Goal: Task Accomplishment & Management: Manage account settings

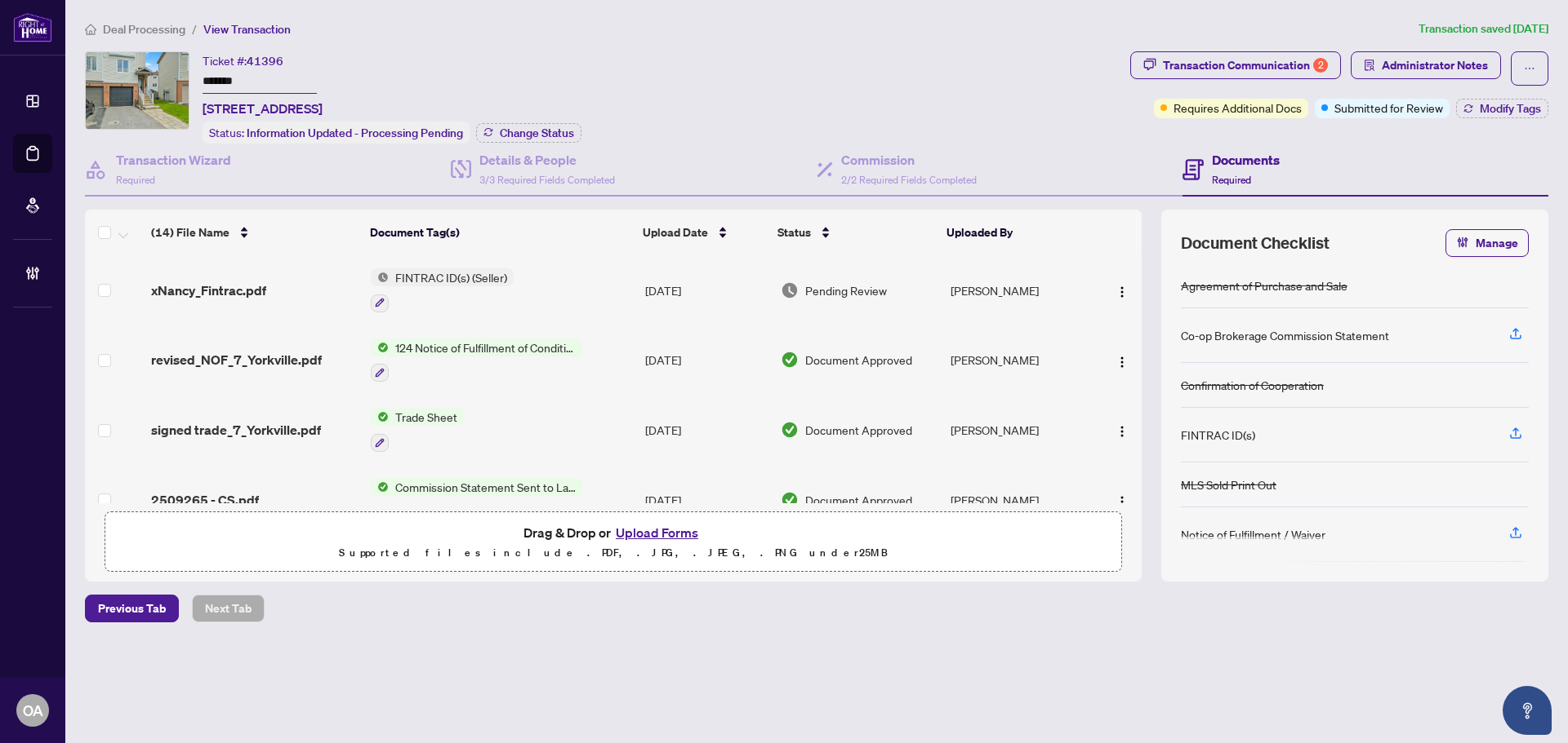
scroll to position [327, 0]
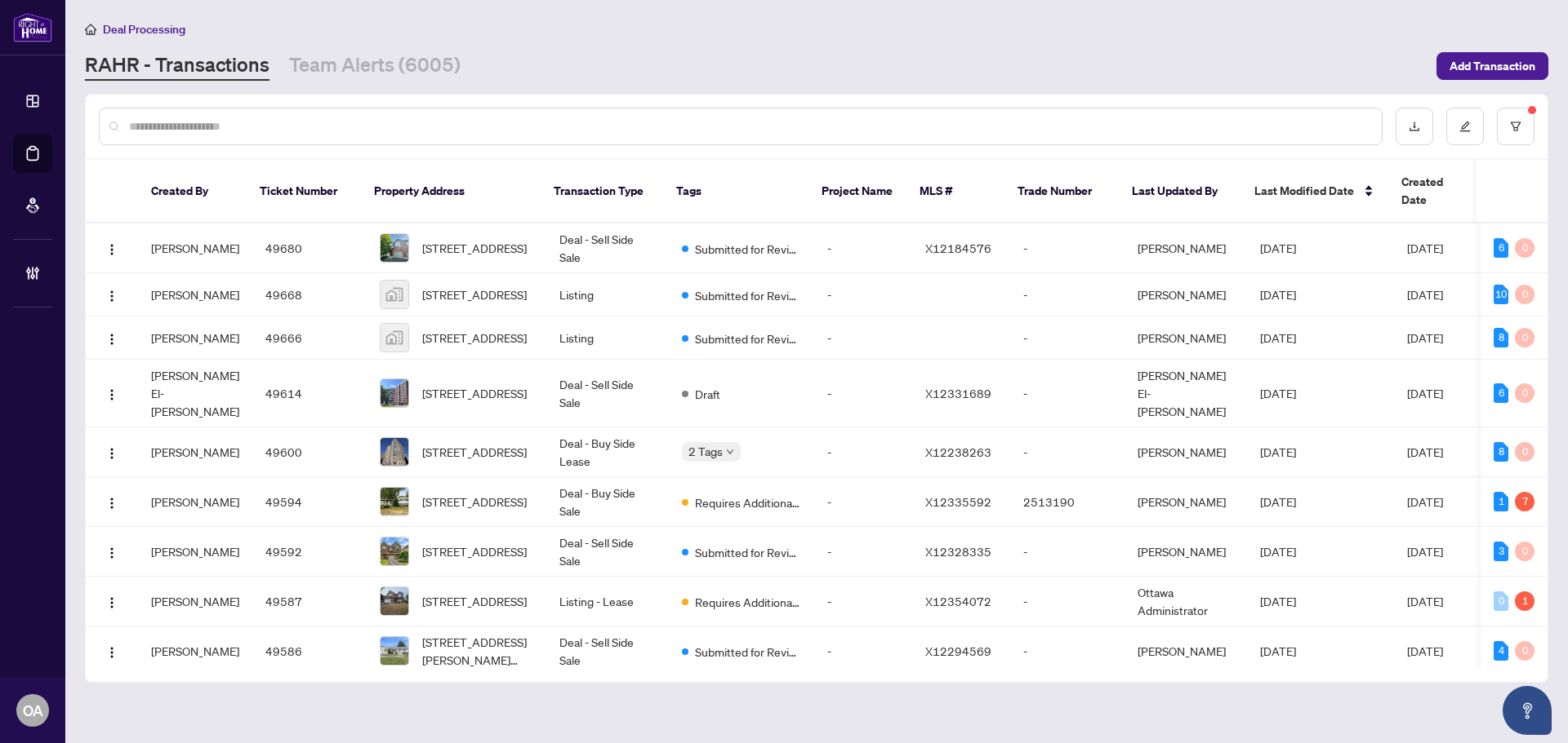
click at [267, 115] on div at bounding box center [740, 126] width 1283 height 37
click at [268, 121] on input "text" at bounding box center [748, 126] width 1239 height 18
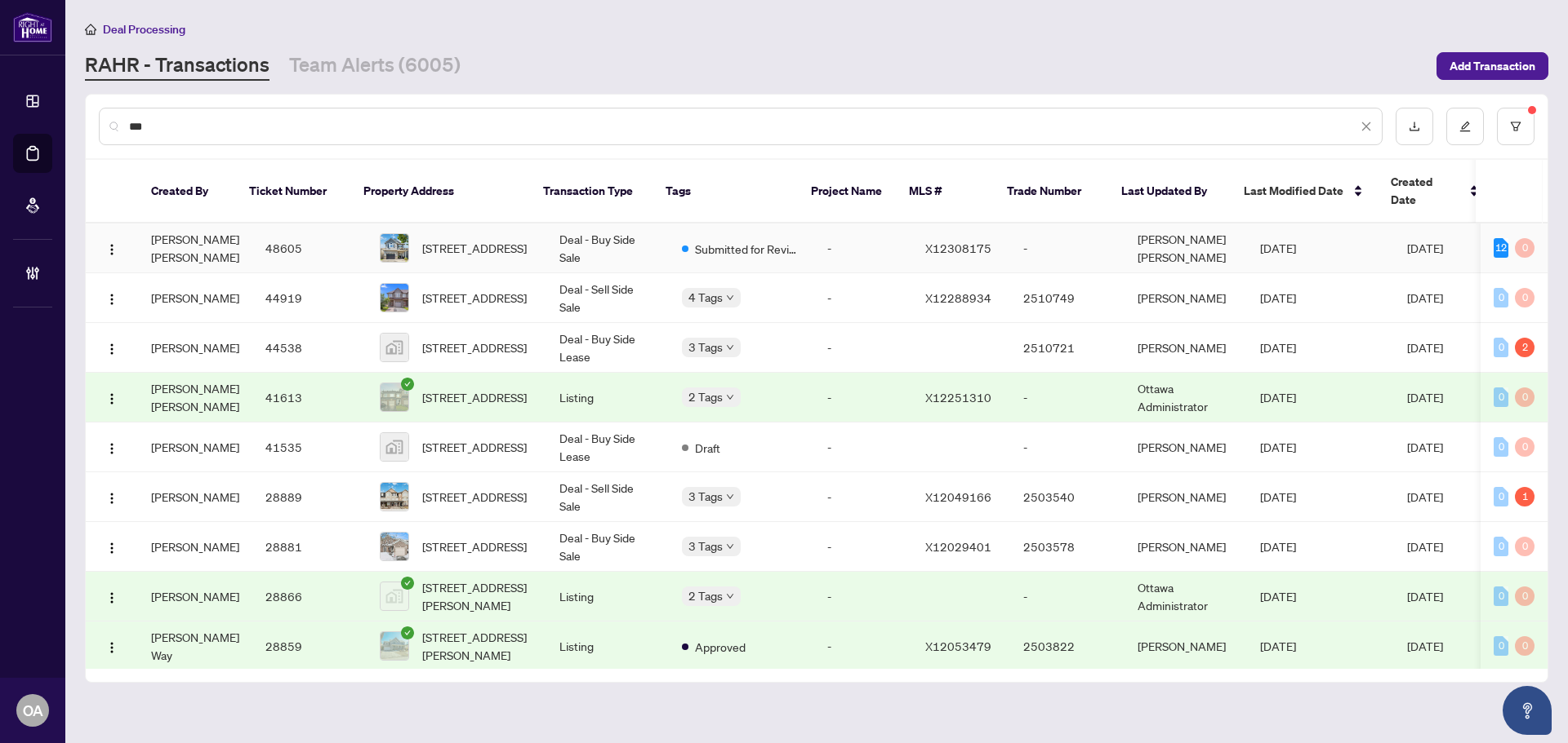
type input "***"
click at [469, 239] on span "[STREET_ADDRESS]" at bounding box center [474, 247] width 104 height 18
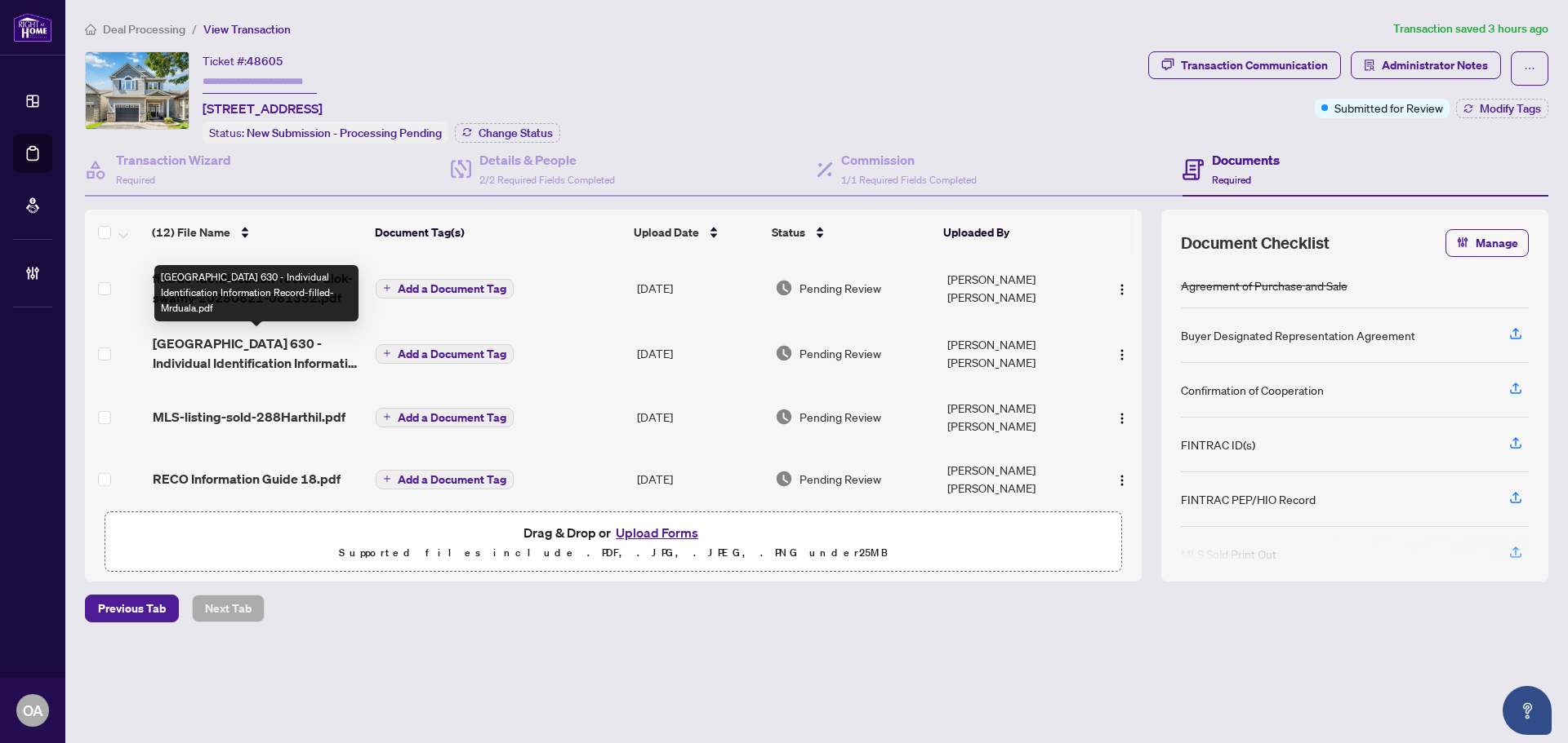
click at [267, 354] on span "Ontario 630 - Individual Identification Information Record-filled-Mrduala.pdf" at bounding box center [258, 353] width 210 height 39
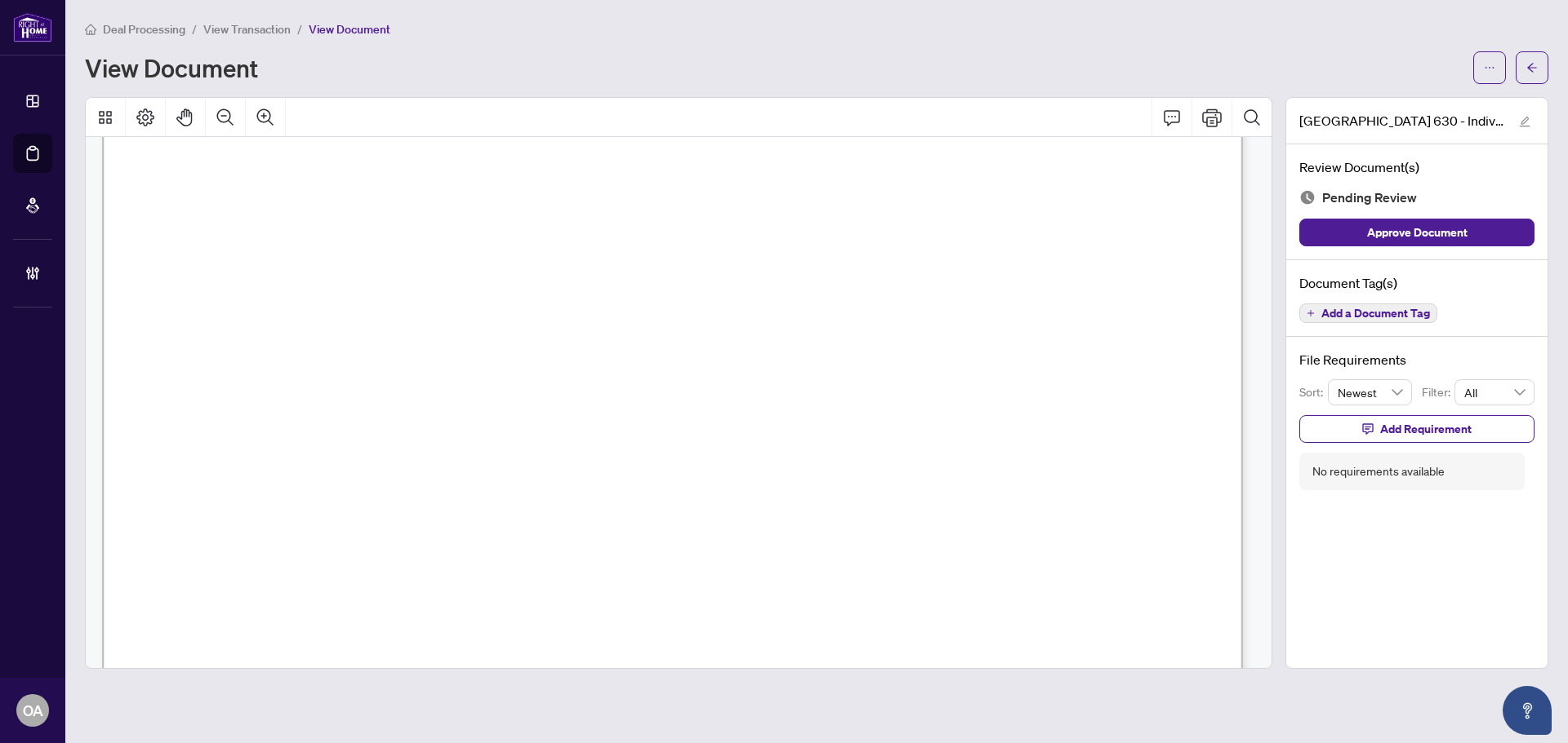
scroll to position [163, 0]
click at [1483, 64] on button "button" at bounding box center [1490, 68] width 32 height 32
click at [1454, 102] on span "Download" at bounding box center [1430, 102] width 124 height 18
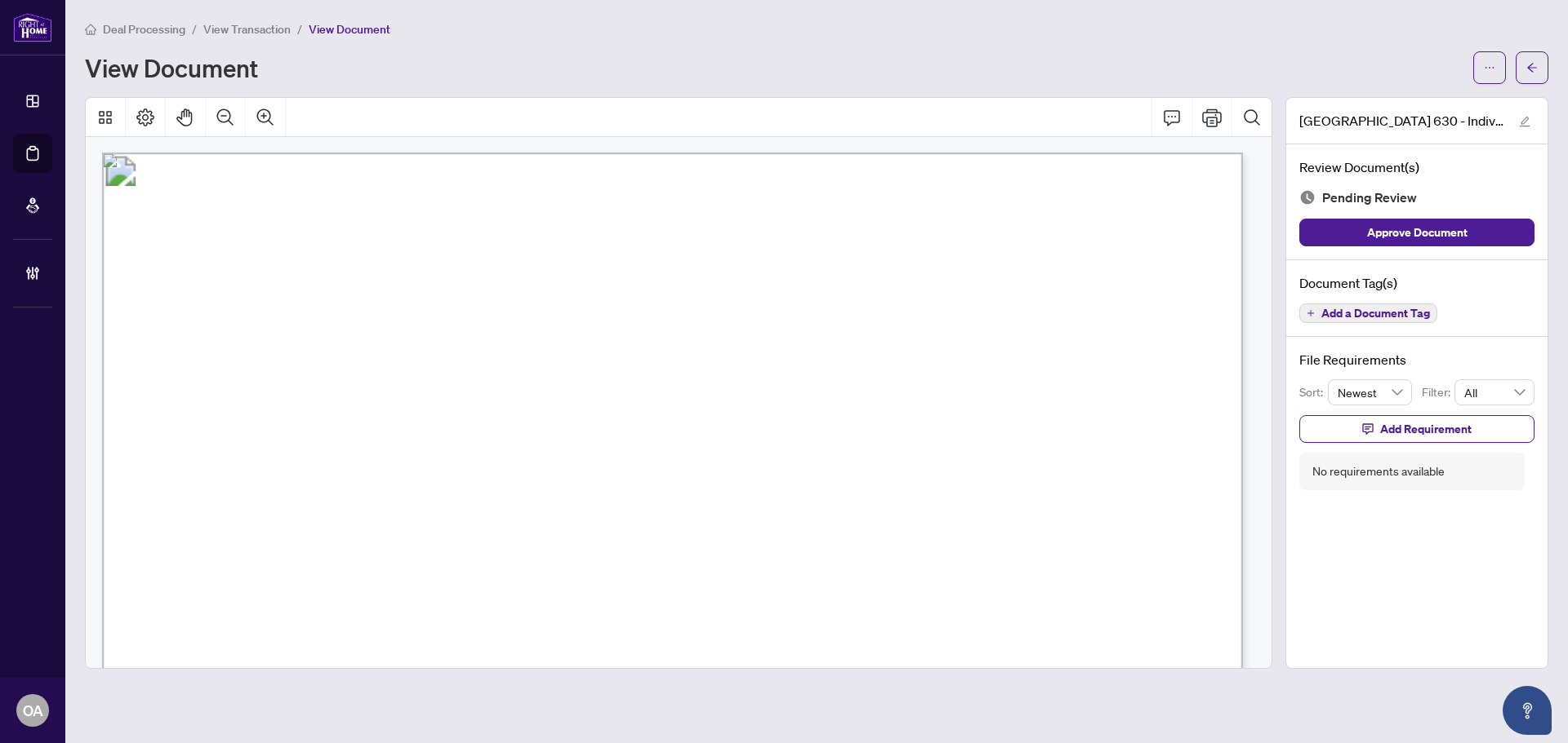
scroll to position [0, 0]
click at [1528, 58] on button "button" at bounding box center [1532, 68] width 32 height 32
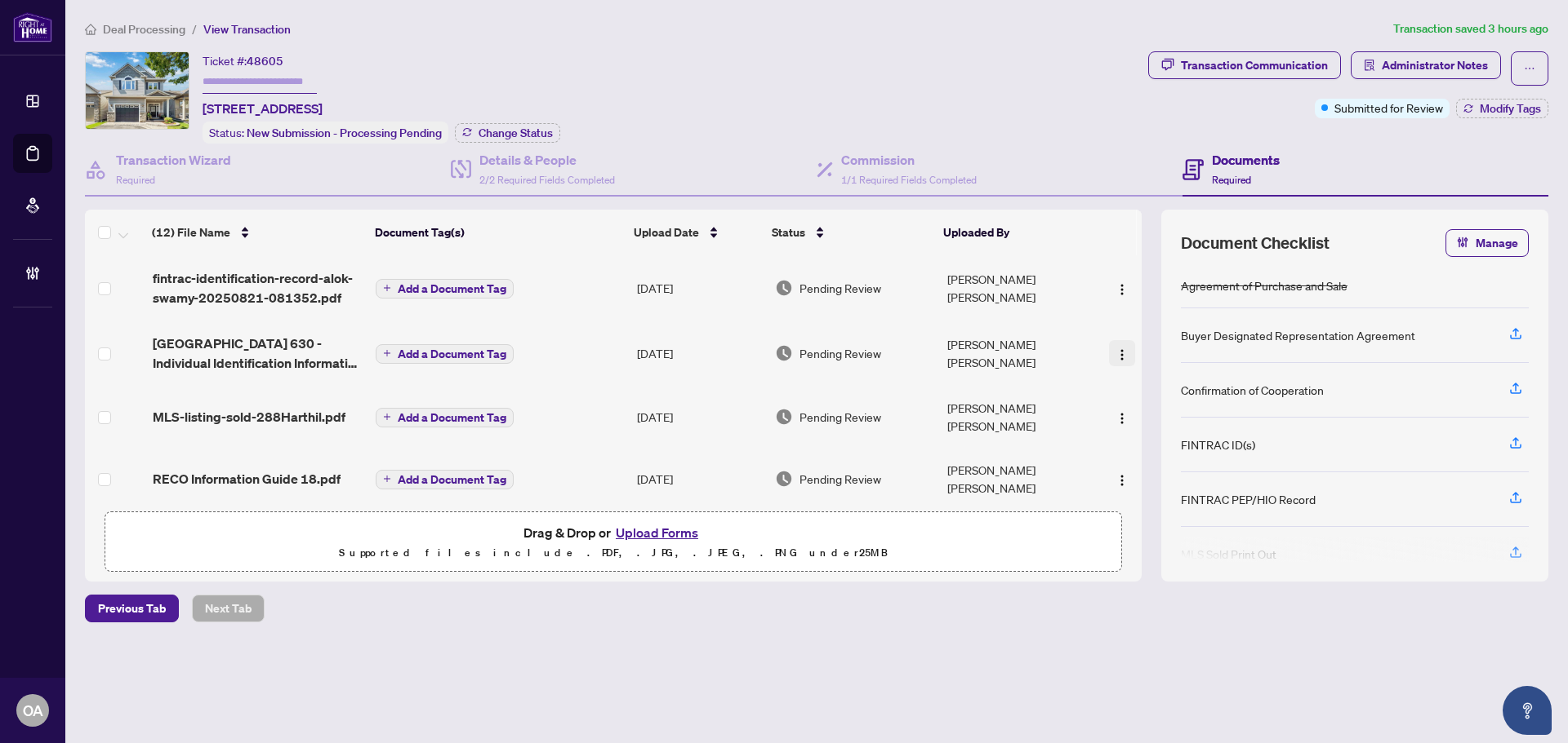
click at [1115, 356] on img "button" at bounding box center [1122, 355] width 13 height 13
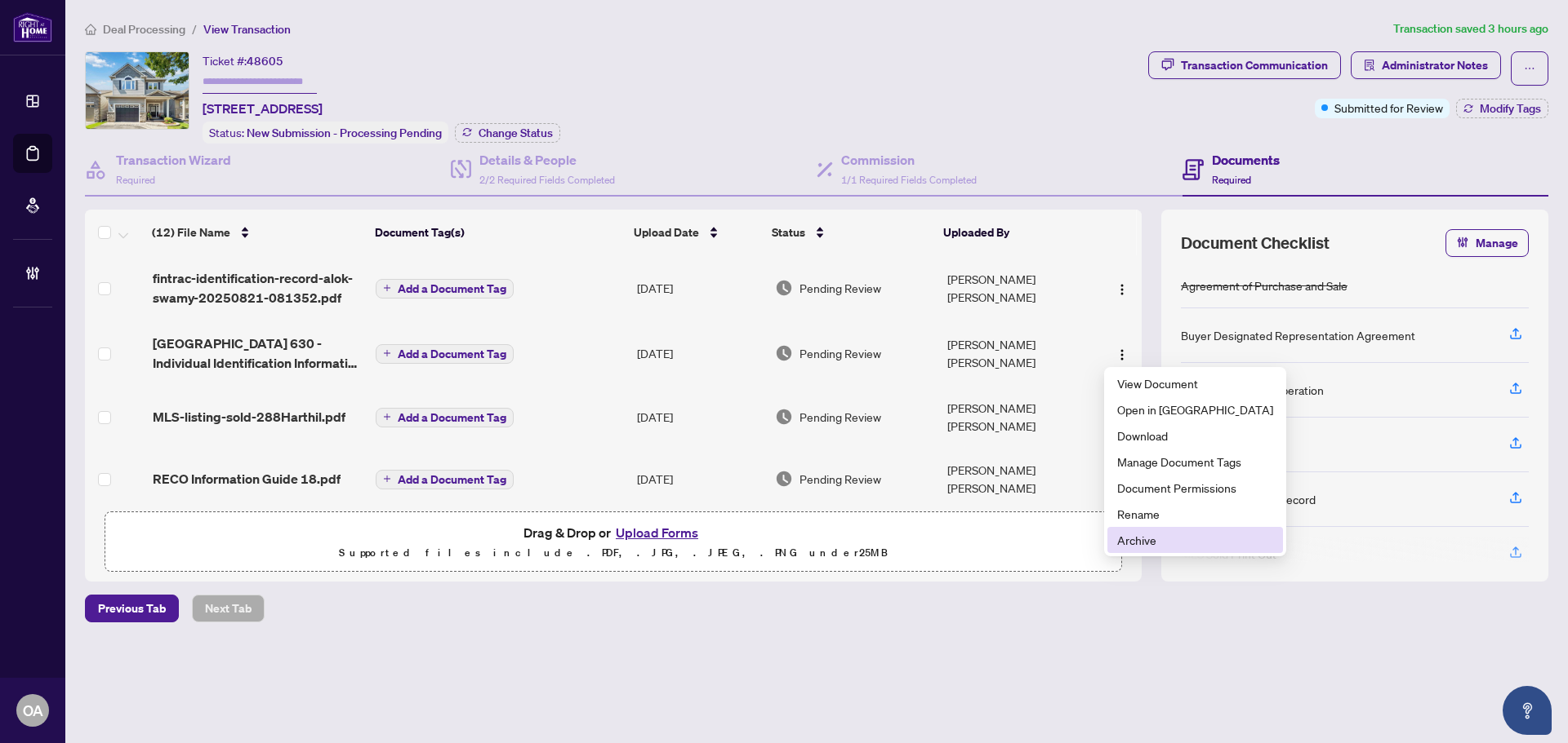
click at [1151, 537] on span "Archive" at bounding box center [1194, 540] width 156 height 18
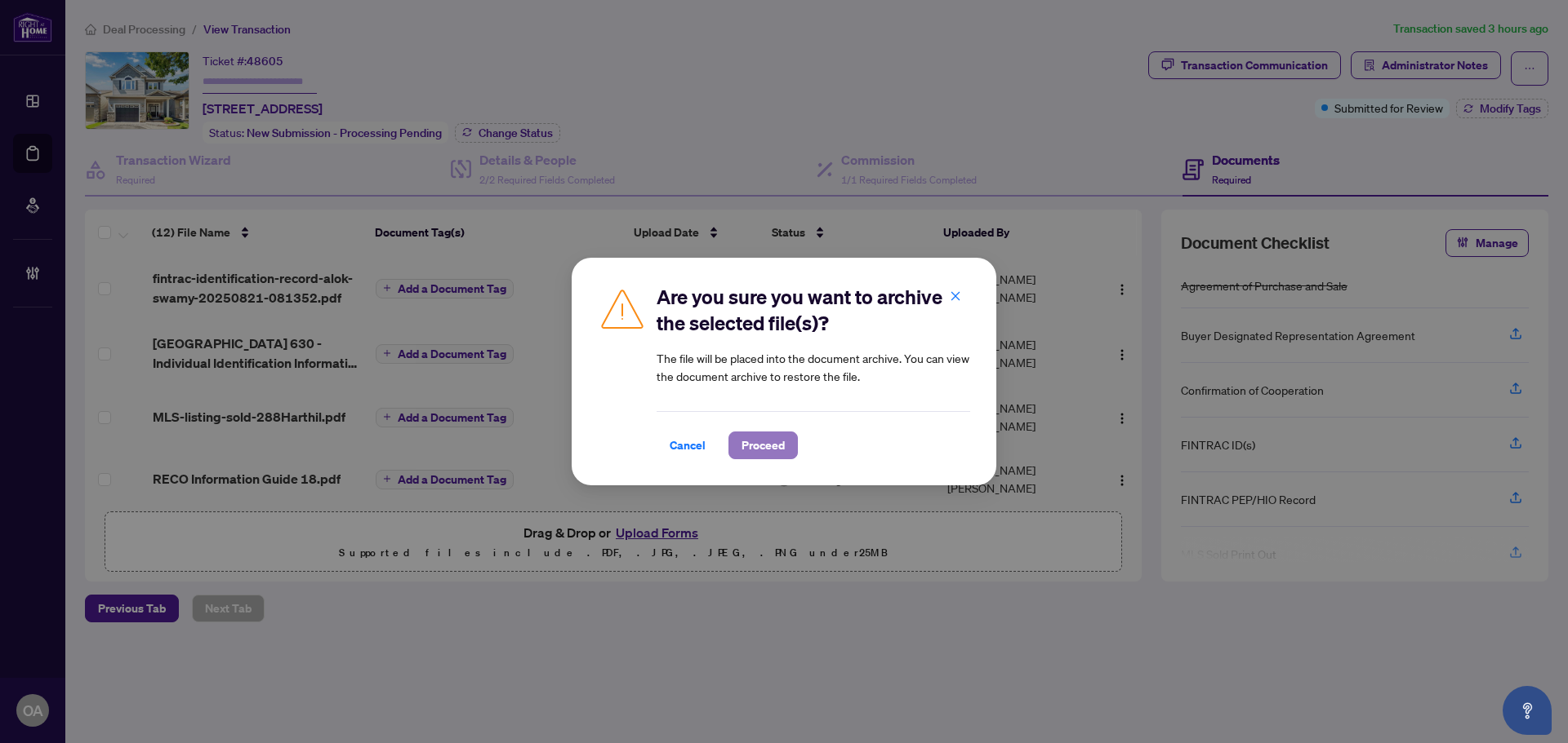
click at [782, 453] on button "Proceed" at bounding box center [763, 445] width 70 height 28
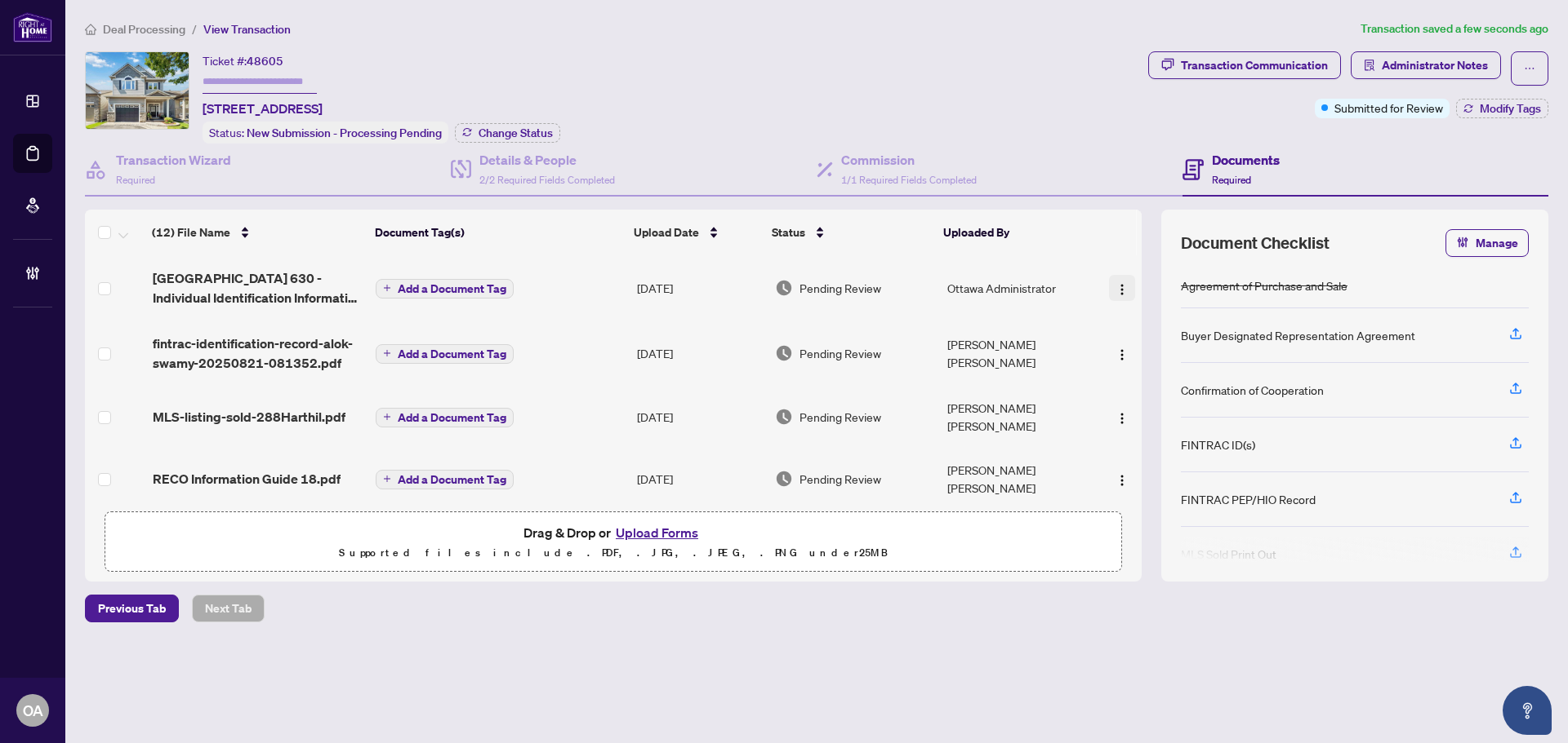
click at [1118, 287] on img "button" at bounding box center [1122, 290] width 13 height 13
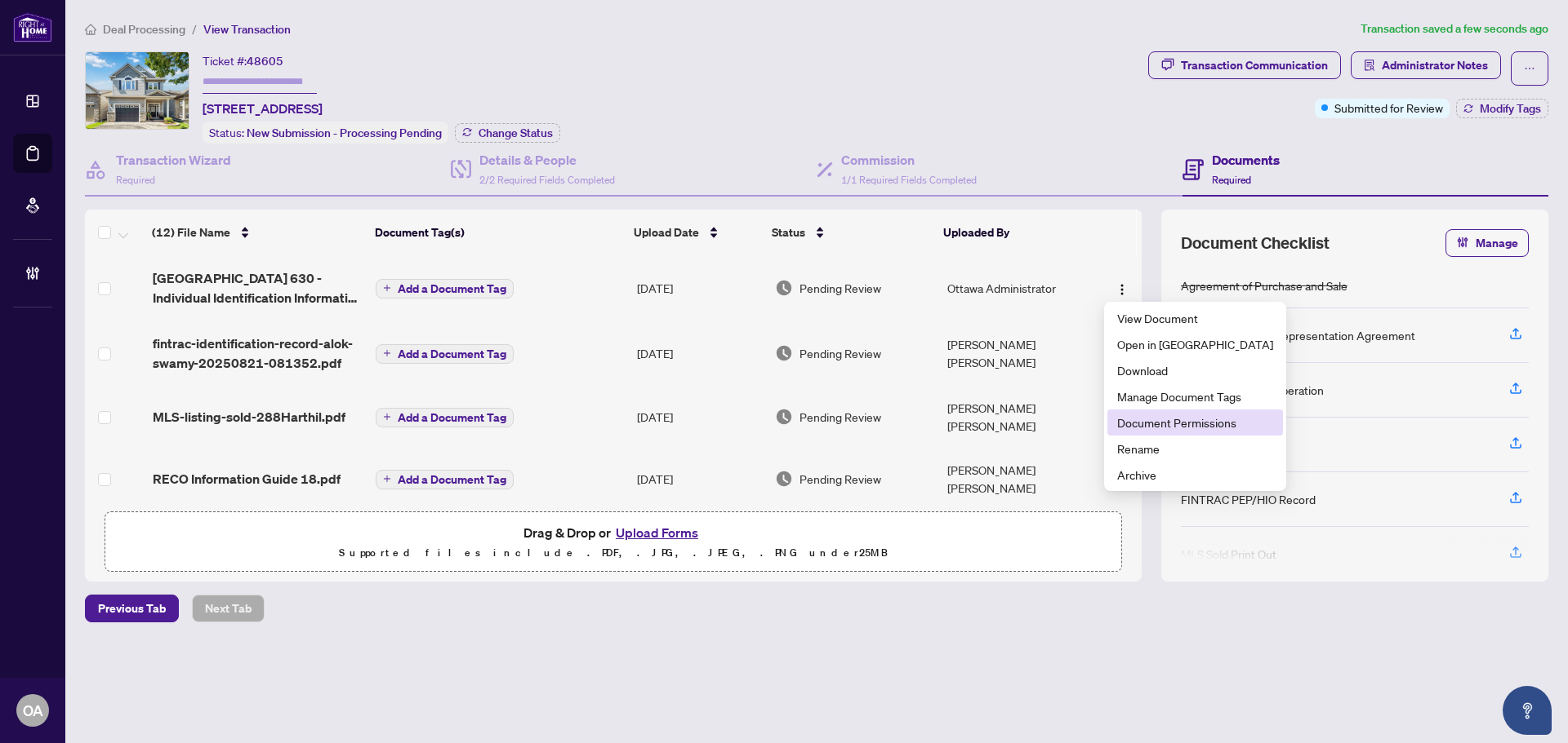
click at [1165, 422] on span "Document Permissions" at bounding box center [1194, 422] width 156 height 18
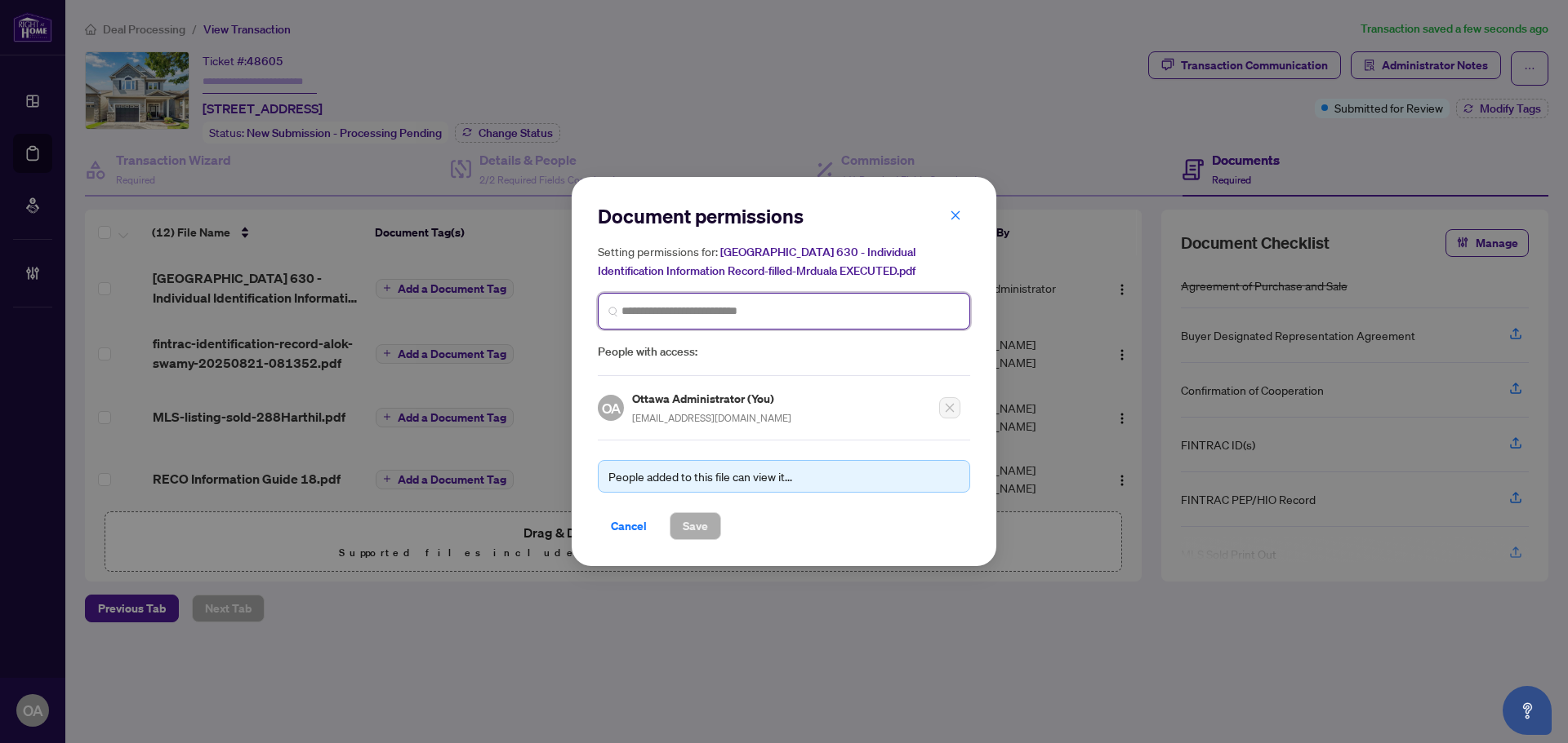
click at [739, 303] on input "search" at bounding box center [790, 311] width 338 height 17
type input "****"
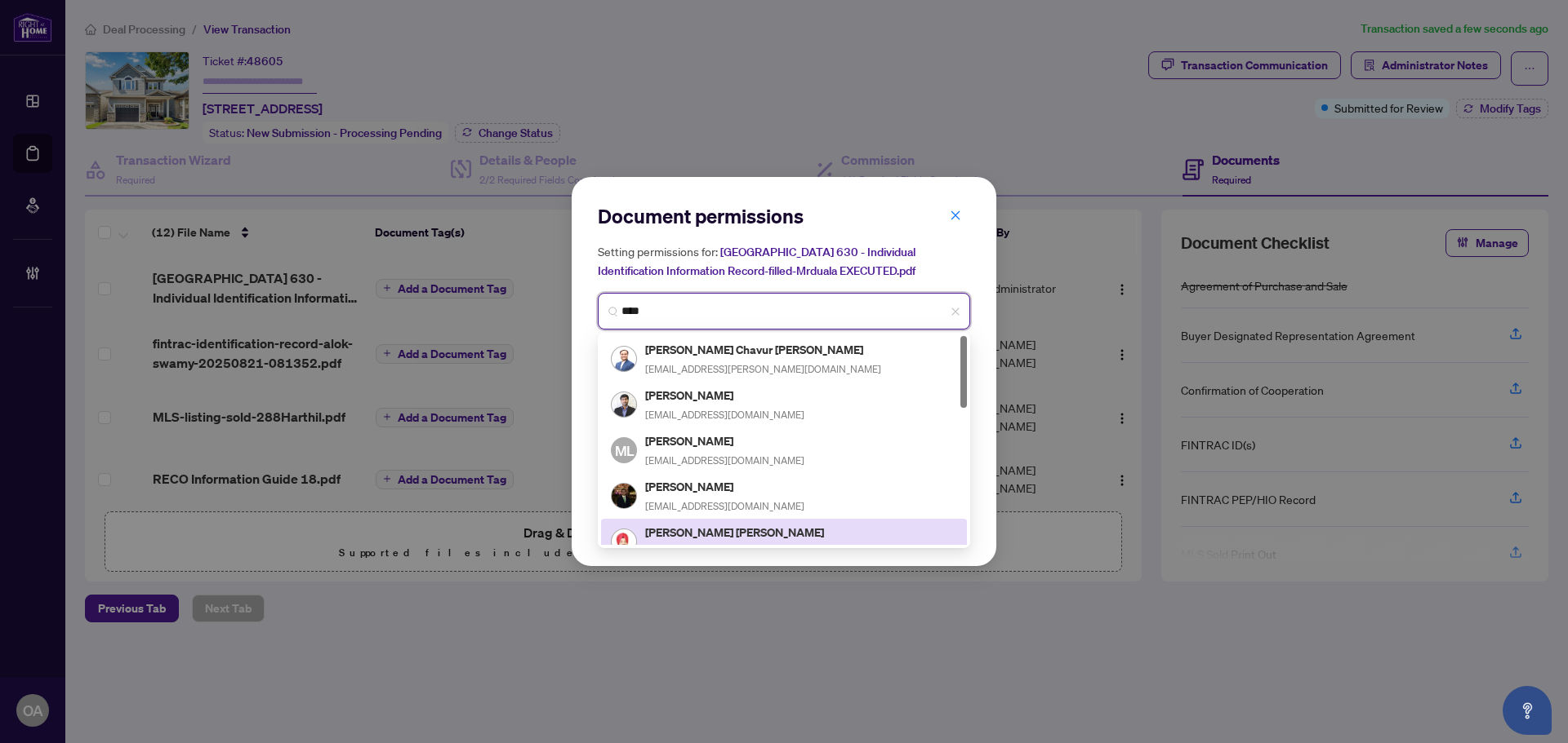
click at [700, 528] on h5 "[PERSON_NAME] [PERSON_NAME]" at bounding box center [763, 533] width 236 height 19
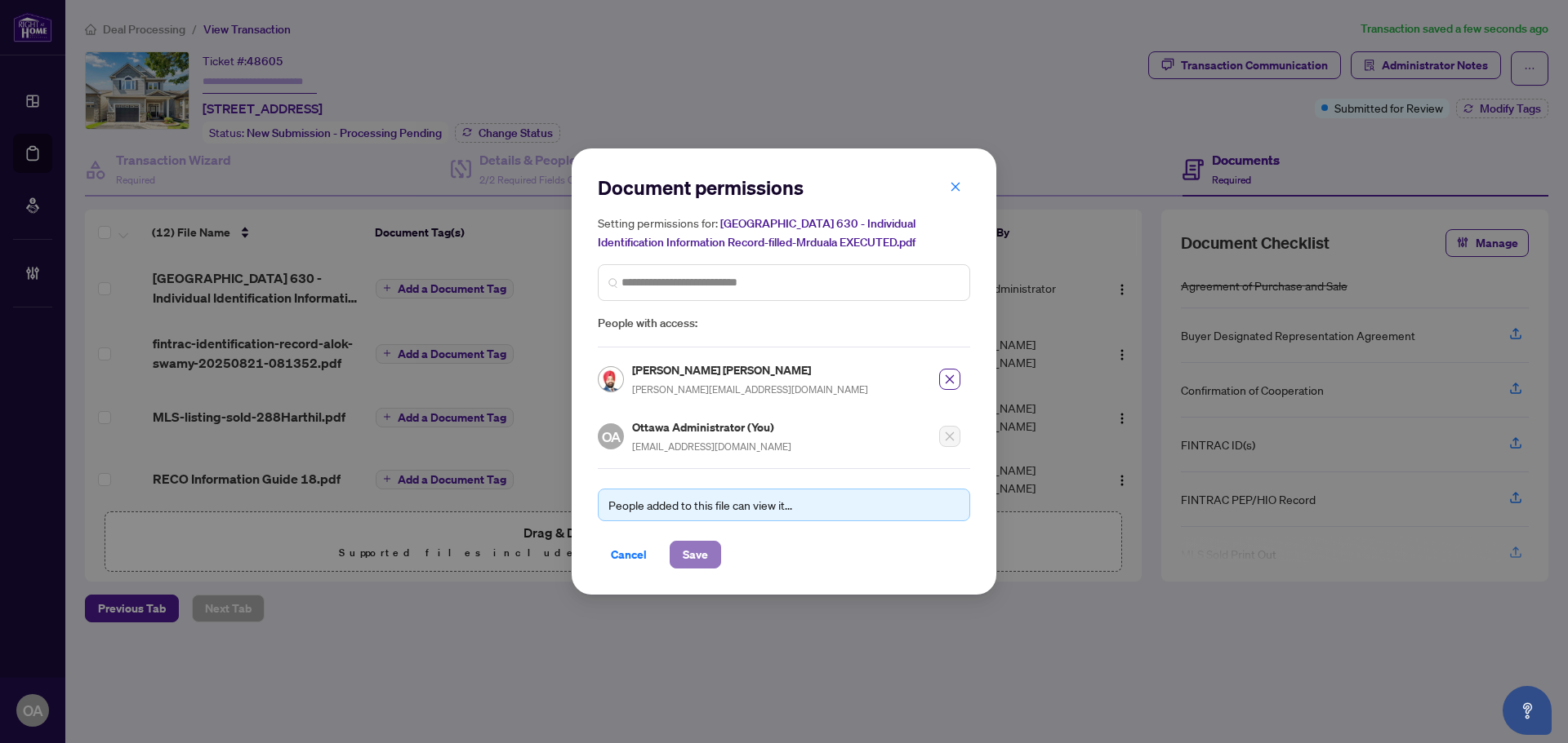
click at [711, 554] on button "Save" at bounding box center [696, 555] width 52 height 28
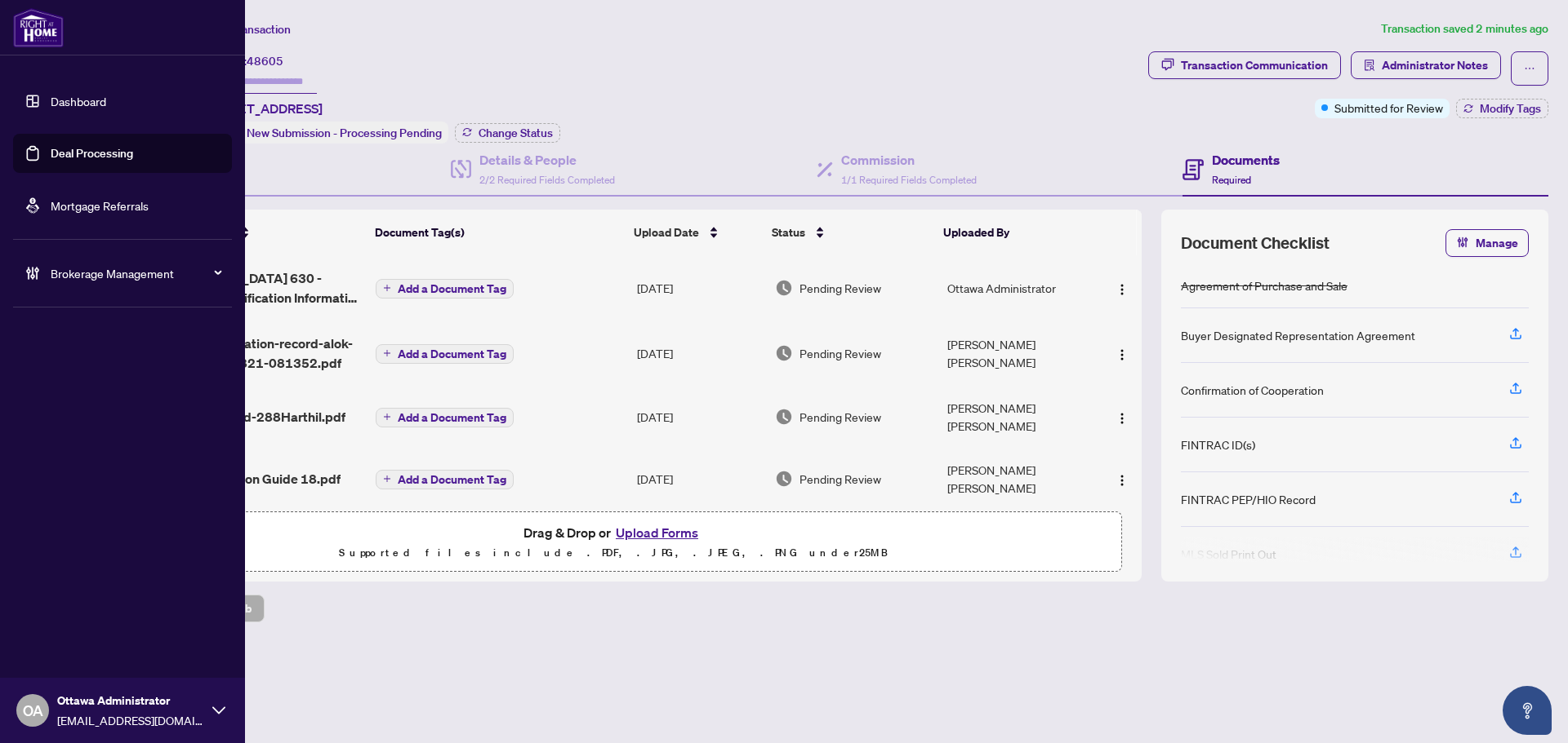
click at [56, 146] on link "Deal Processing" at bounding box center [92, 153] width 82 height 14
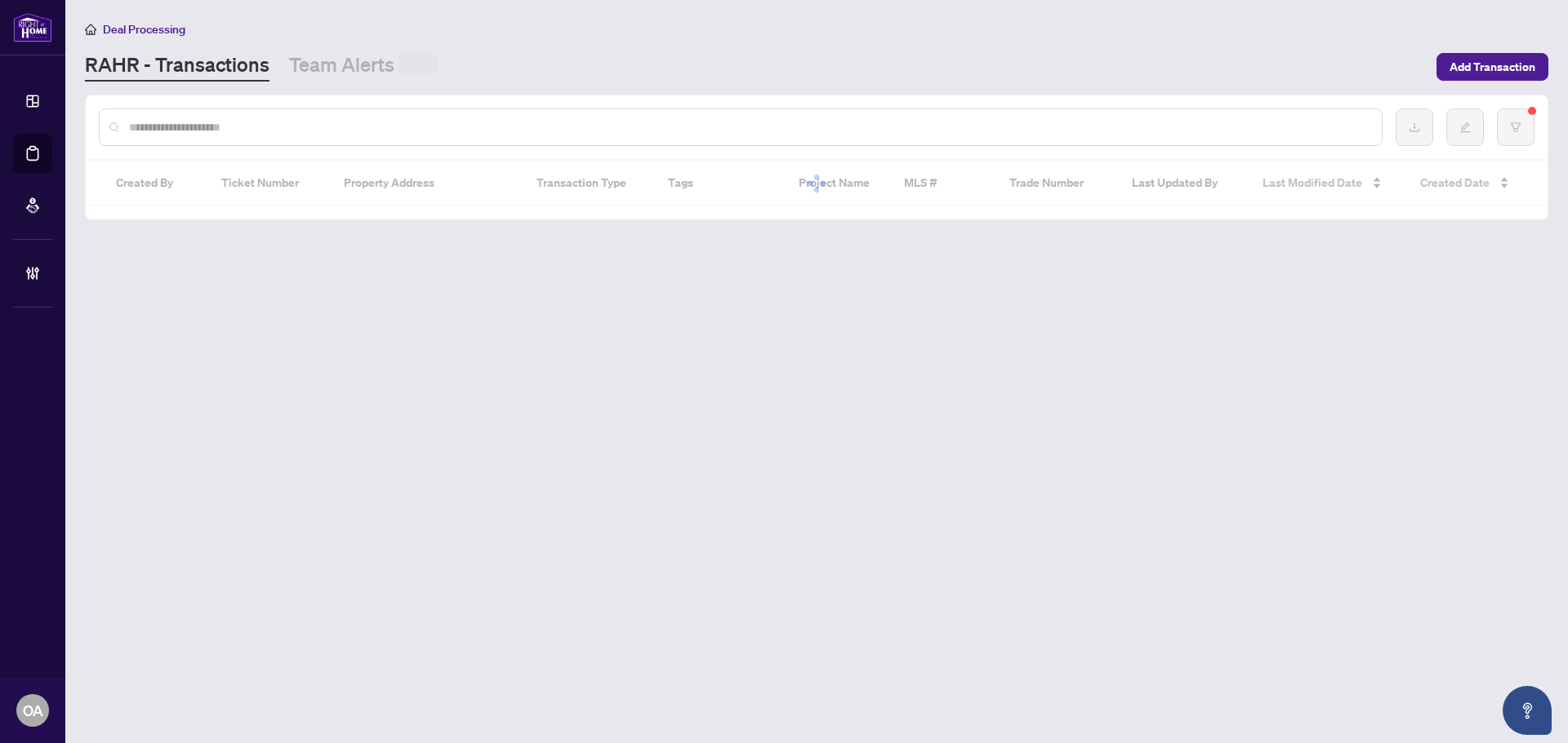
click at [295, 138] on div at bounding box center [740, 127] width 1283 height 37
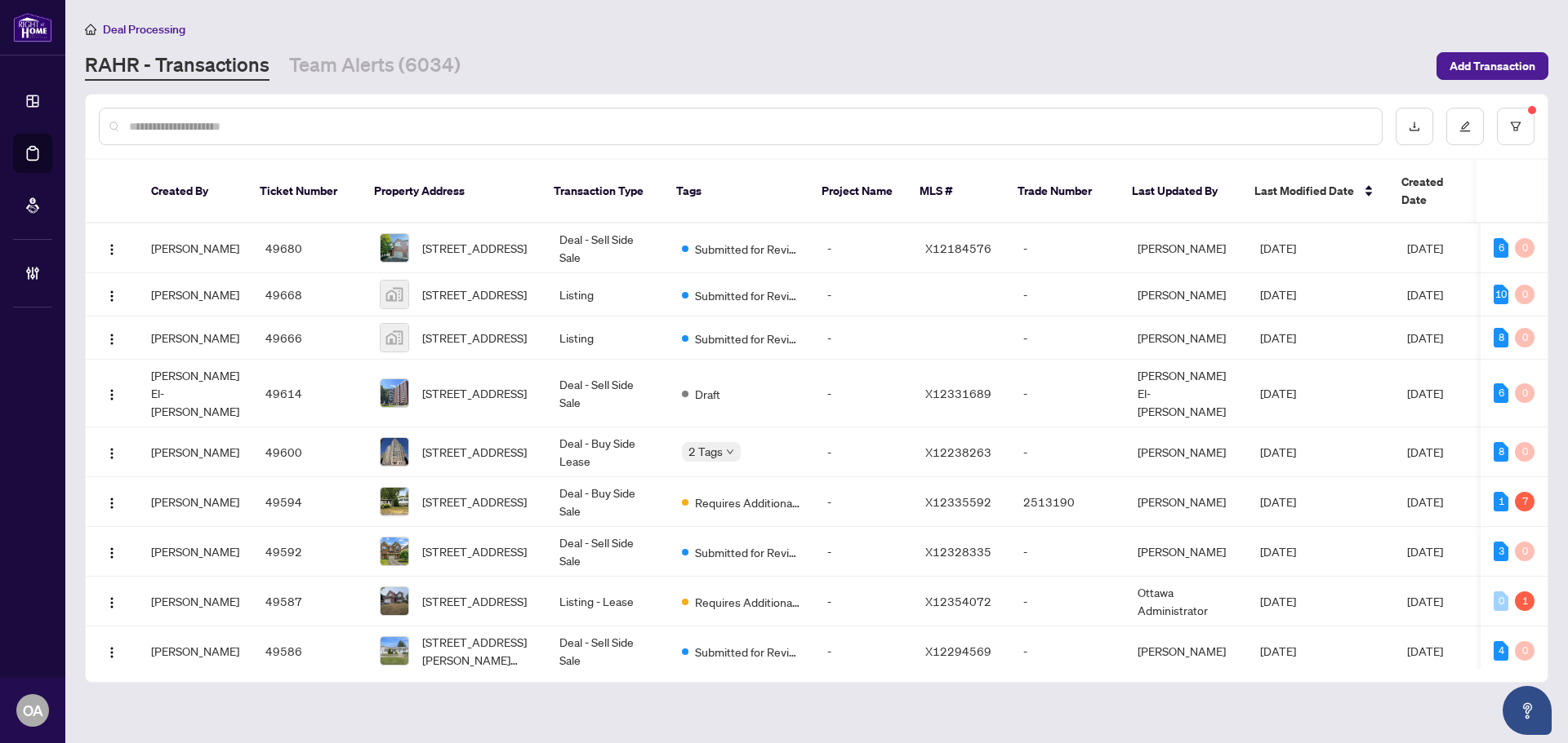
drag, startPoint x: 231, startPoint y: 108, endPoint x: 241, endPoint y: 127, distance: 21.5
click at [230, 111] on div at bounding box center [740, 126] width 1283 height 37
click at [241, 127] on input "text" at bounding box center [748, 126] width 1239 height 18
paste input "*********"
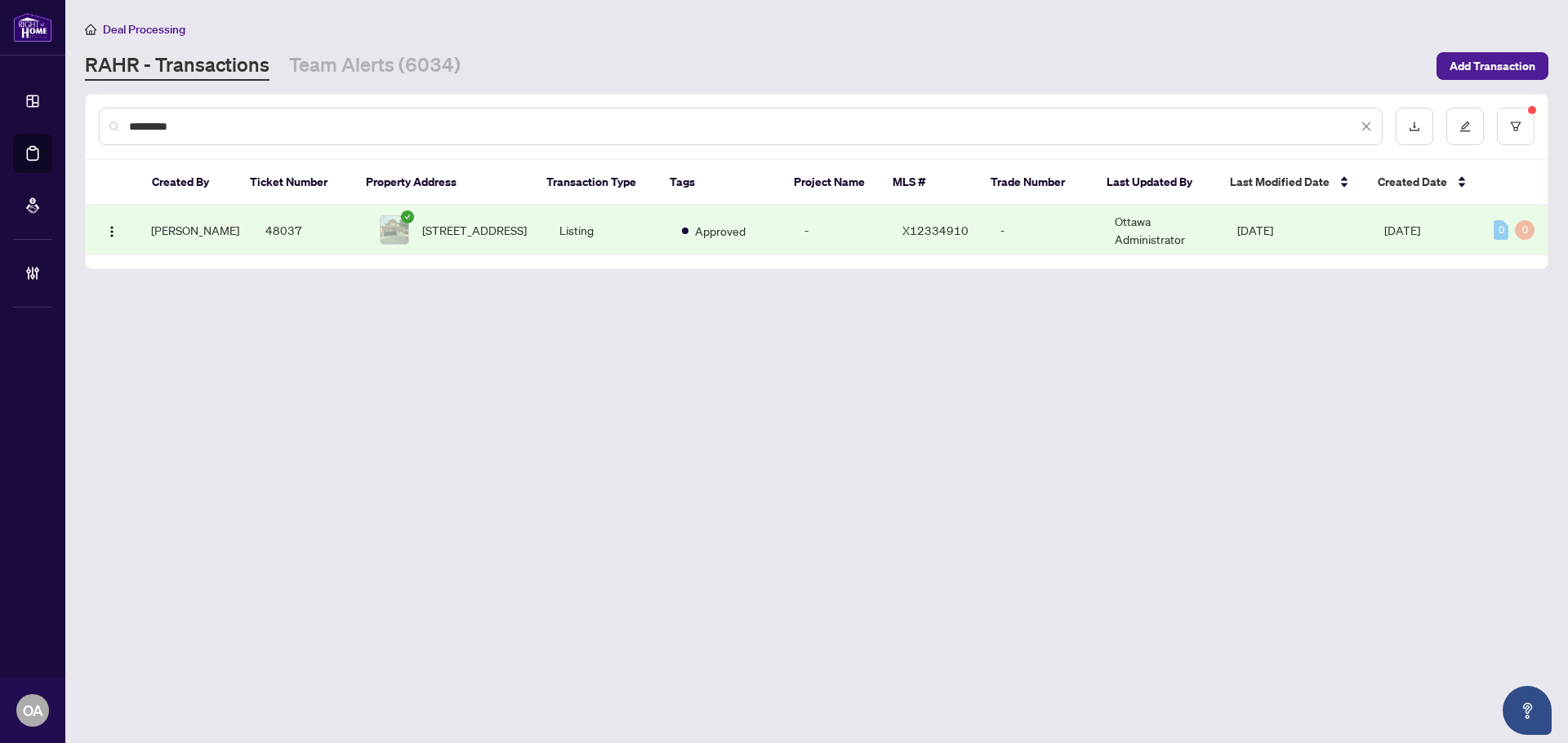
type input "*********"
click at [294, 239] on td "48037" at bounding box center [310, 230] width 115 height 50
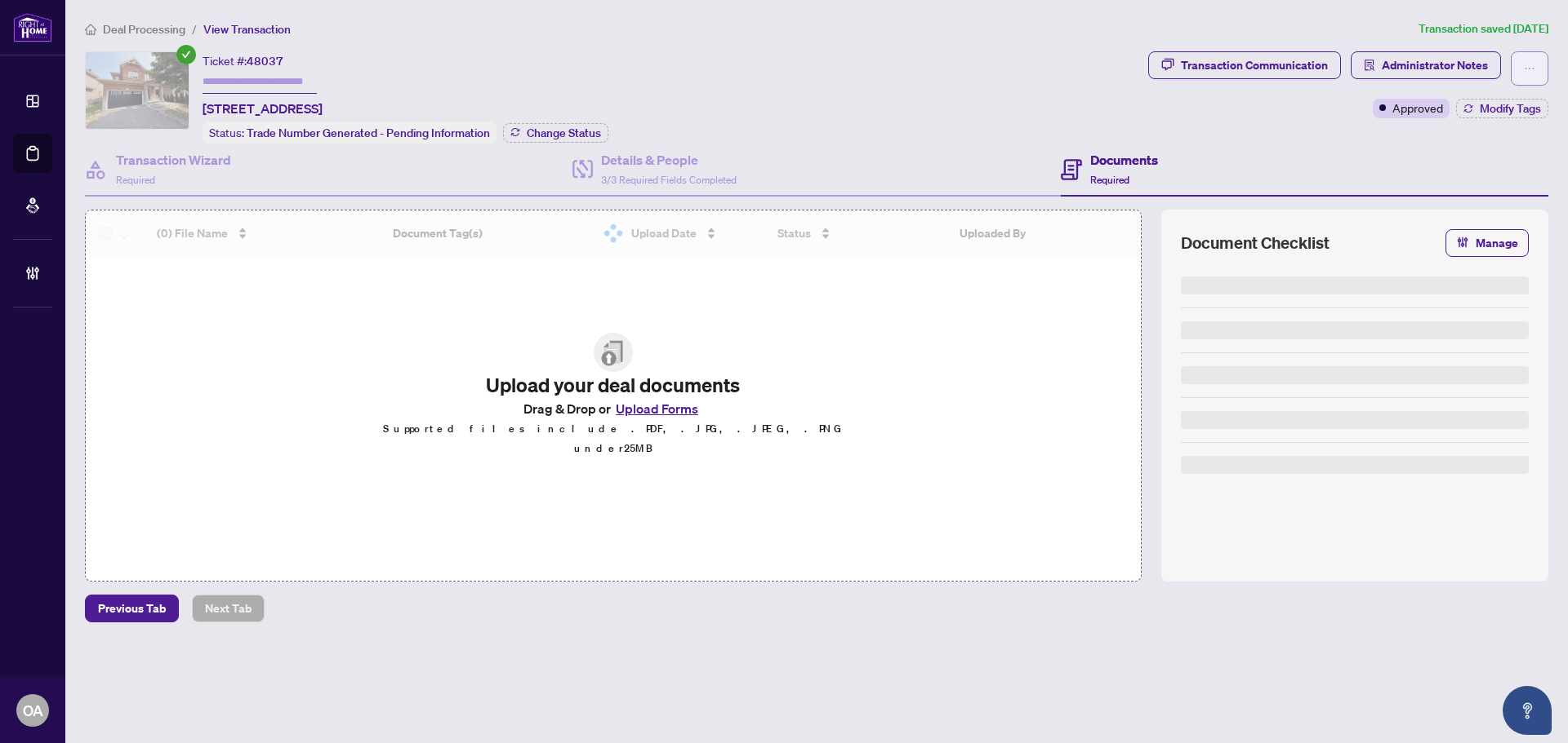
click at [1537, 65] on button "button" at bounding box center [1529, 69] width 37 height 34
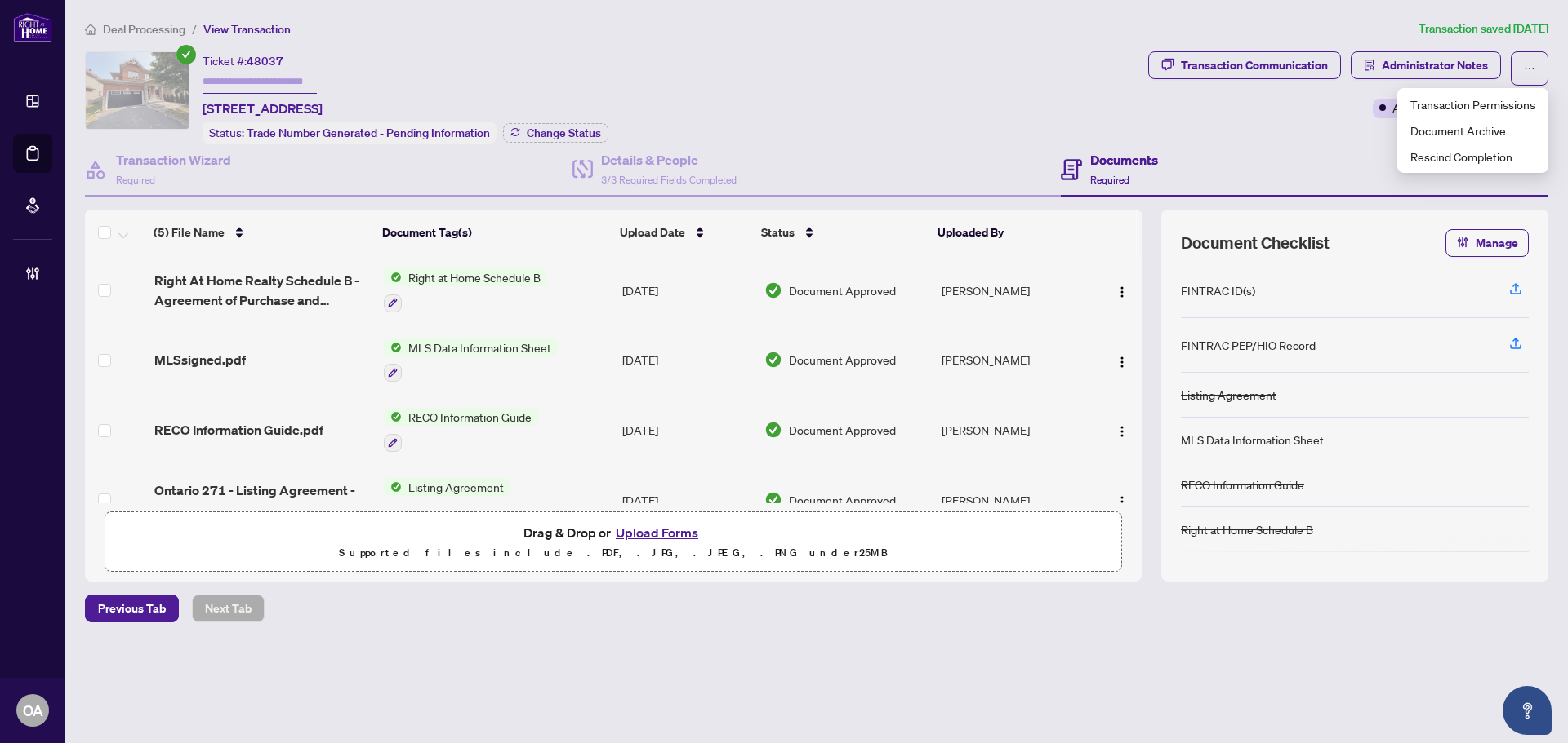
click at [1567, 246] on main "Deal Processing / View Transaction Transaction saved 6 days ago Ticket #: 48037…" at bounding box center [816, 372] width 1502 height 743
click at [1536, 107] on span "Modify Tags" at bounding box center [1510, 109] width 61 height 11
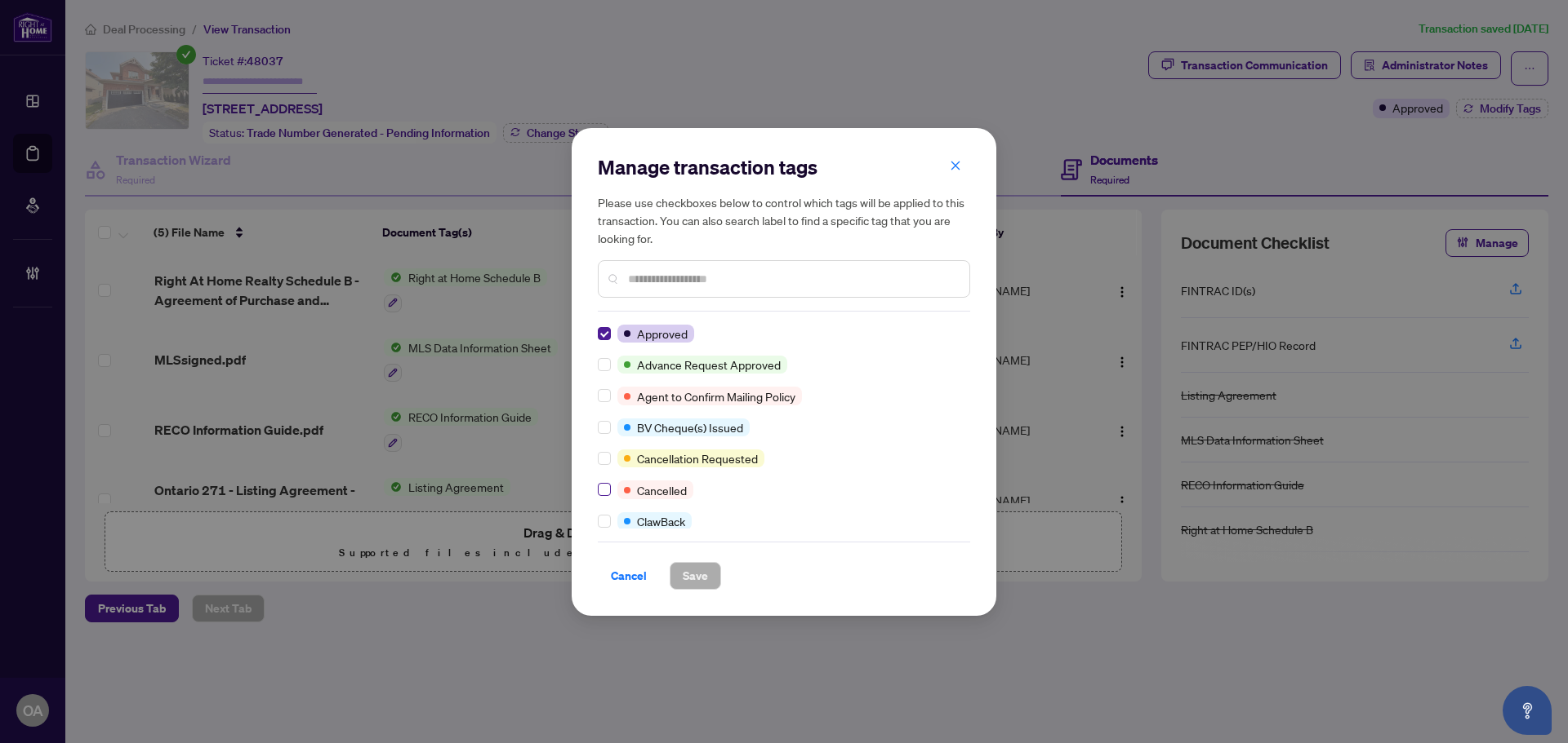
click at [598, 499] on label at bounding box center [605, 489] width 13 height 18
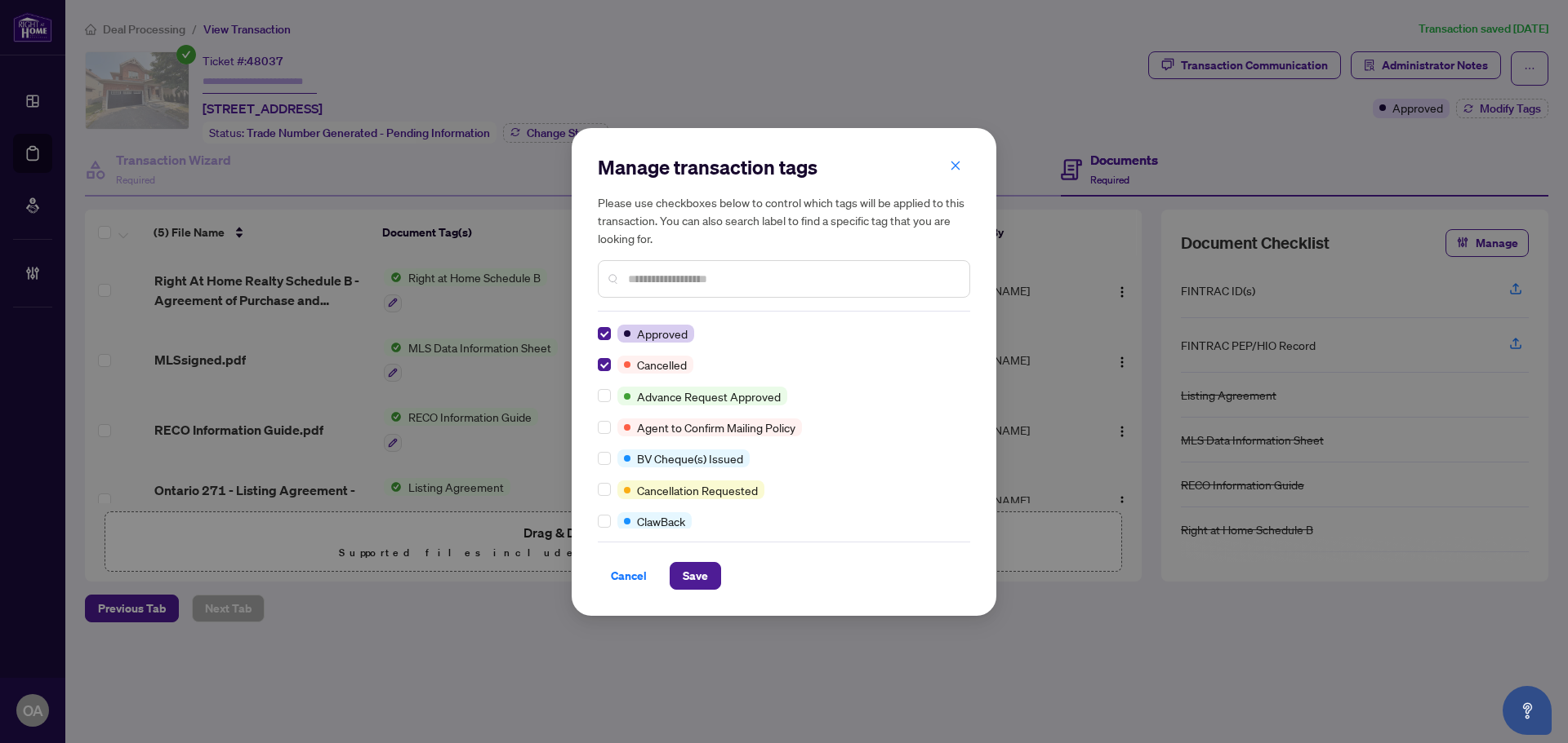
click at [702, 557] on div "Cancel Save" at bounding box center [784, 565] width 373 height 48
click at [696, 564] on span "Save" at bounding box center [695, 576] width 25 height 26
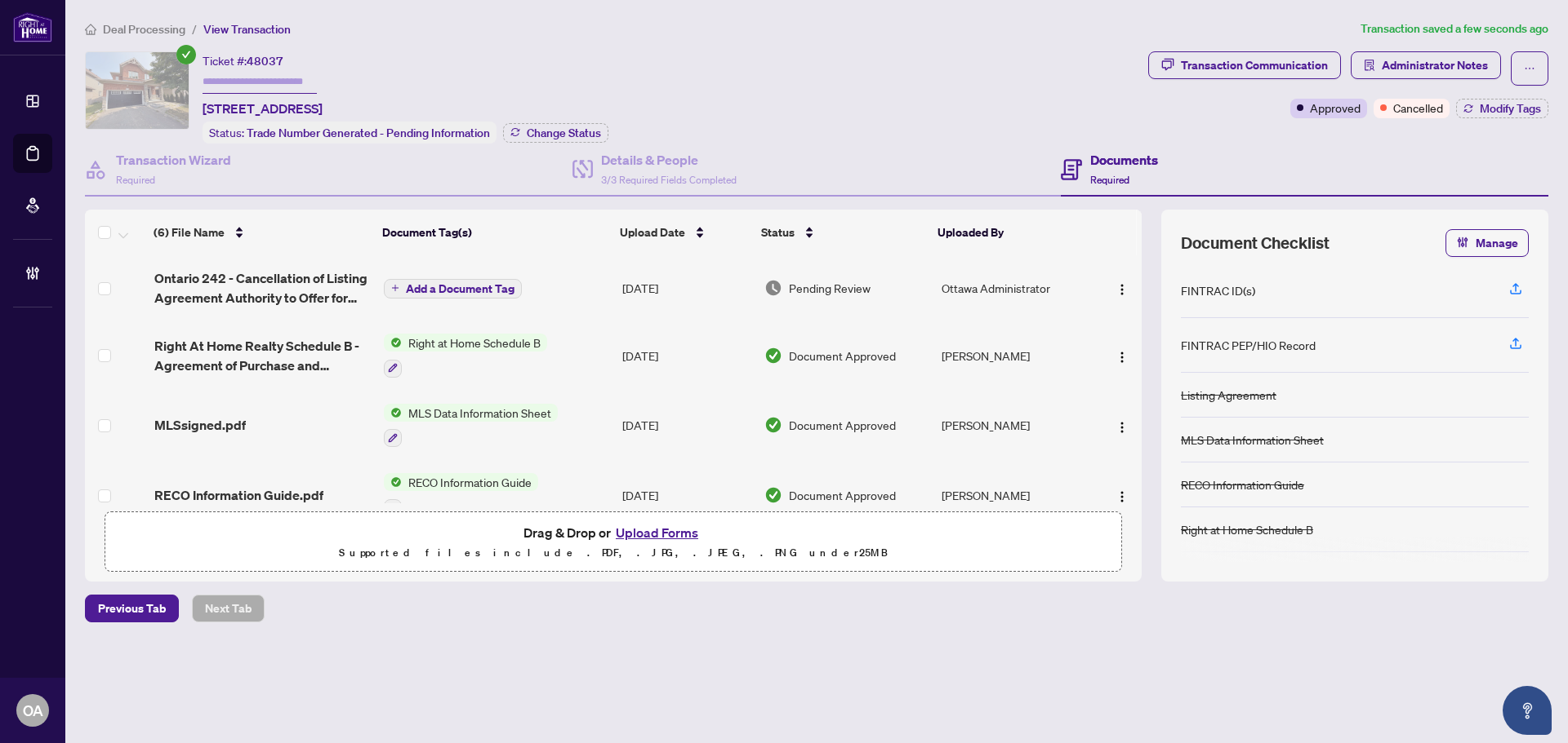
click at [502, 286] on span "Add a Document Tag" at bounding box center [461, 289] width 109 height 11
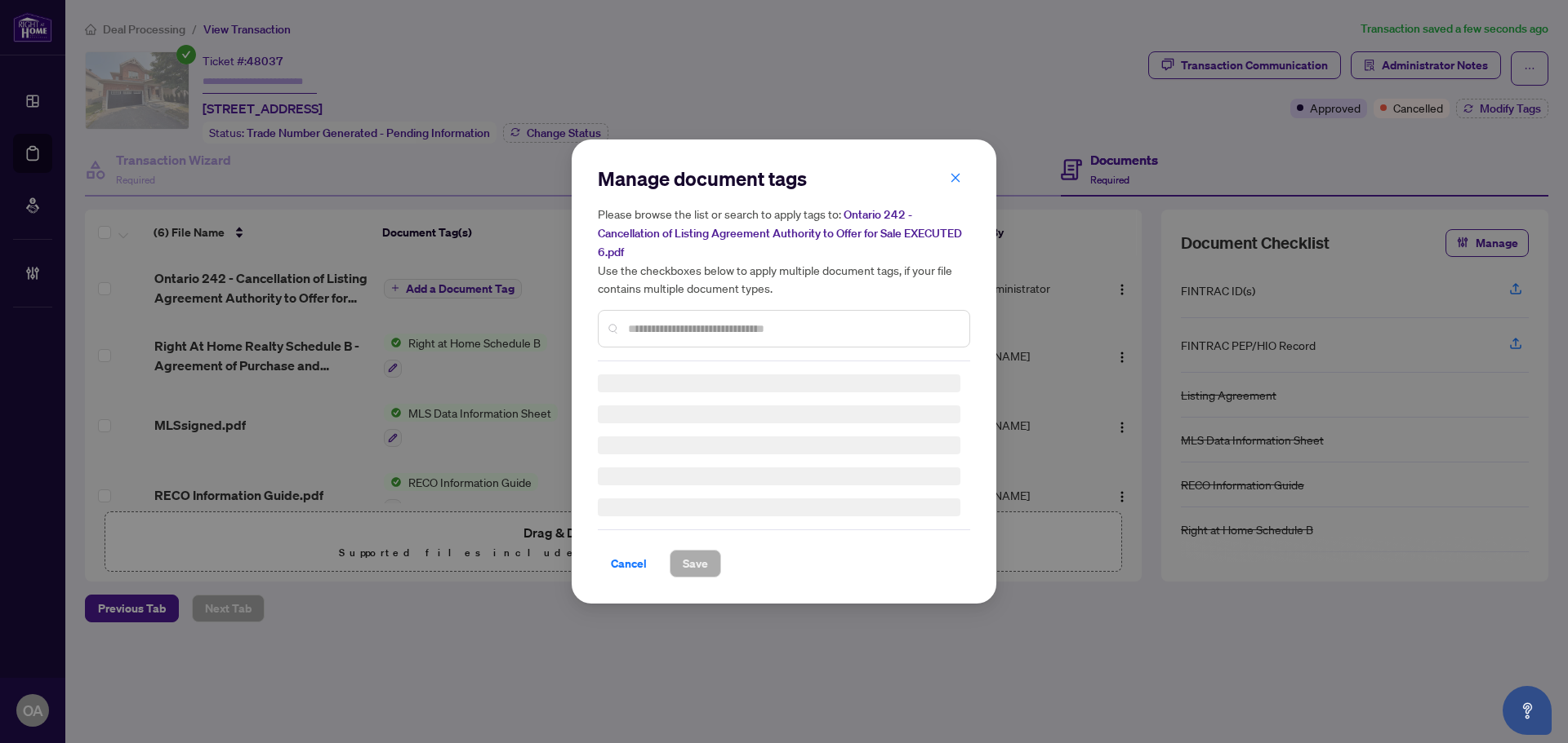
click at [644, 329] on input "text" at bounding box center [792, 329] width 329 height 18
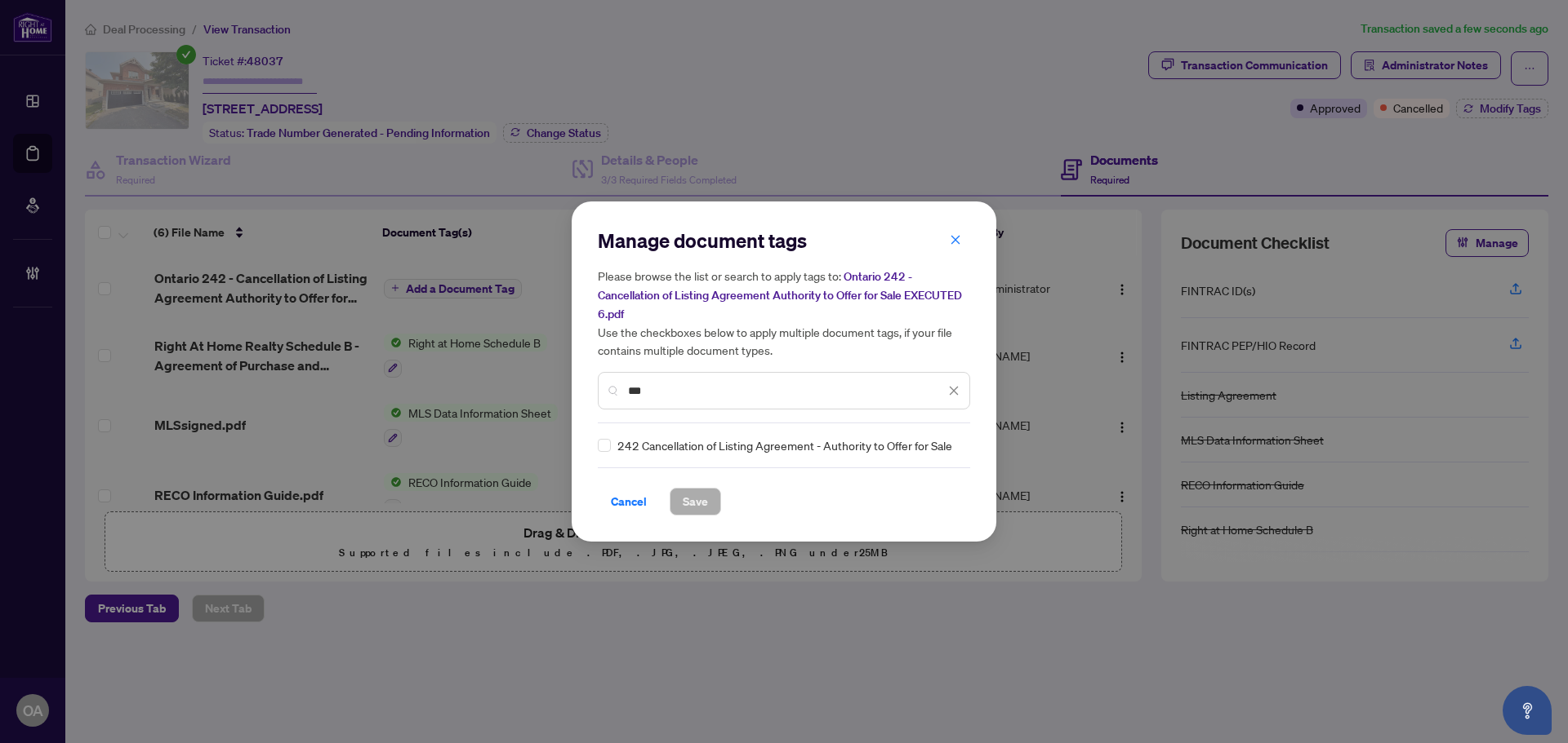
type input "***"
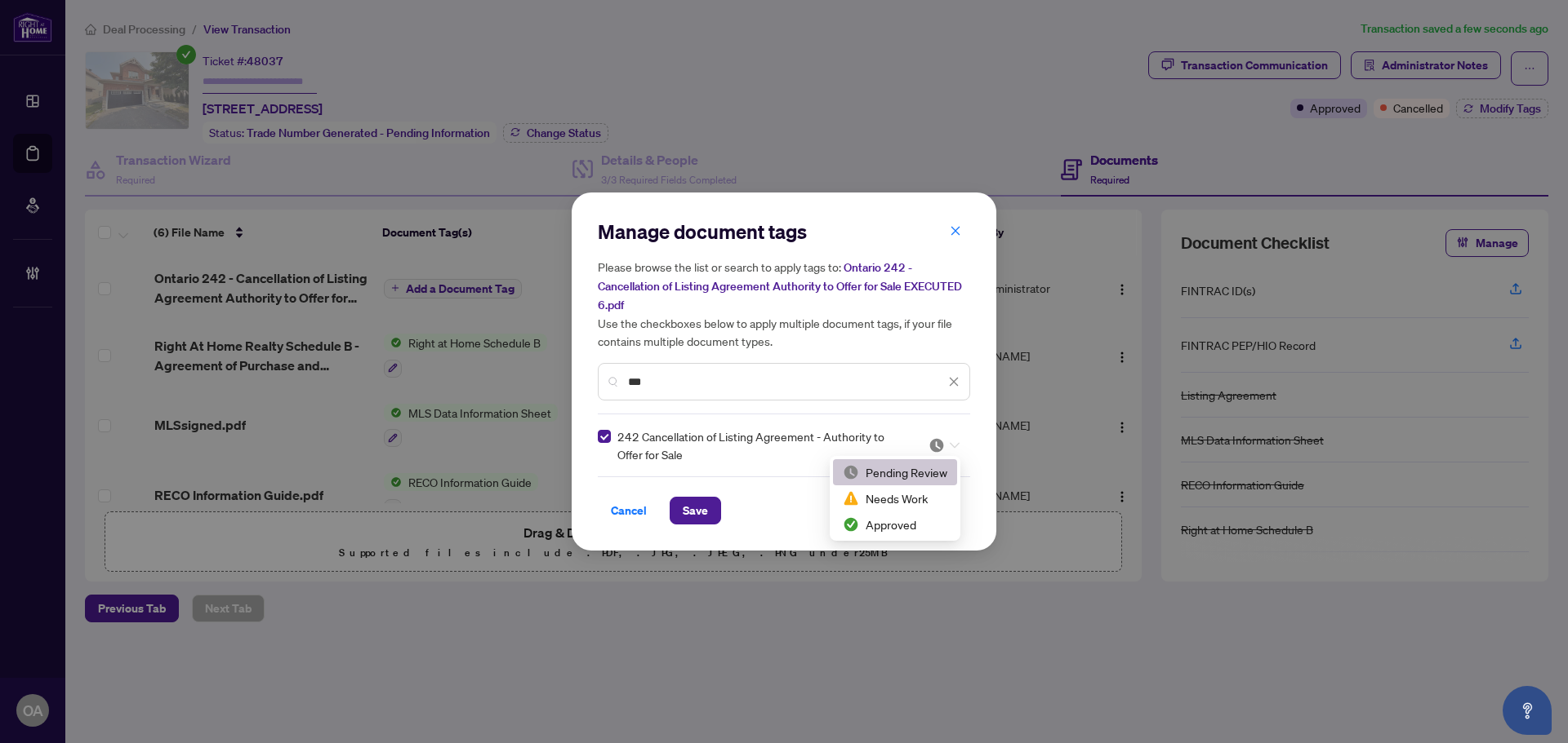
click at [944, 447] on img at bounding box center [936, 445] width 16 height 16
click at [911, 530] on div "Approved" at bounding box center [894, 524] width 104 height 18
drag, startPoint x: 683, startPoint y: 520, endPoint x: 692, endPoint y: 519, distance: 9.1
click at [684, 520] on span "Save" at bounding box center [695, 510] width 25 height 26
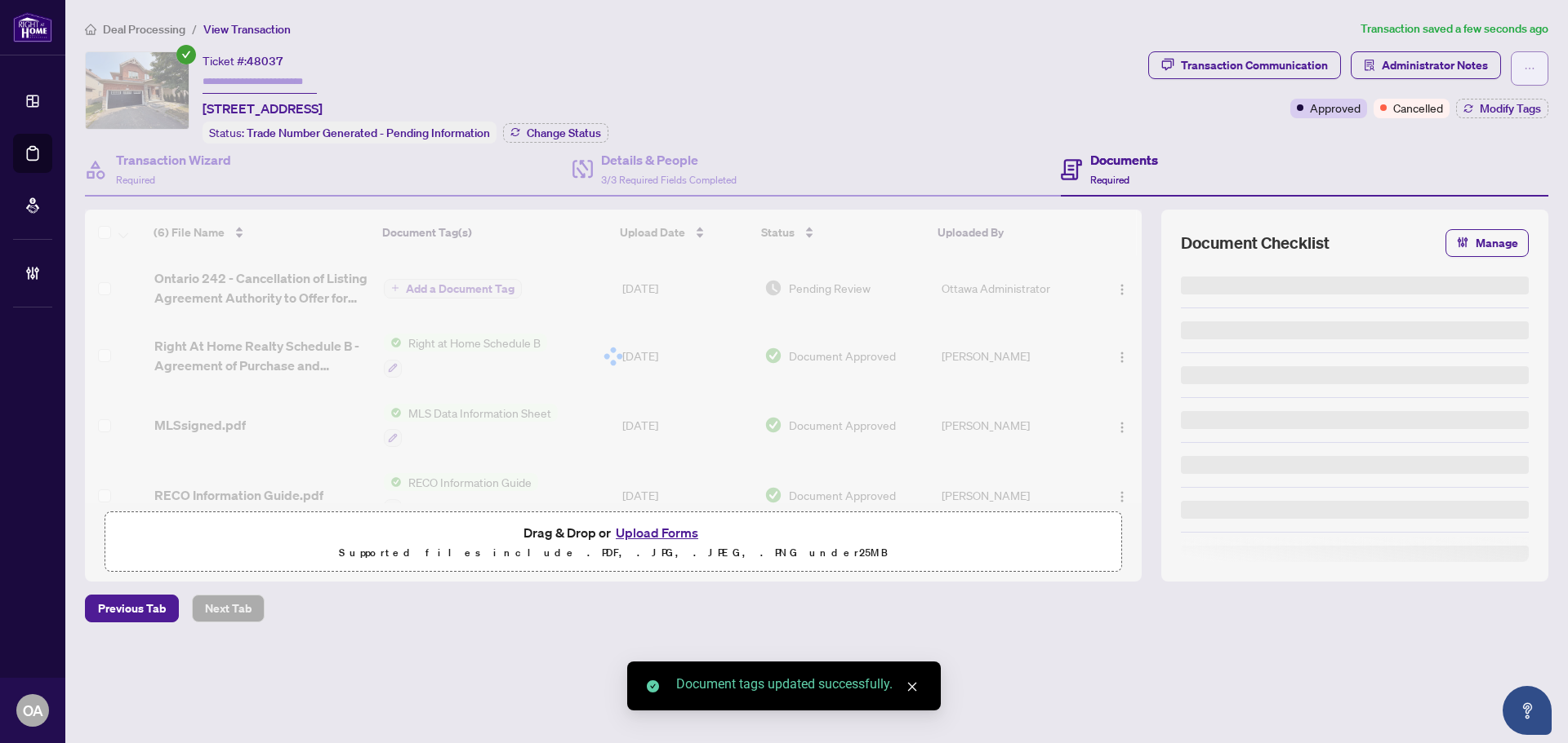
click at [1525, 65] on icon "ellipsis" at bounding box center [1530, 69] width 11 height 11
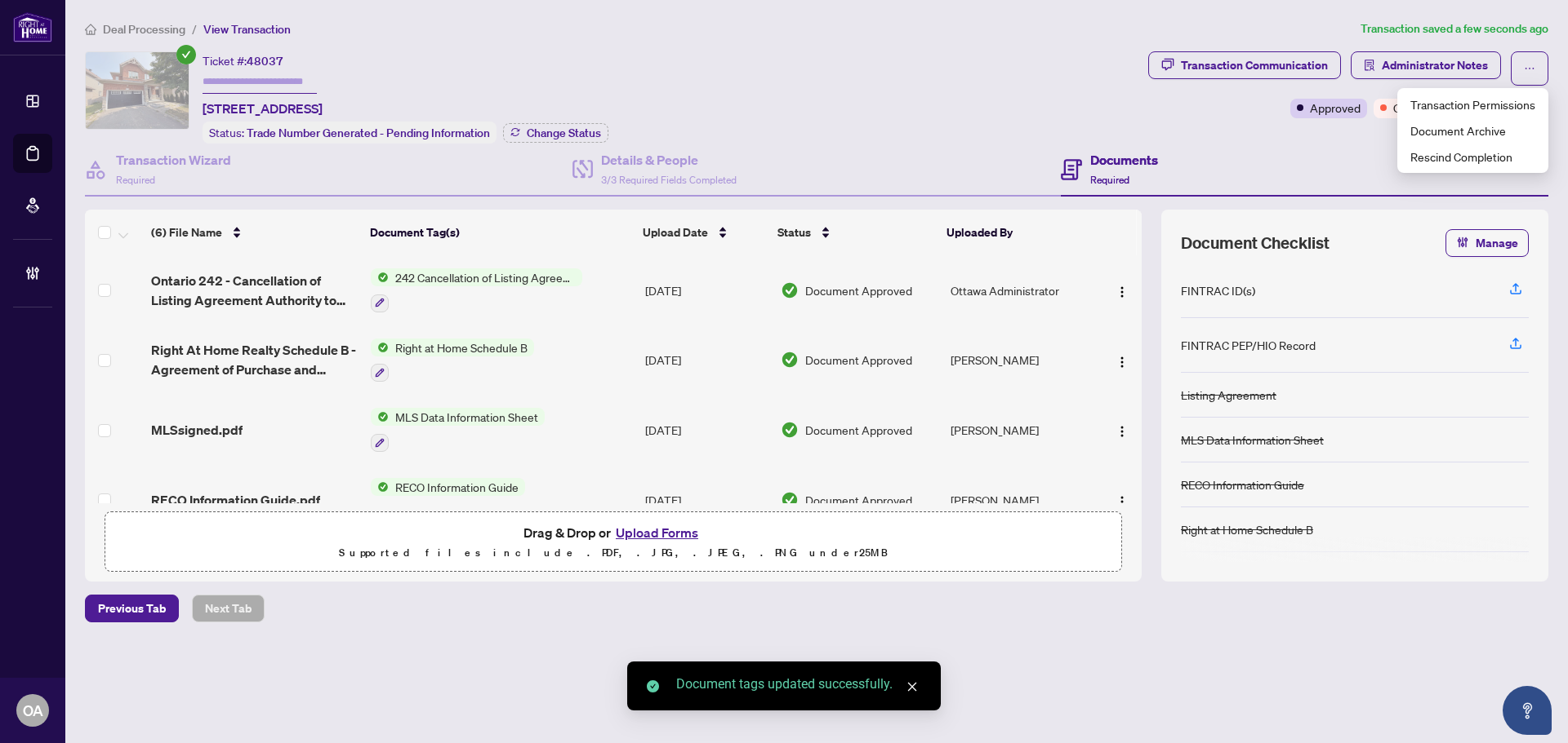
click at [988, 71] on div "Ticket #: 48037 218 Keyrock Dr, Kanata, Ontario K2T 0B4, Canada Status: Trade N…" at bounding box center [613, 97] width 1057 height 93
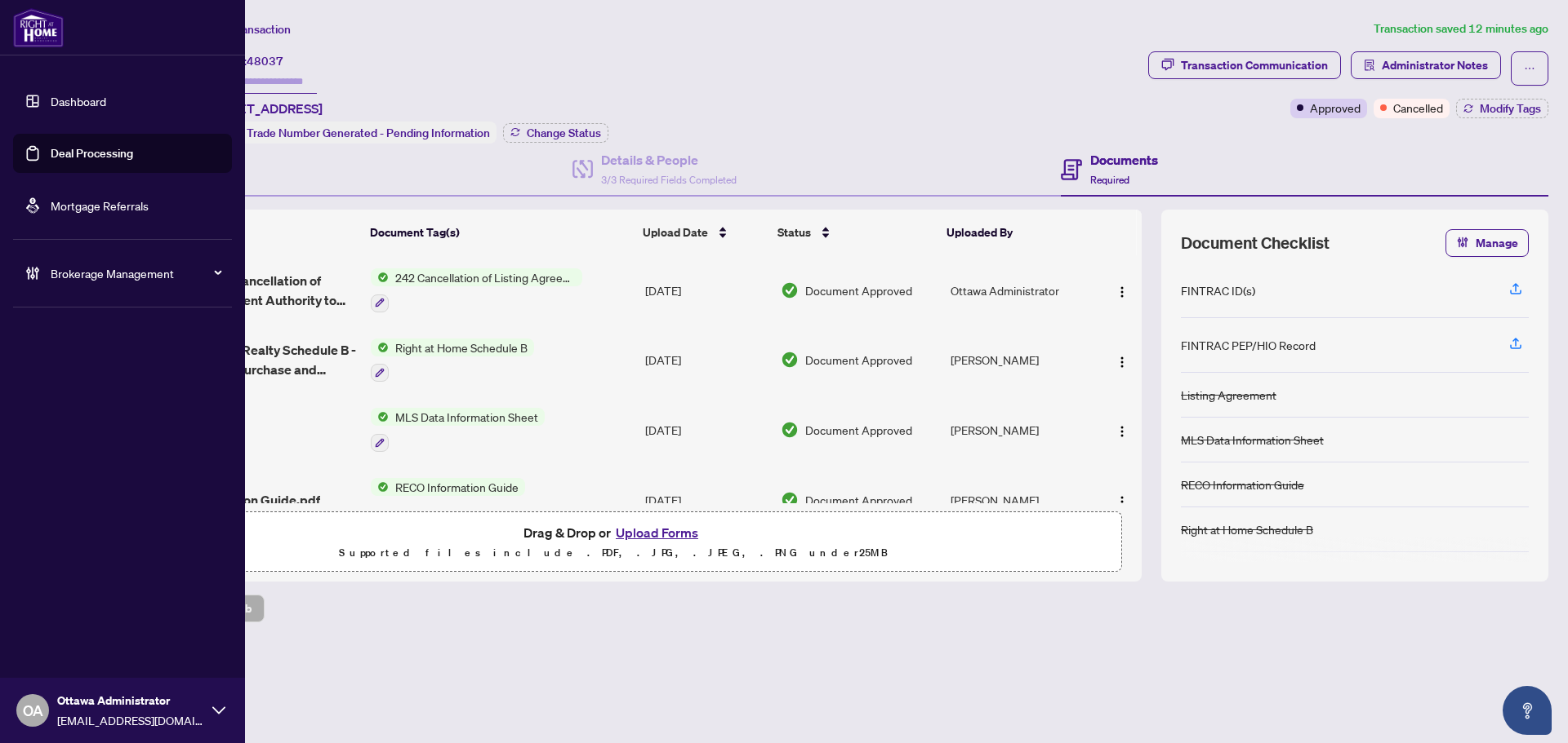
click at [54, 149] on link "Deal Processing" at bounding box center [92, 153] width 82 height 14
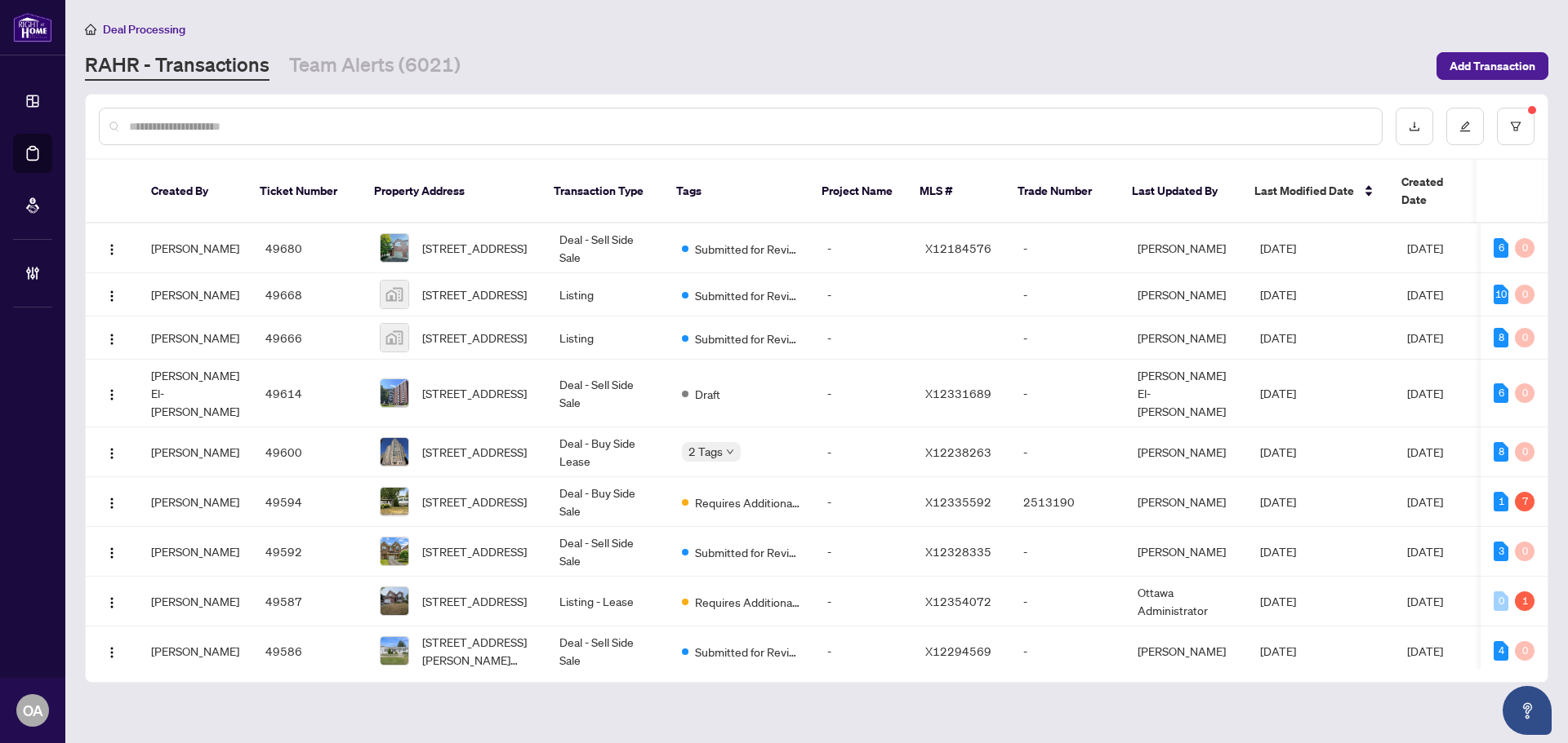
click at [208, 126] on input "text" at bounding box center [748, 126] width 1239 height 18
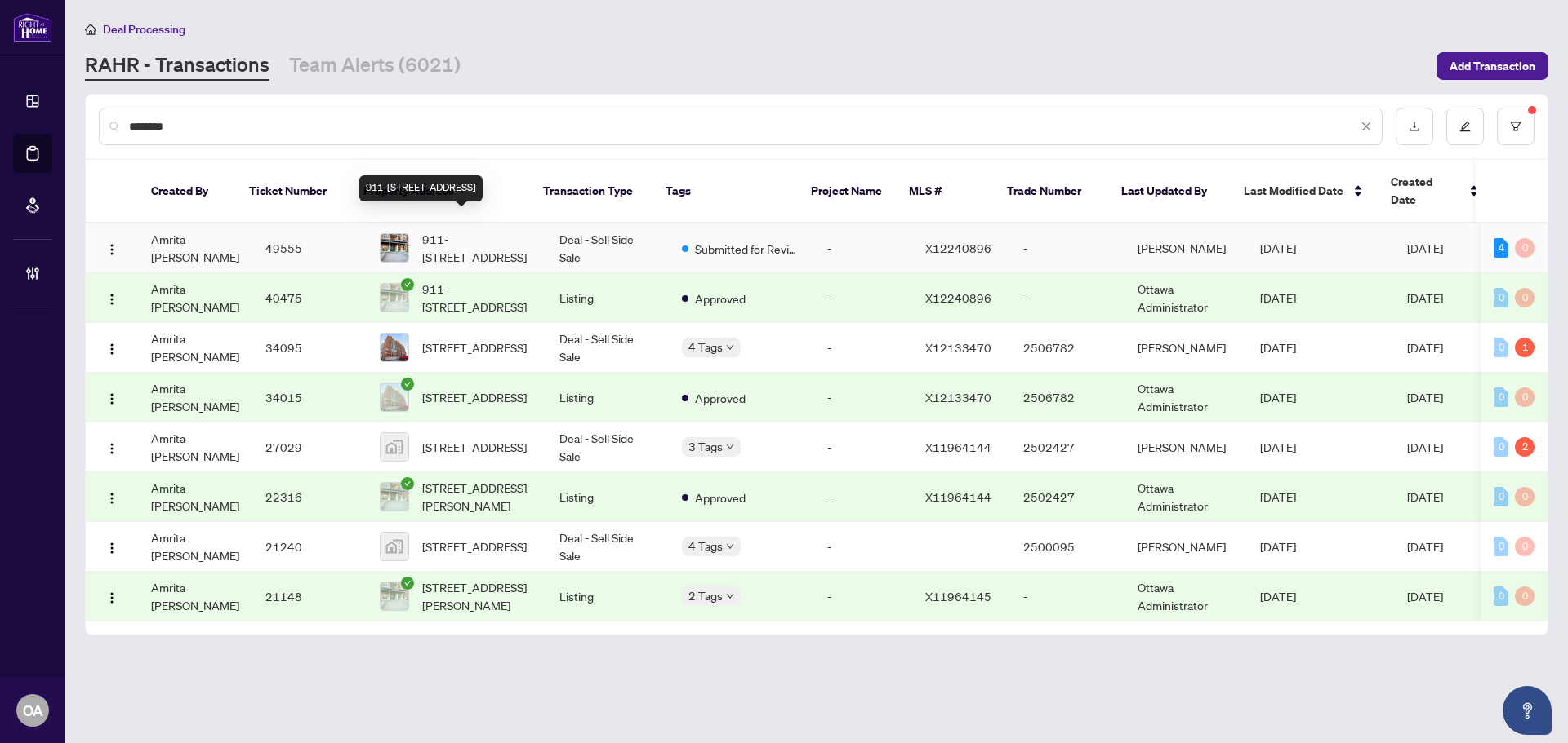
type input "********"
click at [475, 230] on span "911-[STREET_ADDRESS]" at bounding box center [478, 248] width 111 height 36
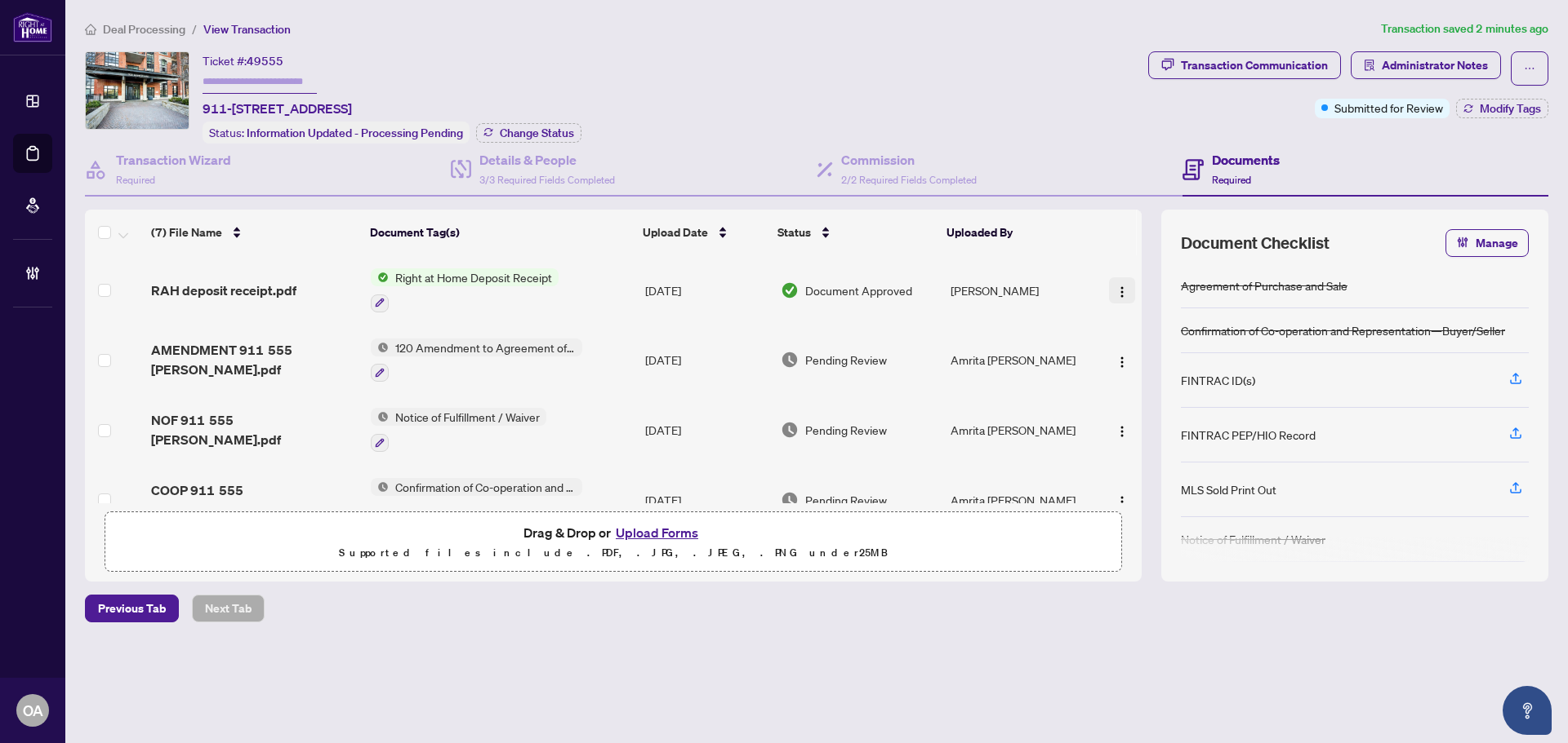
click at [1115, 287] on img "button" at bounding box center [1122, 292] width 13 height 13
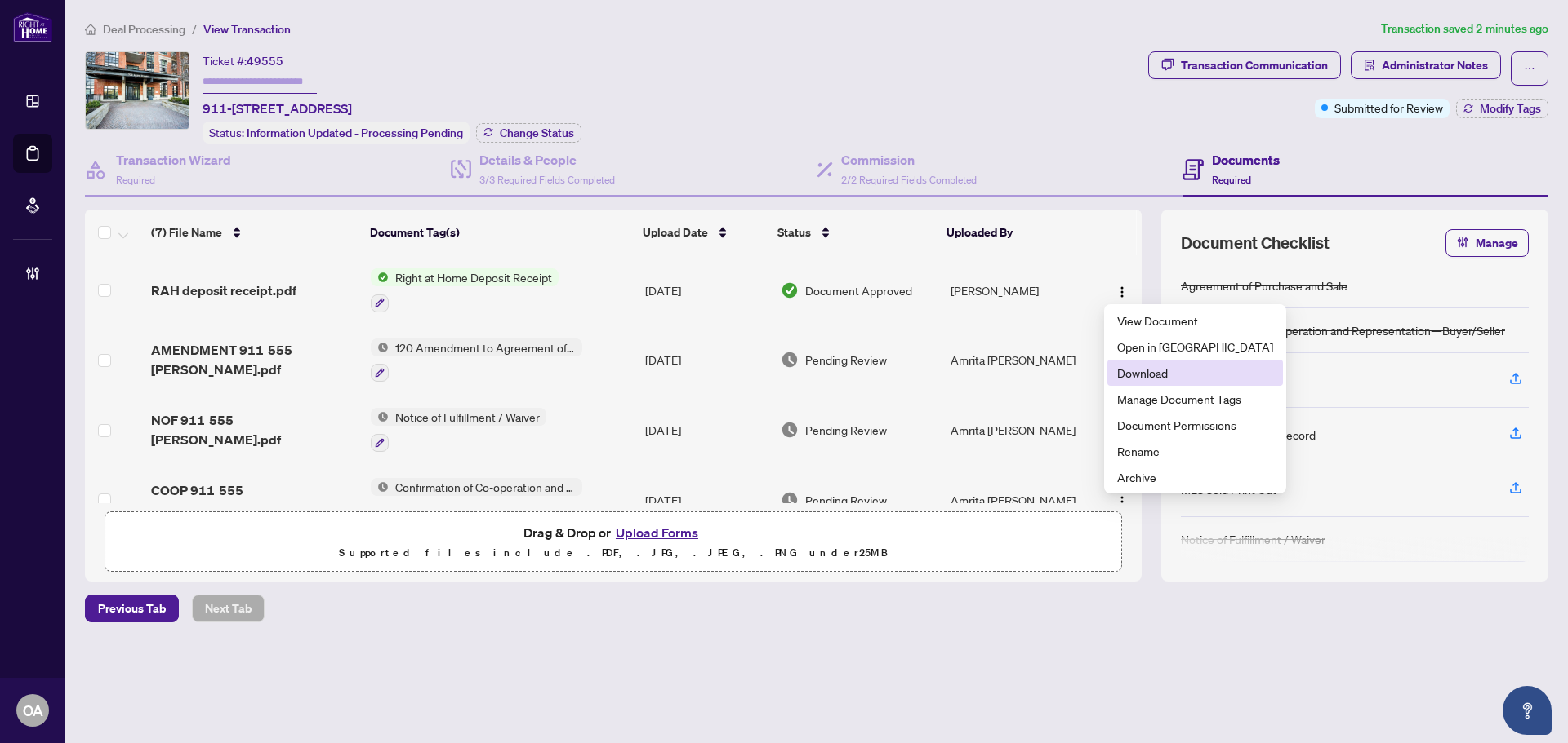
click at [1159, 373] on span "Download" at bounding box center [1194, 372] width 156 height 18
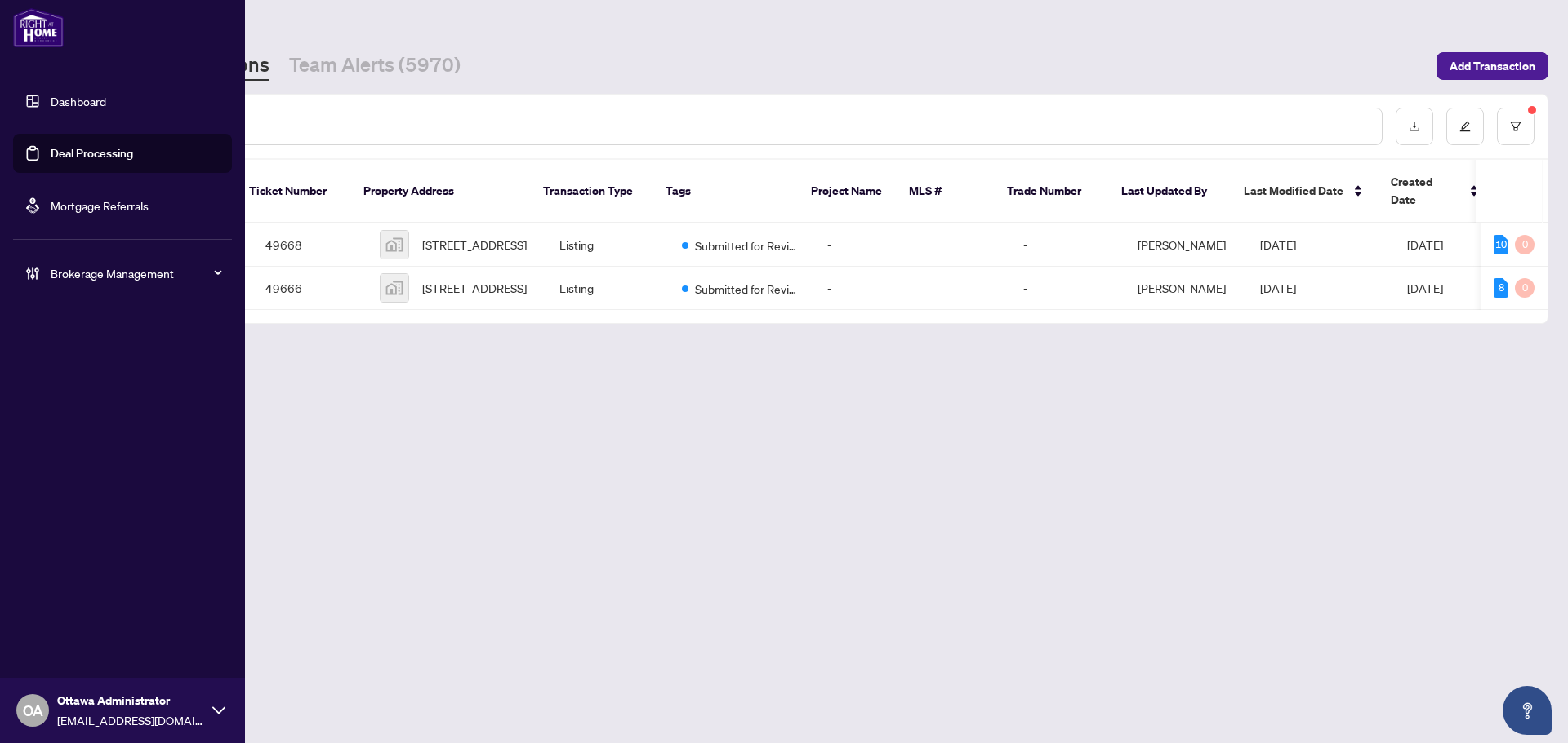
click at [57, 151] on link "Deal Processing" at bounding box center [92, 153] width 82 height 14
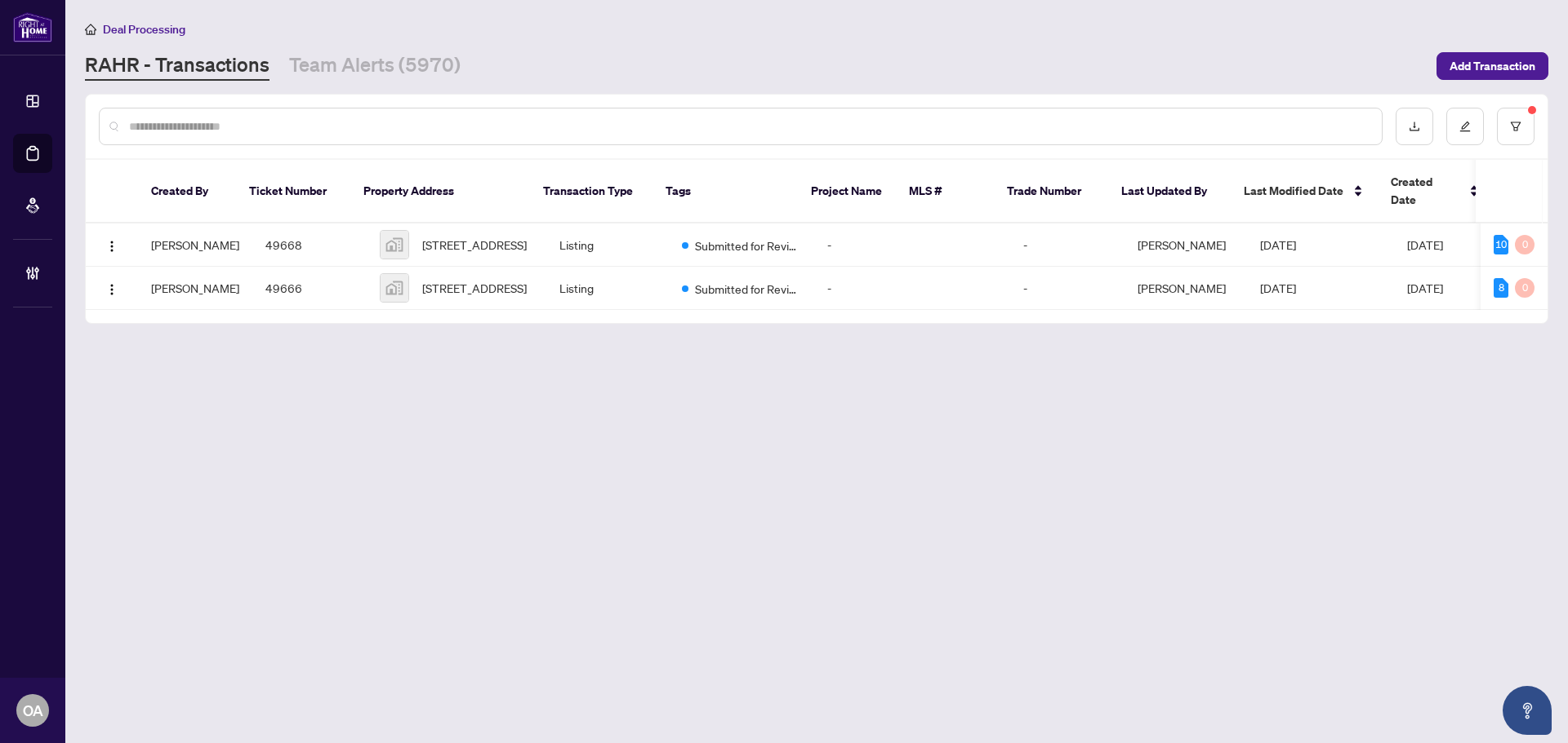
click at [356, 116] on div at bounding box center [740, 126] width 1283 height 37
click at [371, 126] on input "text" at bounding box center [748, 126] width 1239 height 18
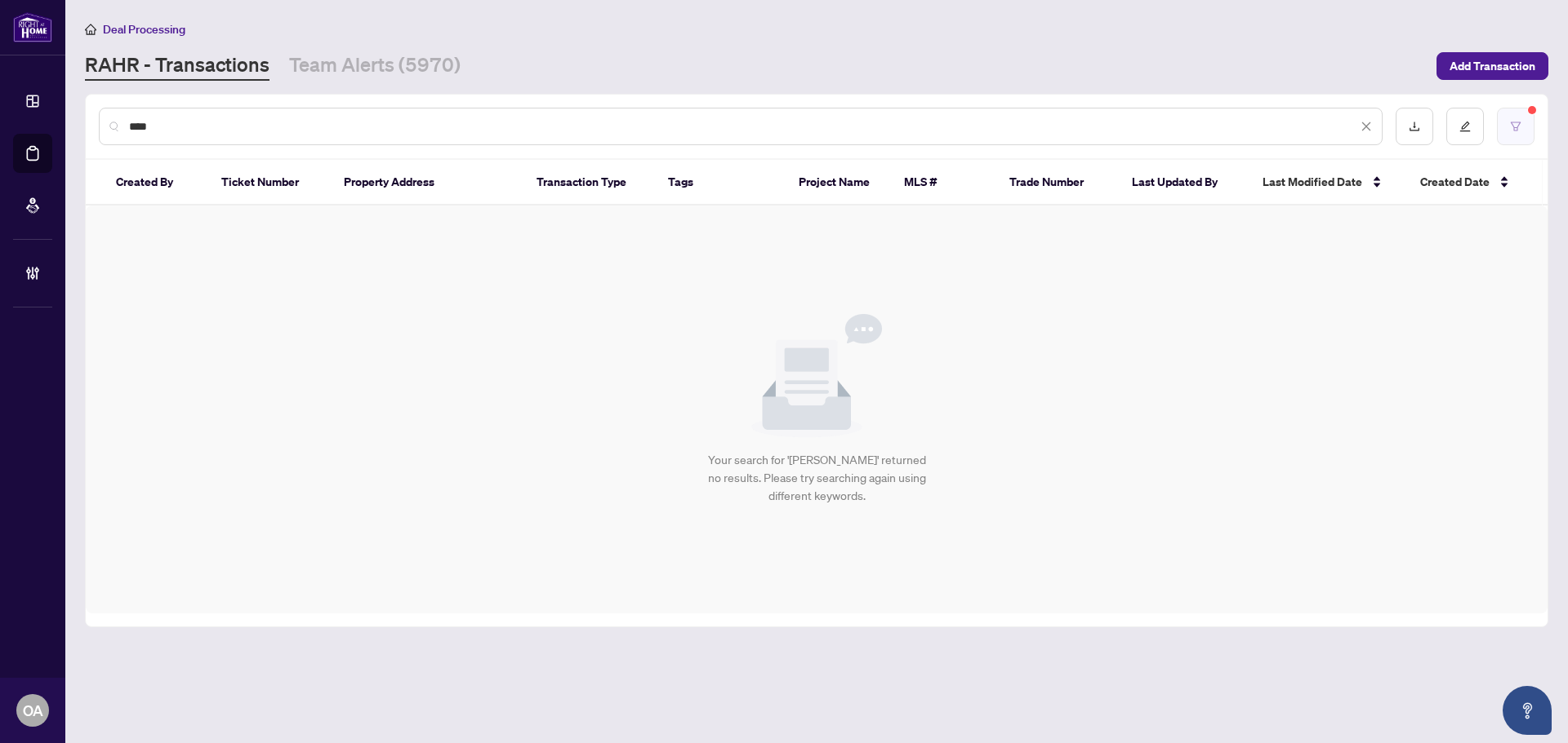
type input "****"
click at [1509, 124] on button "button" at bounding box center [1514, 126] width 37 height 37
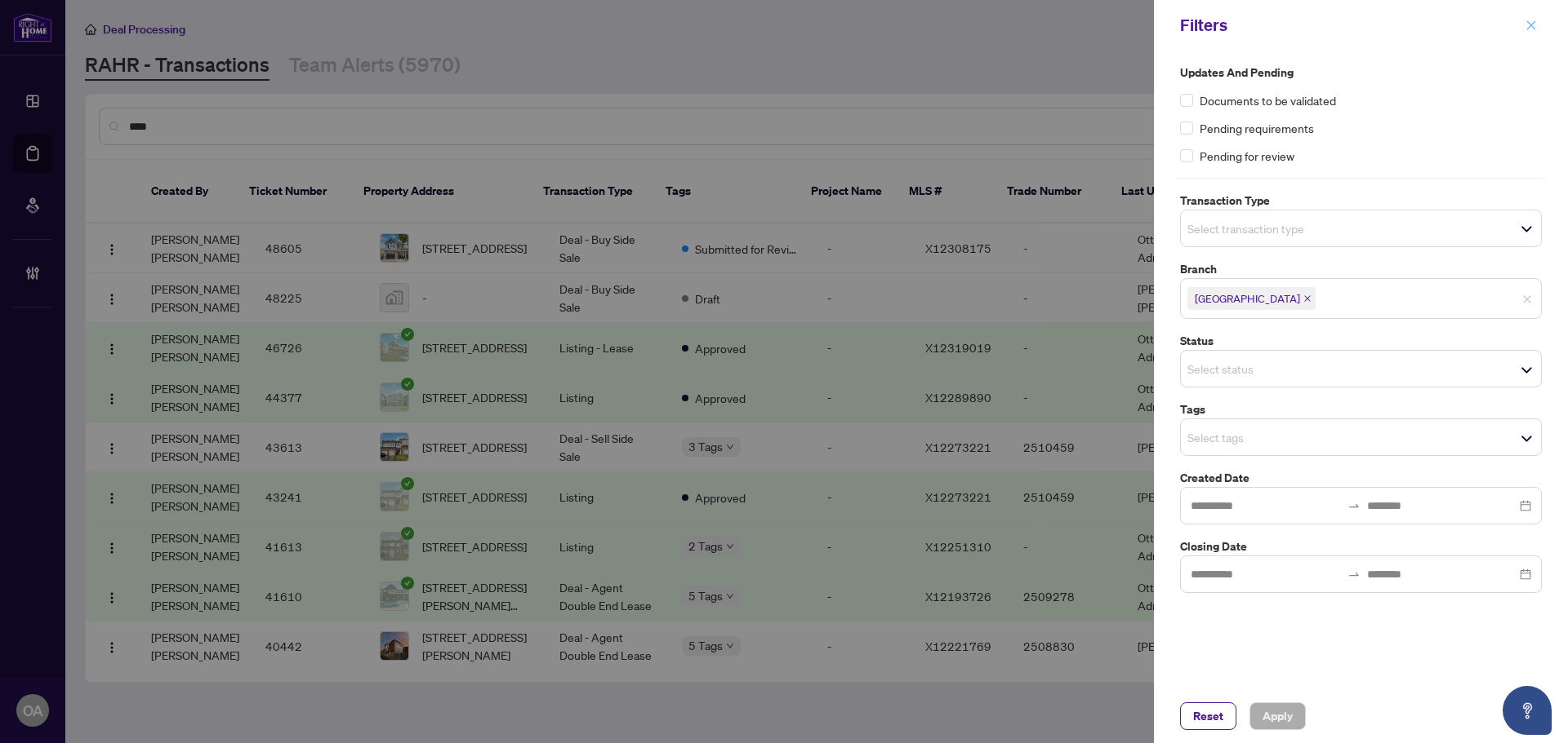
click at [1522, 26] on button "button" at bounding box center [1531, 25] width 21 height 20
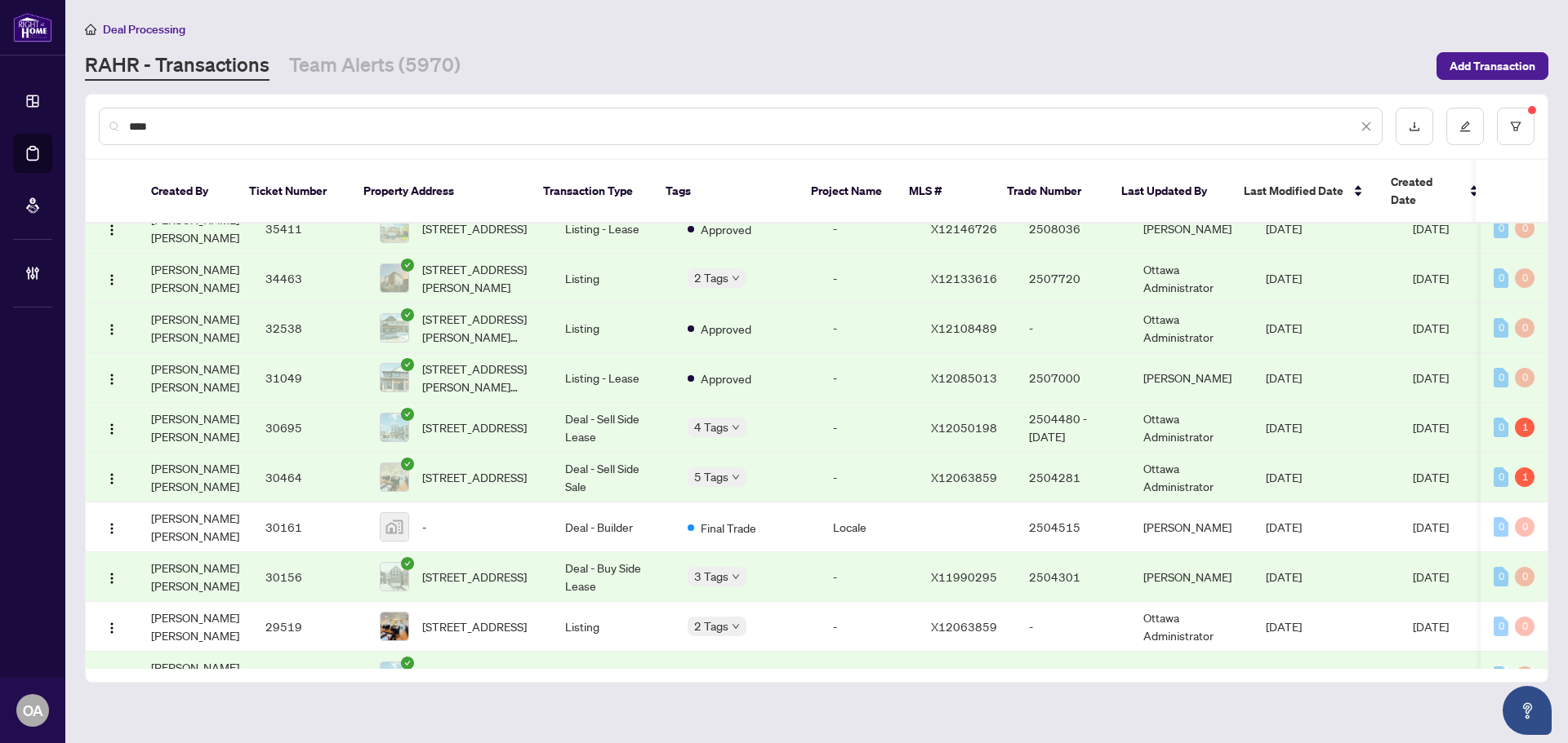
scroll to position [997, 0]
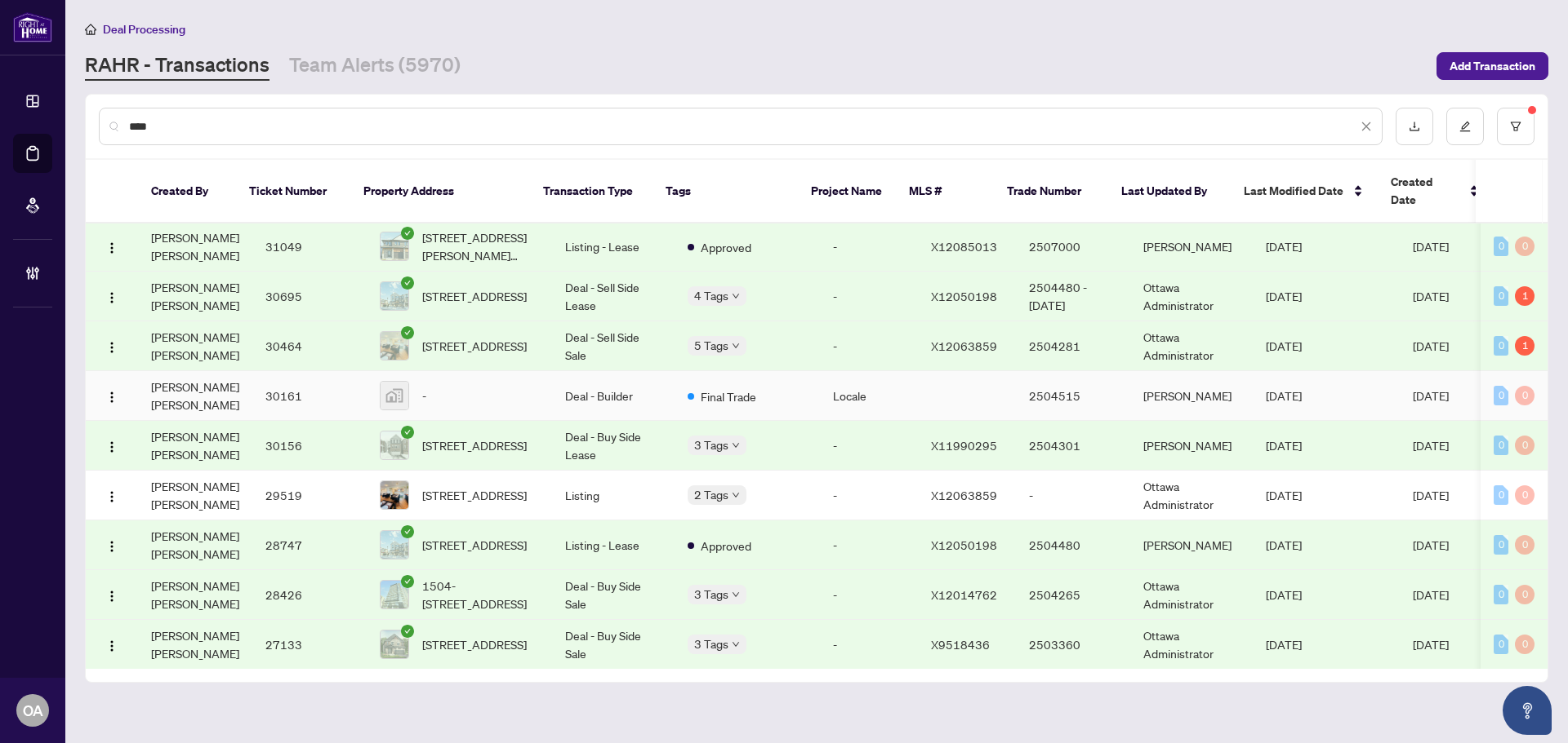
click at [737, 381] on td "Final Trade" at bounding box center [747, 396] width 145 height 50
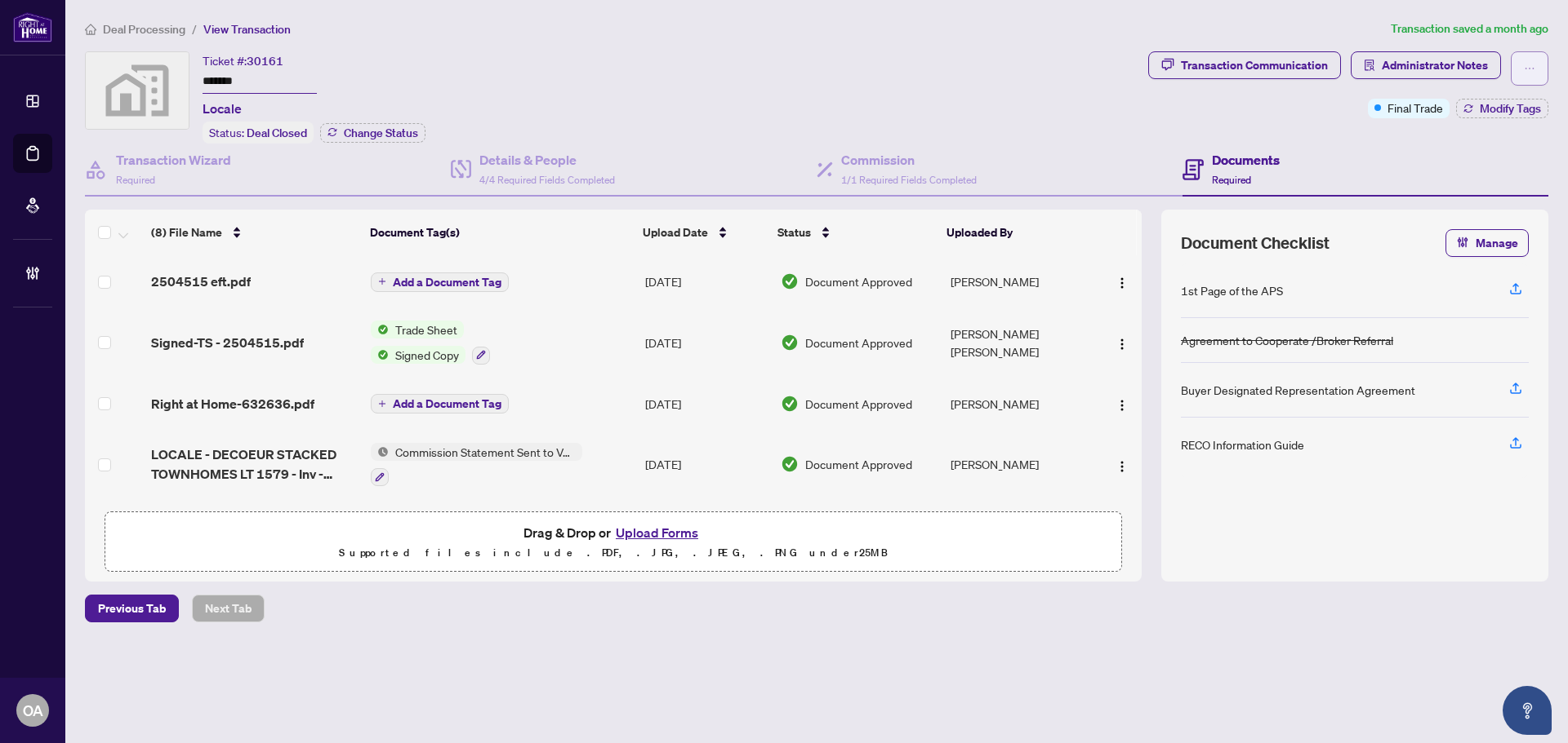
click at [1536, 66] on button "button" at bounding box center [1529, 69] width 37 height 34
click at [1462, 158] on span "Submit for Completion" at bounding box center [1472, 157] width 125 height 18
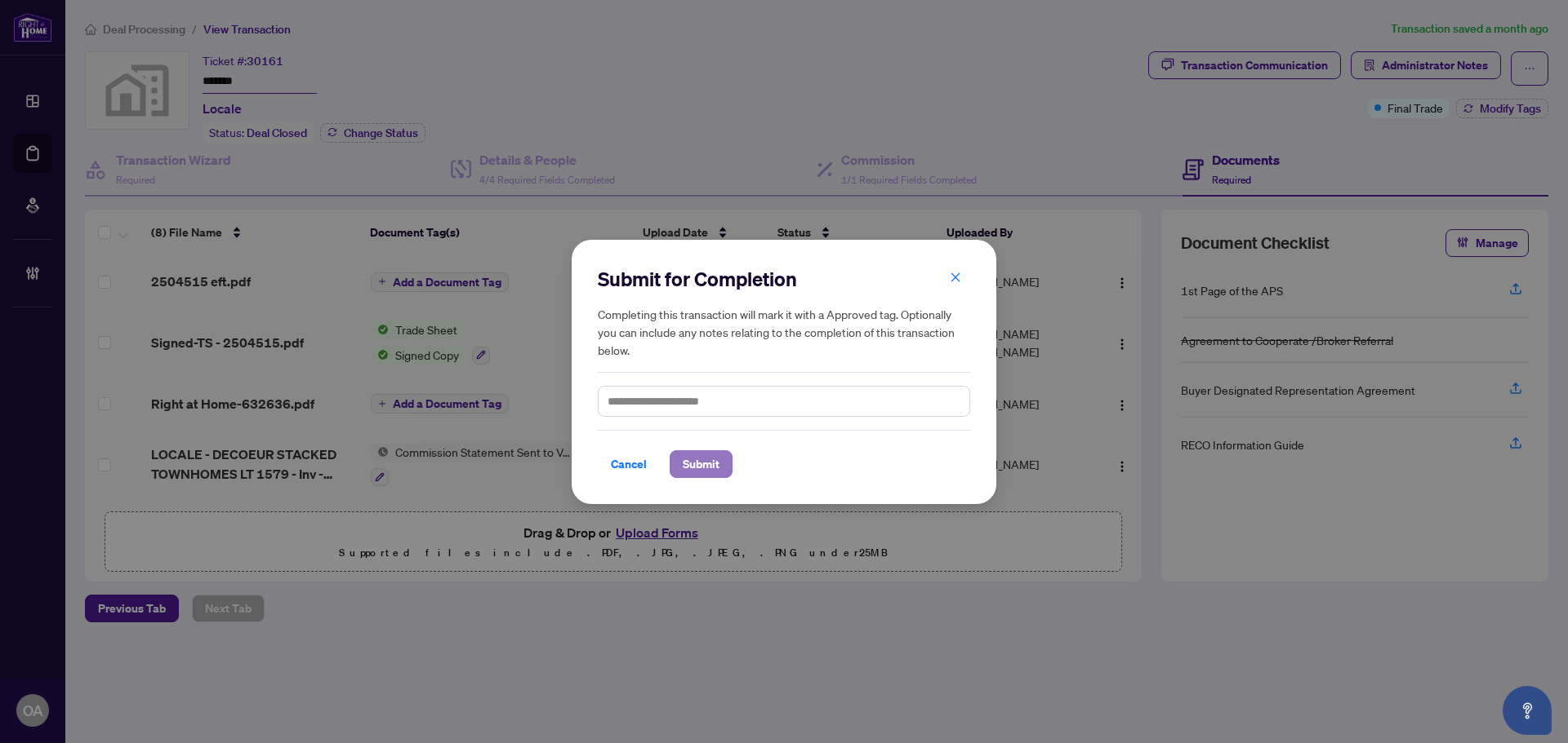
click at [703, 464] on span "Submit" at bounding box center [700, 464] width 36 height 26
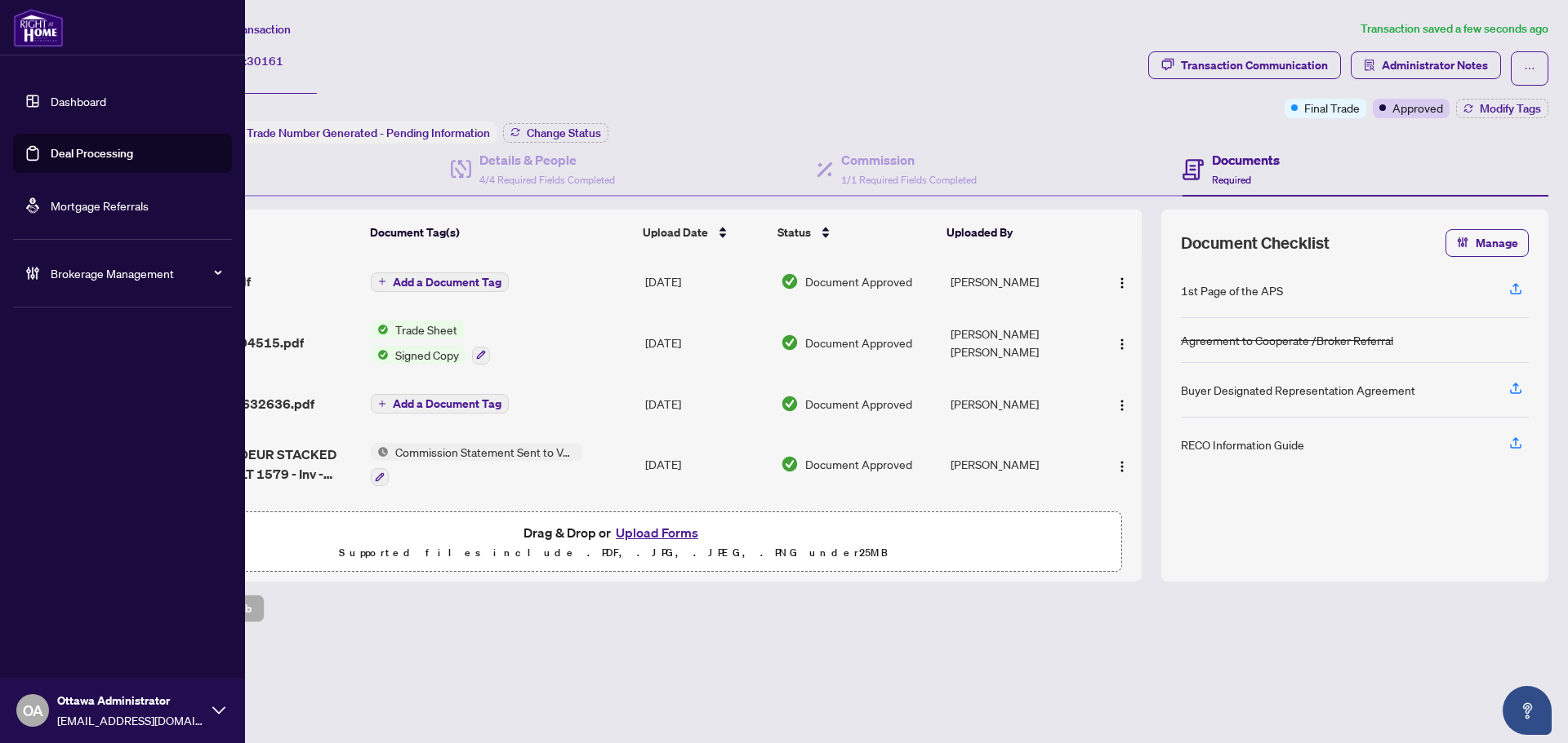
click at [41, 153] on body "Dashboard Deal Processing Mortgage Referrals Brokerage Management OA [GEOGRAPHI…" at bounding box center [784, 372] width 1568 height 743
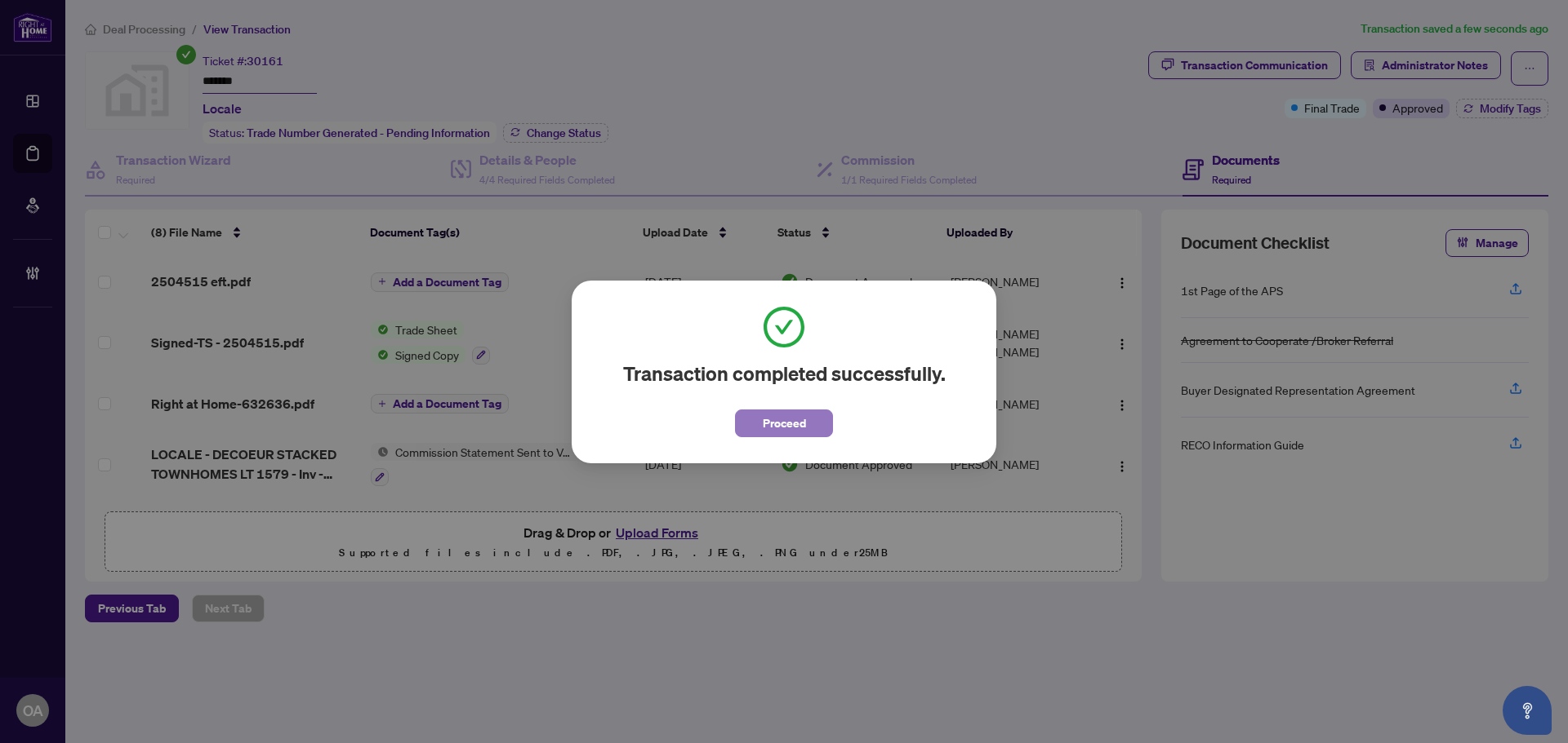
click at [800, 429] on span "Proceed" at bounding box center [784, 423] width 43 height 26
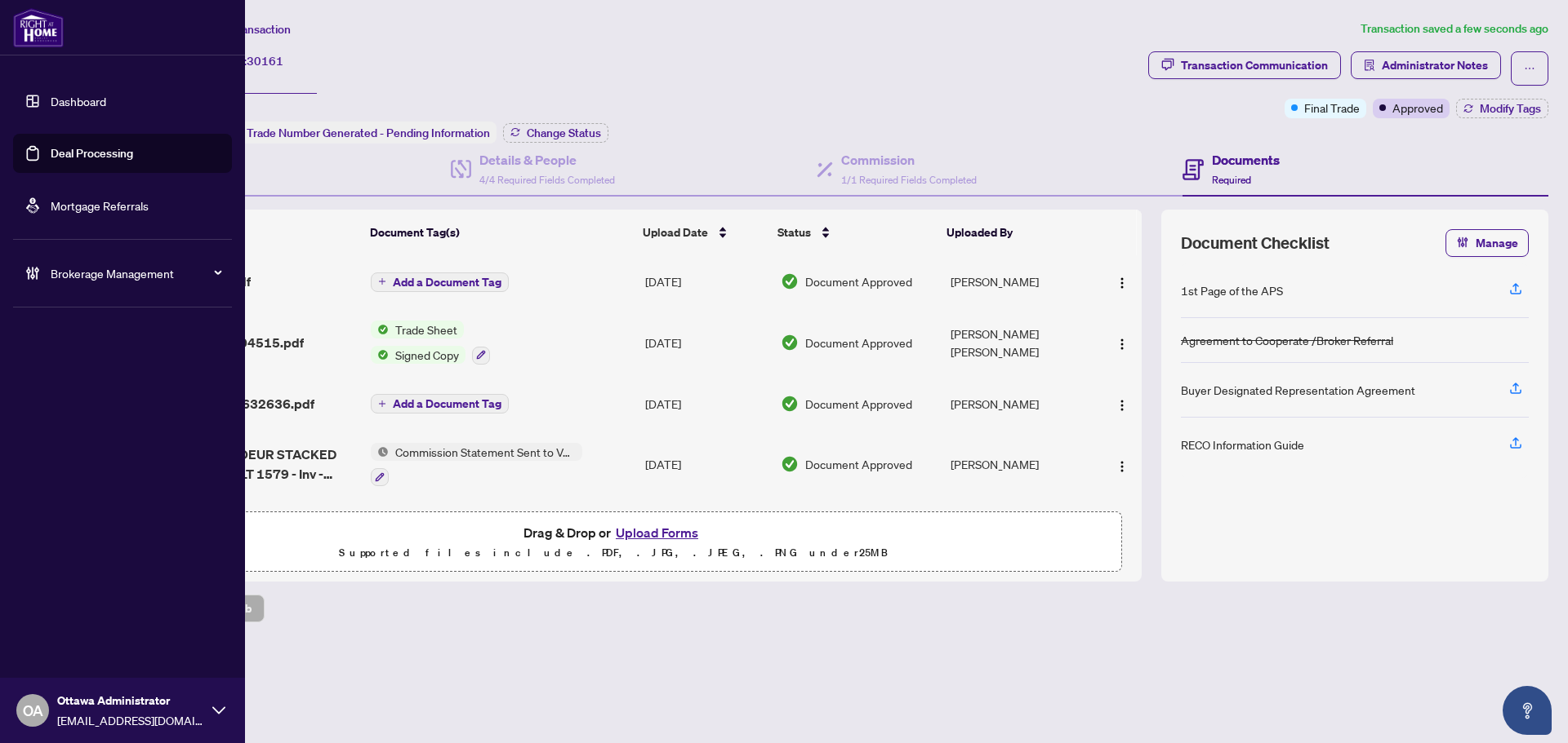
click at [53, 149] on link "Deal Processing" at bounding box center [92, 153] width 82 height 14
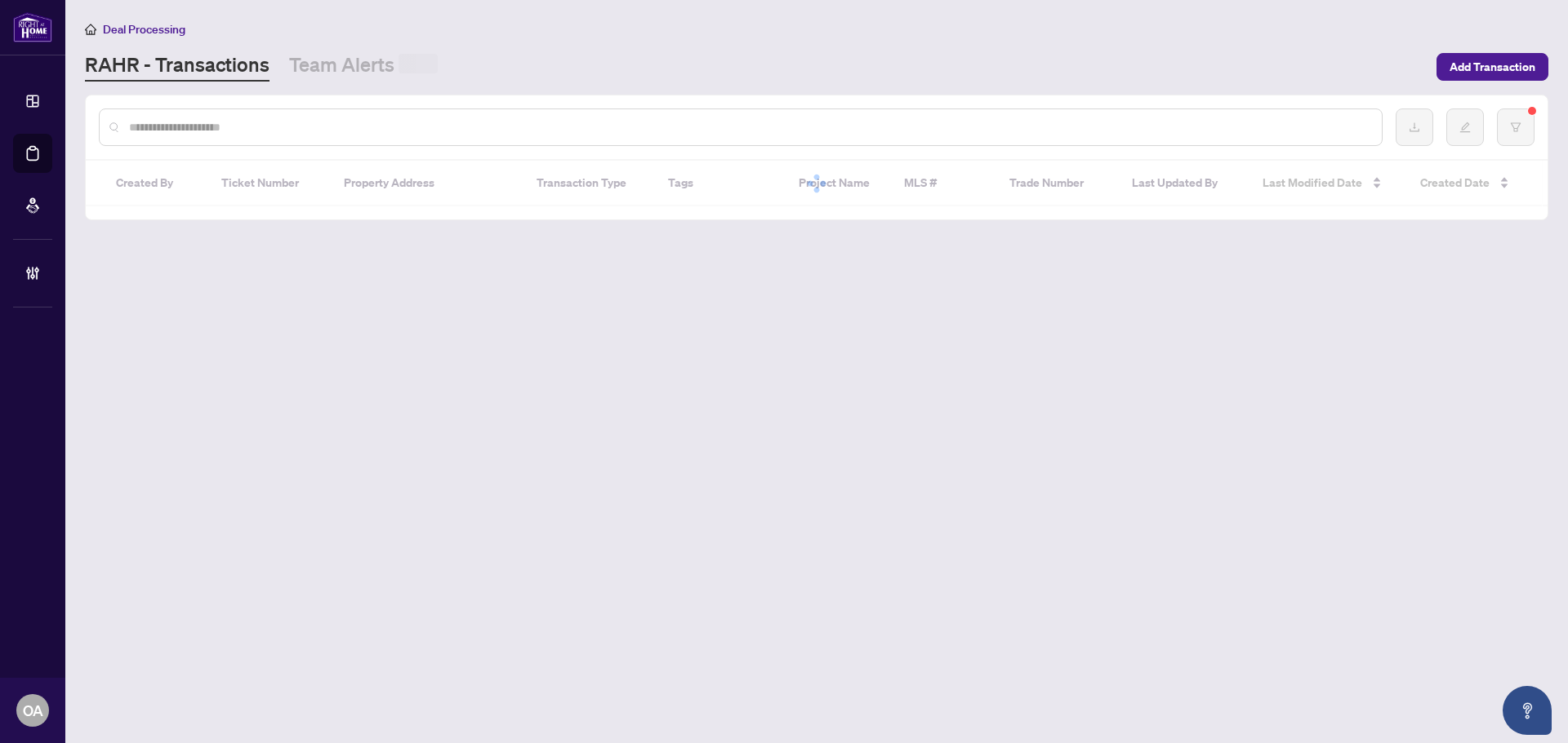
click at [280, 126] on input "text" at bounding box center [748, 127] width 1239 height 18
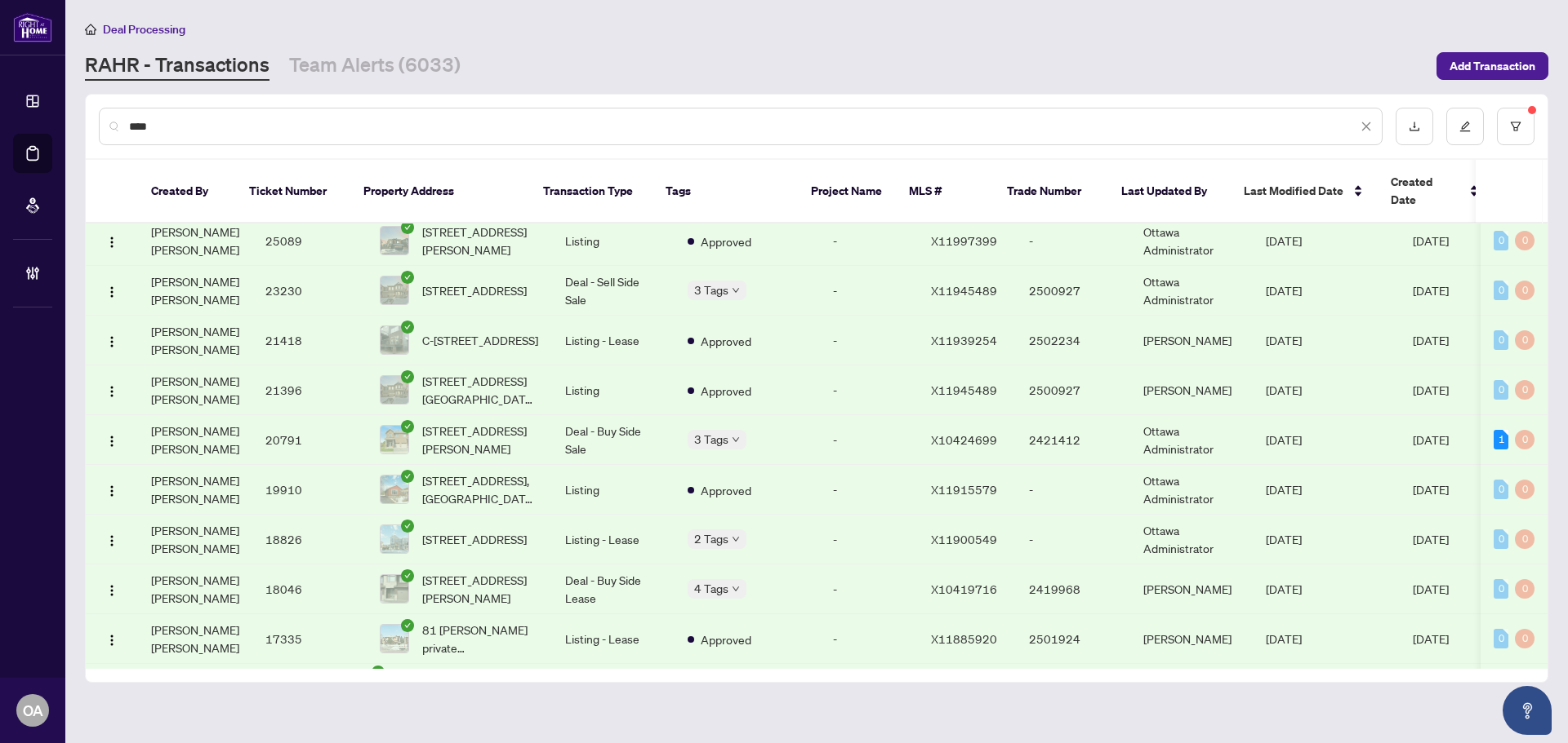
scroll to position [1551, 0]
type input "****"
click at [1516, 127] on icon "filter" at bounding box center [1515, 125] width 10 height 9
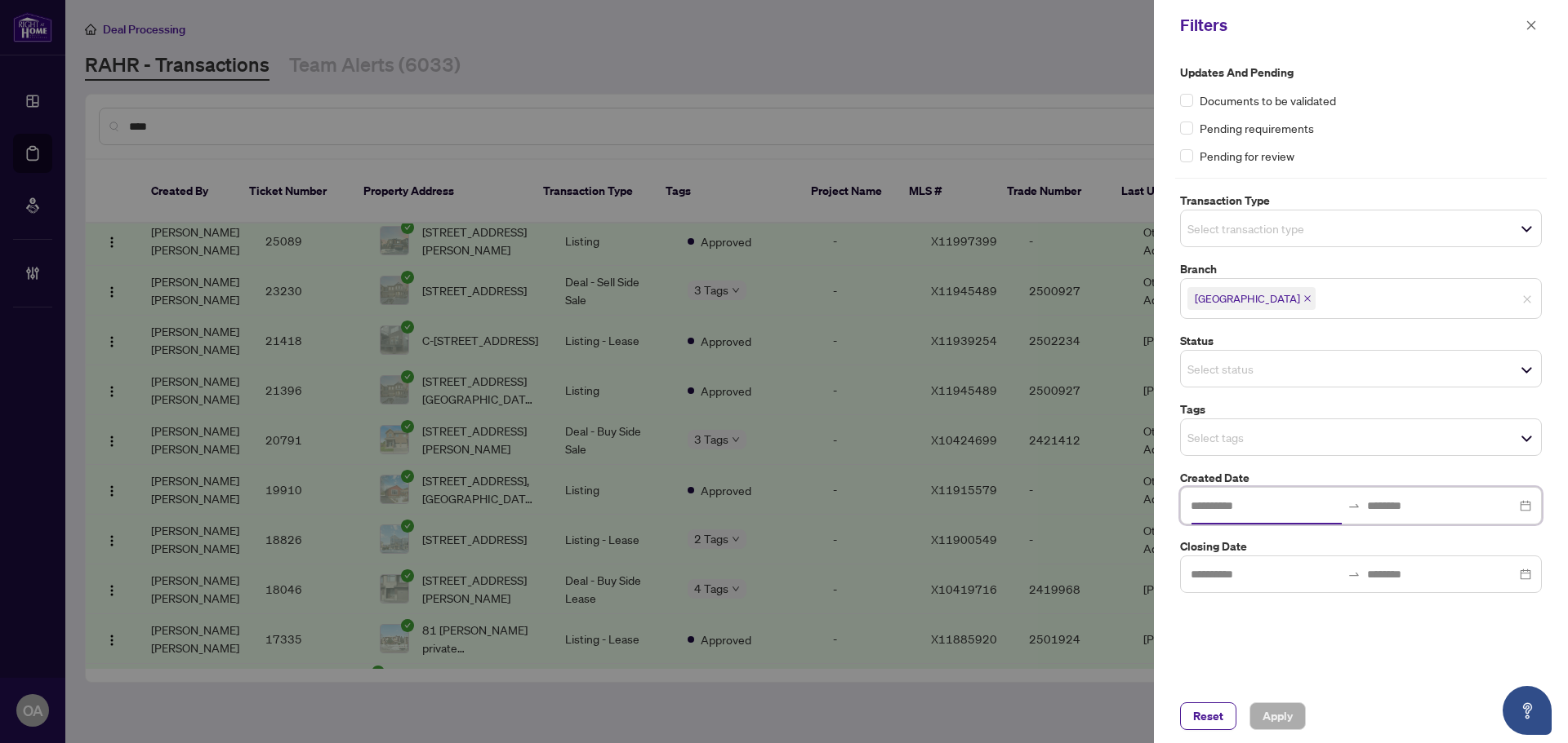
click at [1243, 515] on input at bounding box center [1265, 505] width 150 height 18
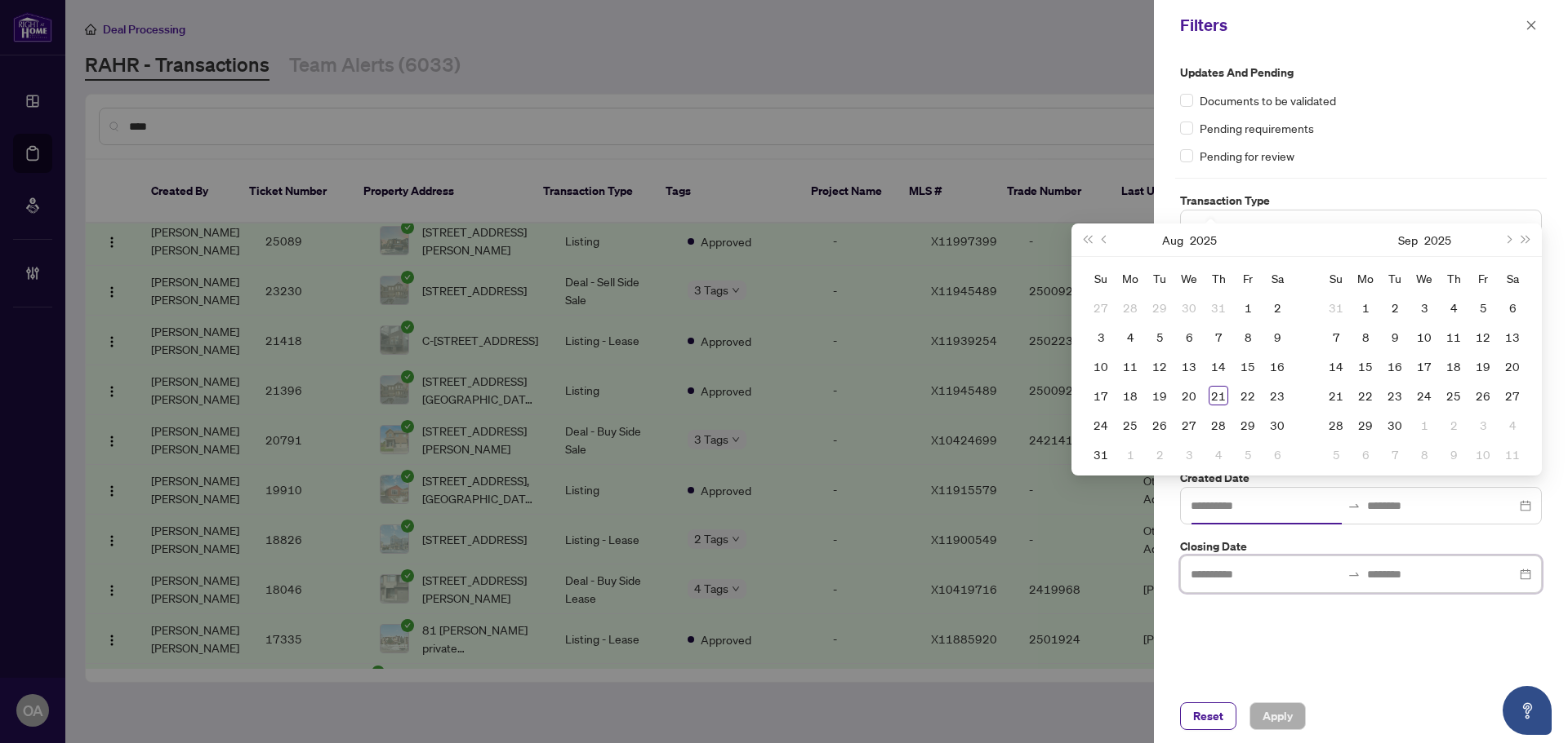
click at [1394, 575] on input at bounding box center [1442, 574] width 150 height 18
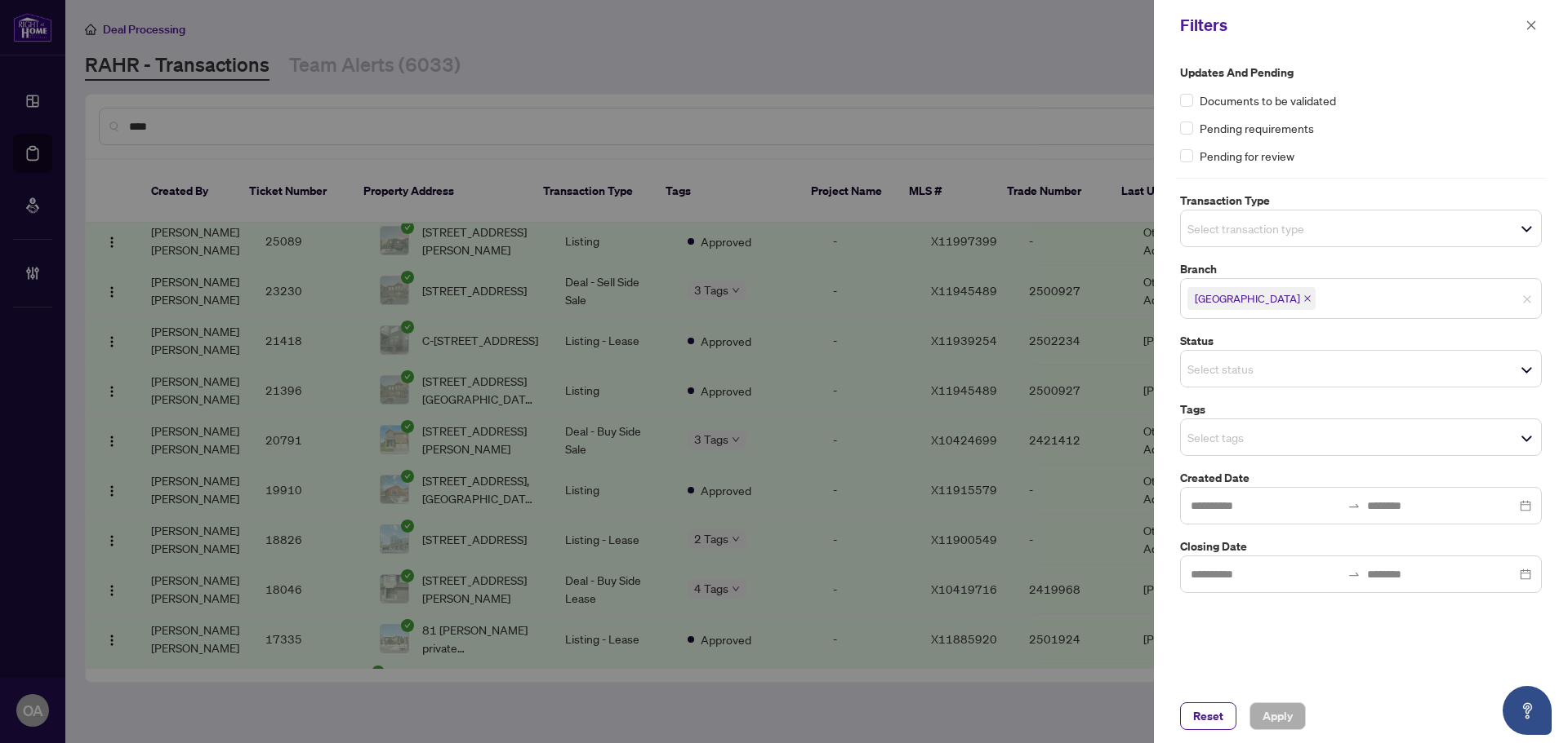
drag, startPoint x: 1407, startPoint y: 644, endPoint x: 1536, endPoint y: 63, distance: 595.1
click at [1407, 643] on div "Updates and Pending Documents to be validated Pending requirements Pending for …" at bounding box center [1360, 370] width 414 height 639
drag, startPoint x: 1544, startPoint y: 48, endPoint x: 1534, endPoint y: 42, distance: 11.7
click at [1540, 47] on div "Filters" at bounding box center [1360, 25] width 414 height 51
click at [1525, 26] on icon "close" at bounding box center [1531, 26] width 11 height 11
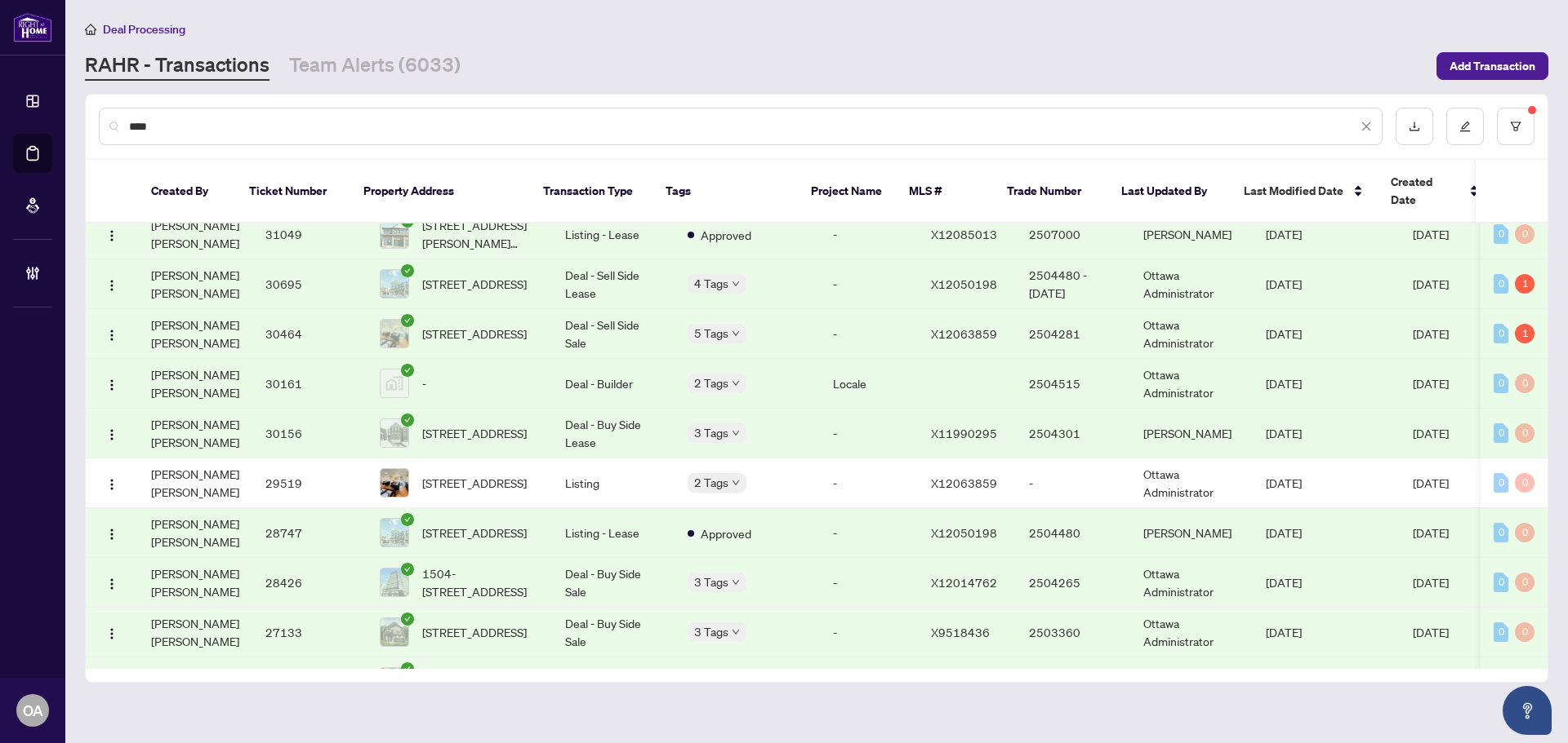
scroll to position [979, 0]
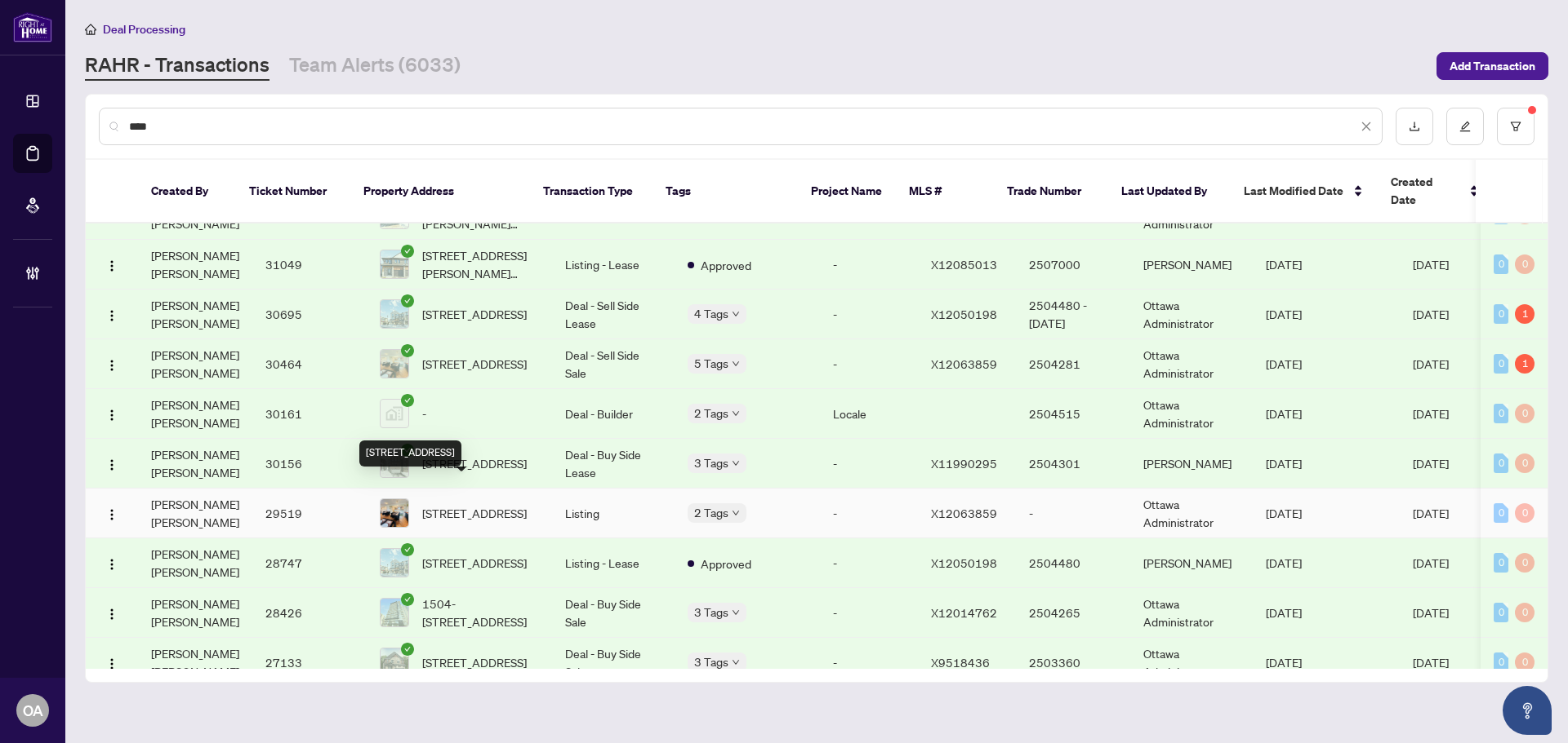
click at [463, 504] on span "[STREET_ADDRESS]" at bounding box center [474, 513] width 104 height 18
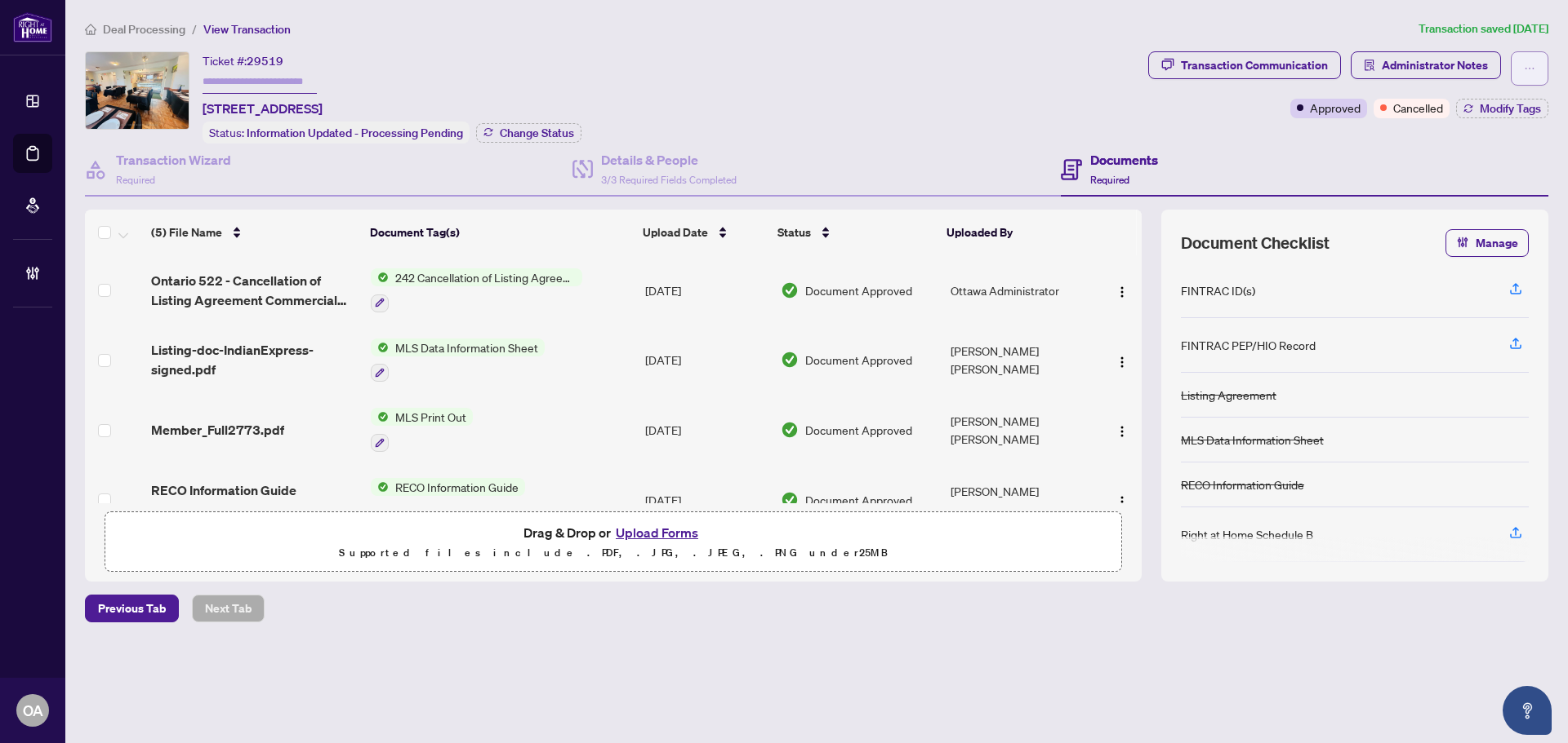
click at [1536, 62] on button "button" at bounding box center [1529, 69] width 37 height 34
click at [1451, 176] on span "Submit for Completion" at bounding box center [1472, 182] width 125 height 18
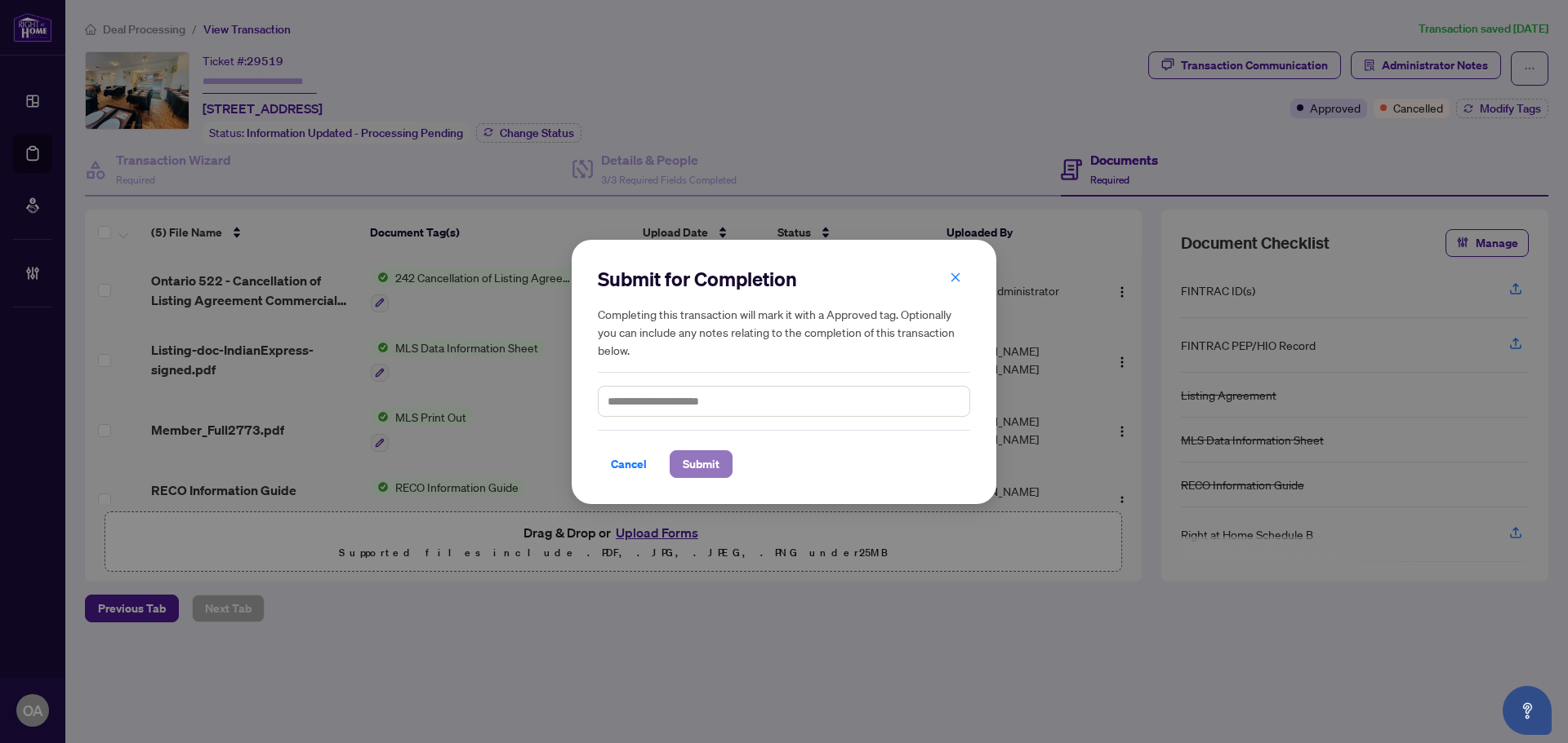
click at [698, 467] on span "Submit" at bounding box center [700, 464] width 36 height 26
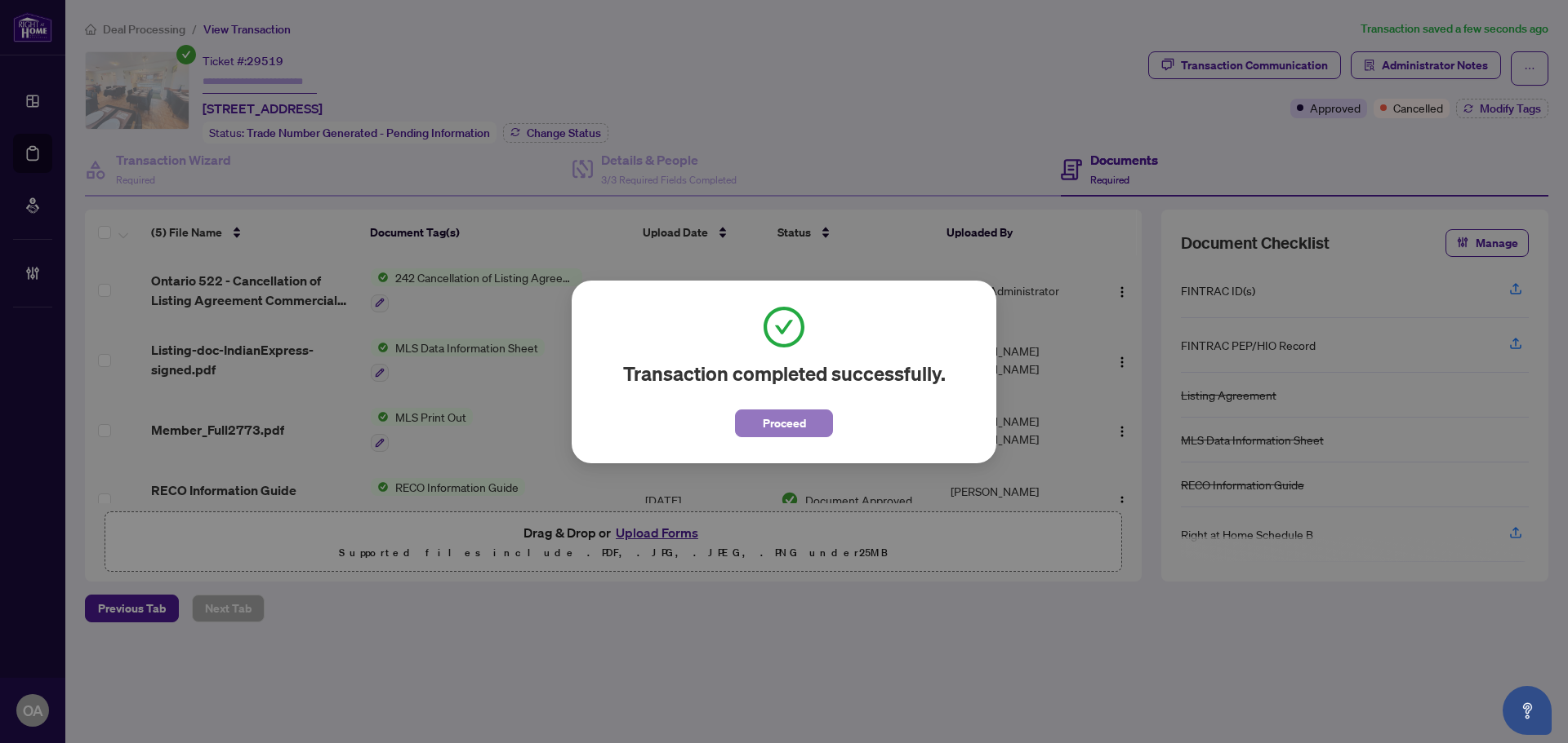
click at [792, 418] on span "Proceed" at bounding box center [784, 423] width 43 height 26
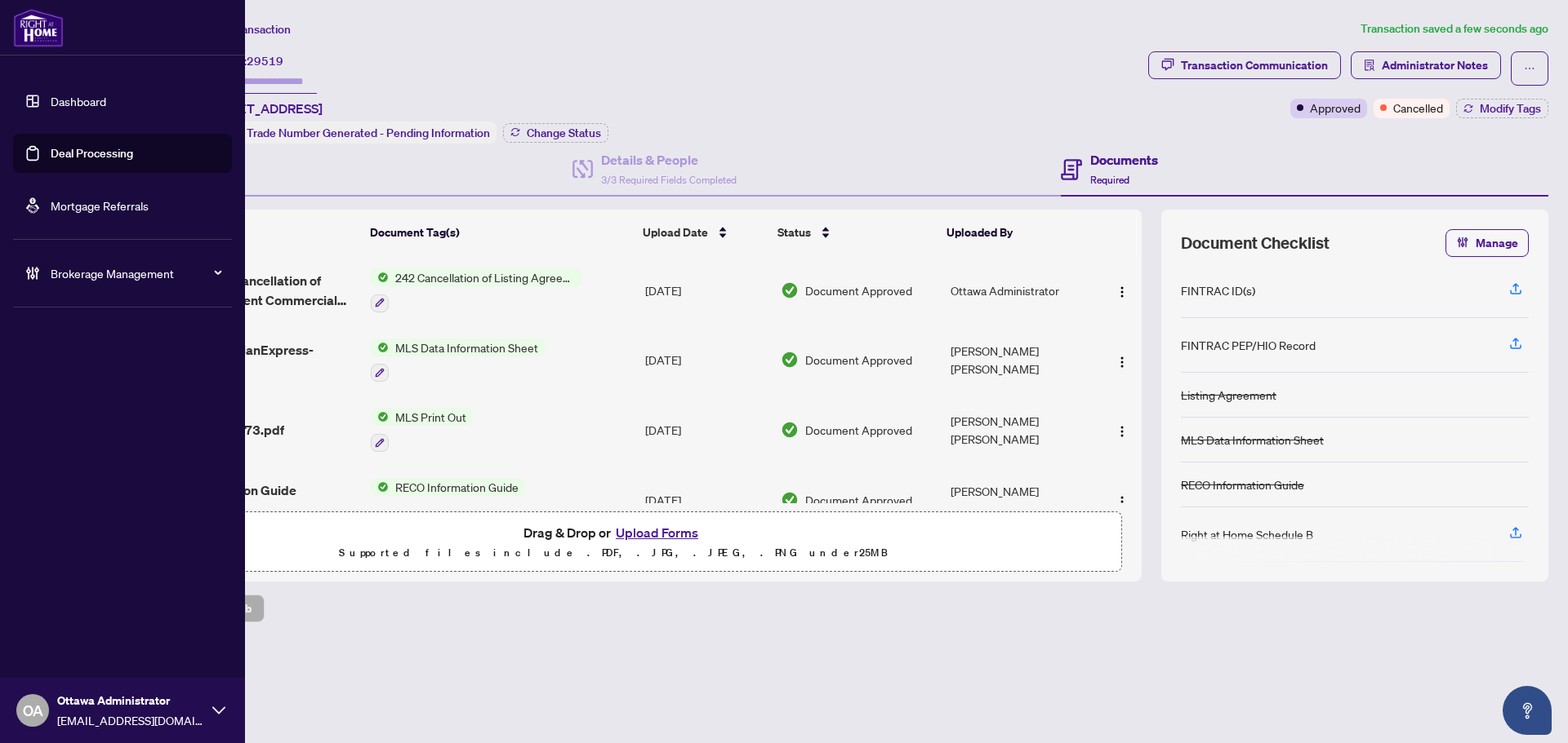
drag, startPoint x: 31, startPoint y: 138, endPoint x: 49, endPoint y: 139, distance: 18.0
click at [51, 146] on link "Deal Processing" at bounding box center [92, 153] width 82 height 14
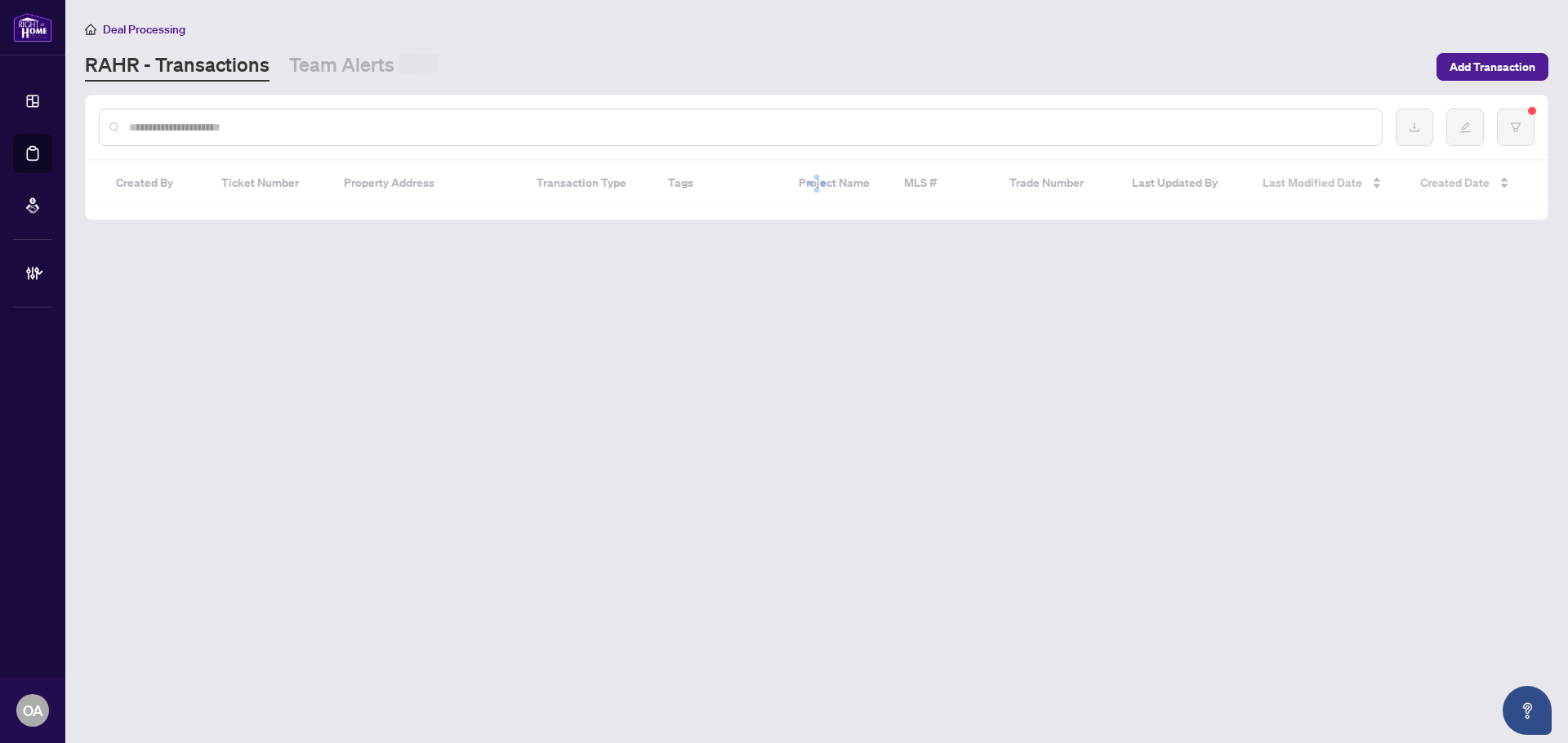
click at [354, 129] on input "text" at bounding box center [748, 127] width 1239 height 18
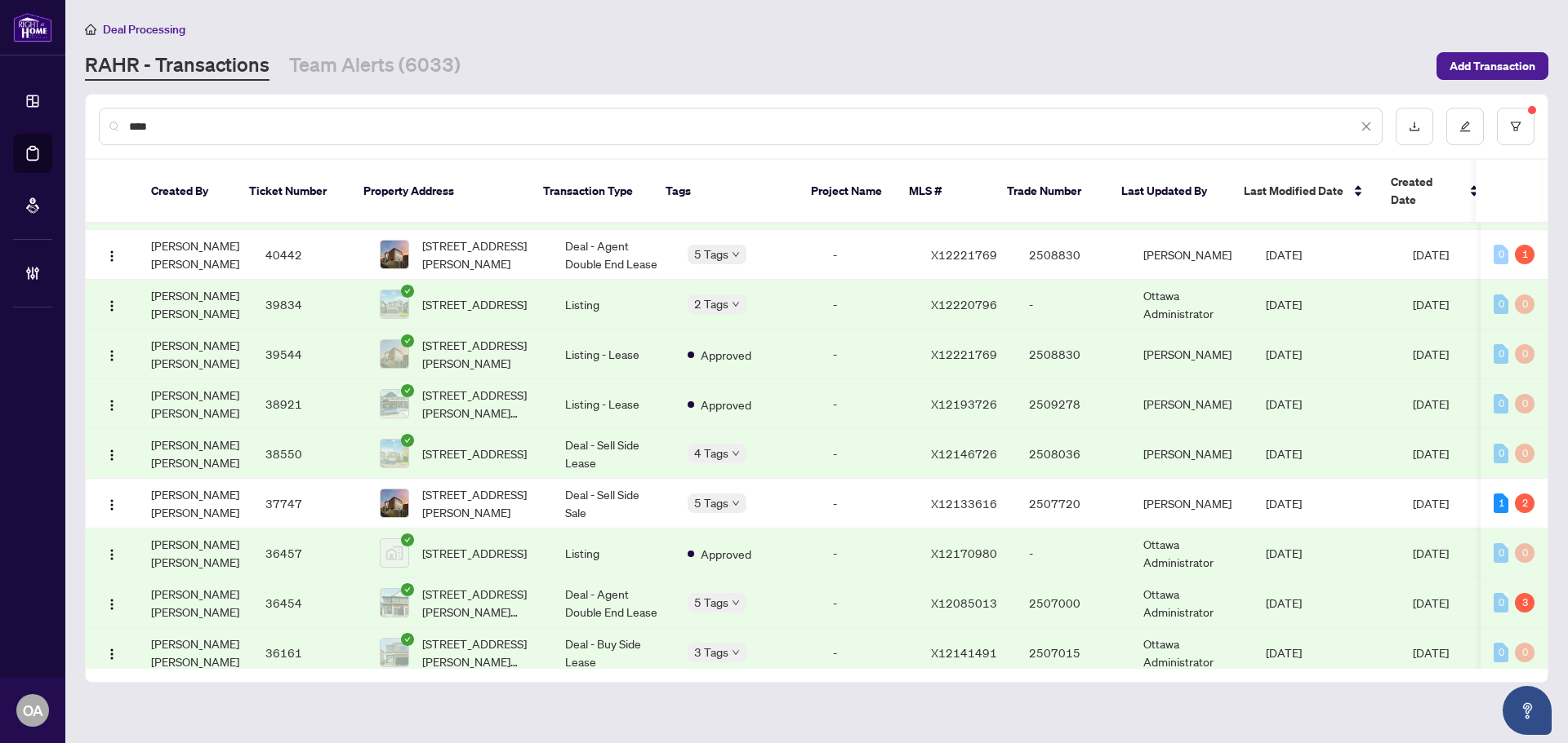
scroll to position [426, 0]
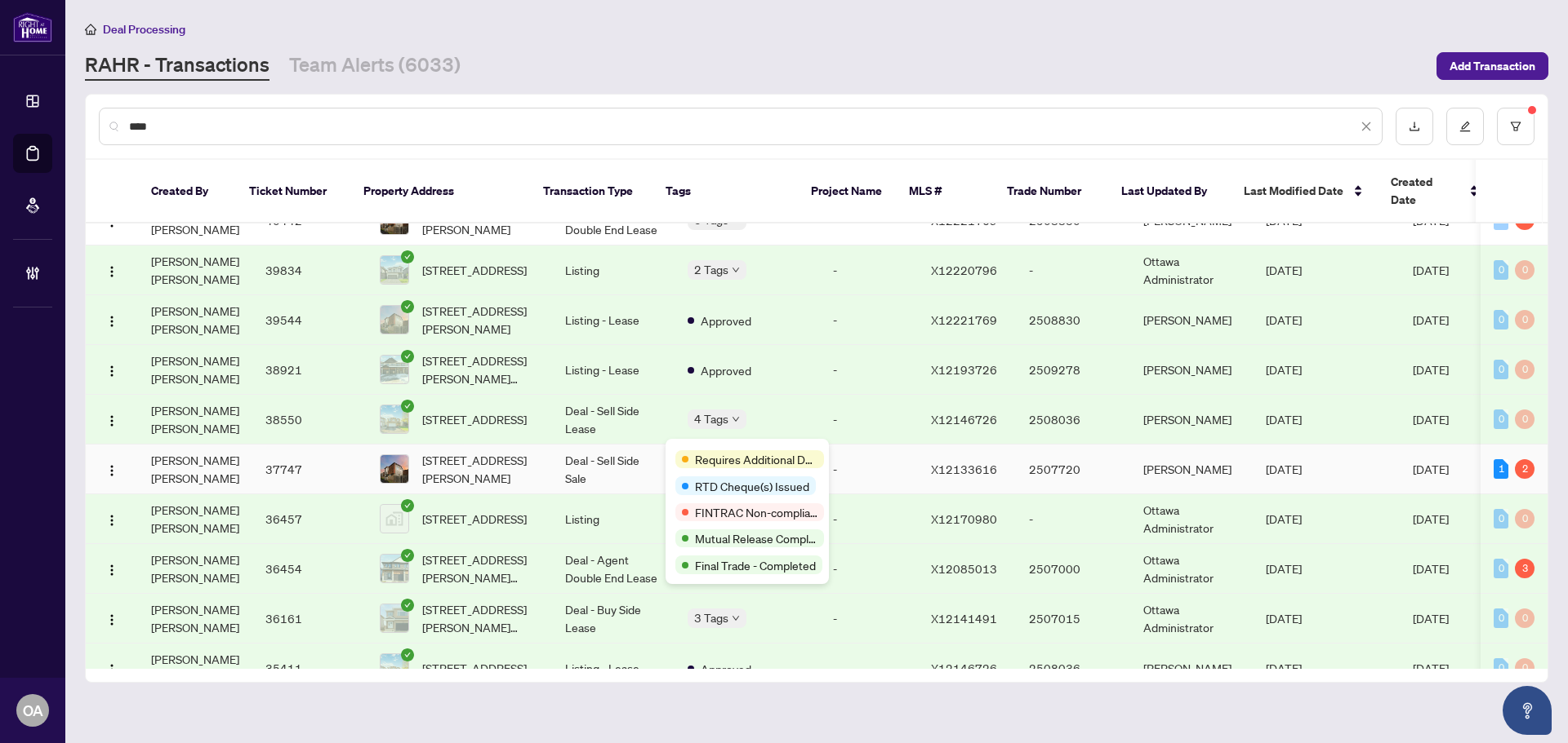
type input "****"
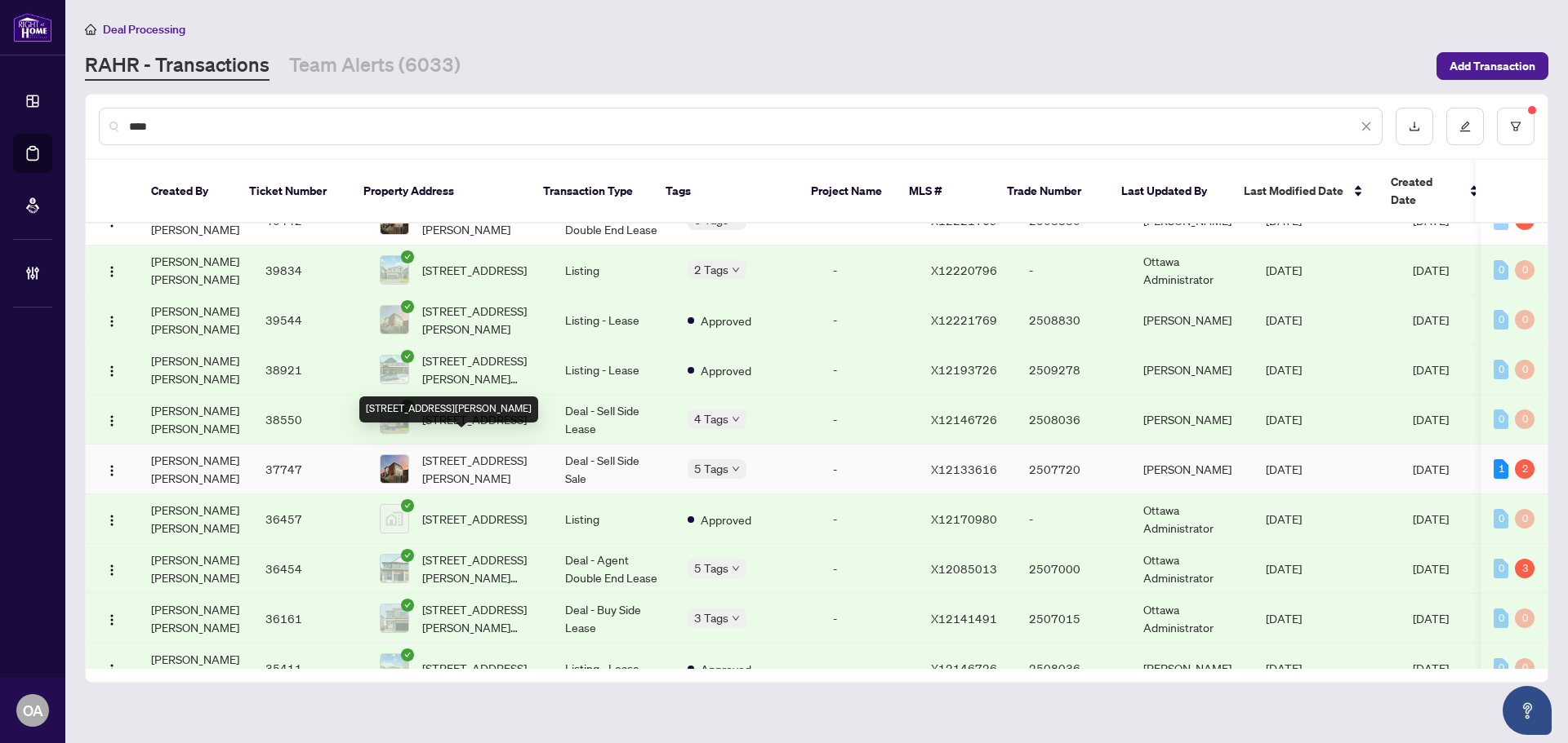
click at [428, 452] on span "[STREET_ADDRESS][PERSON_NAME]" at bounding box center [481, 470] width 117 height 36
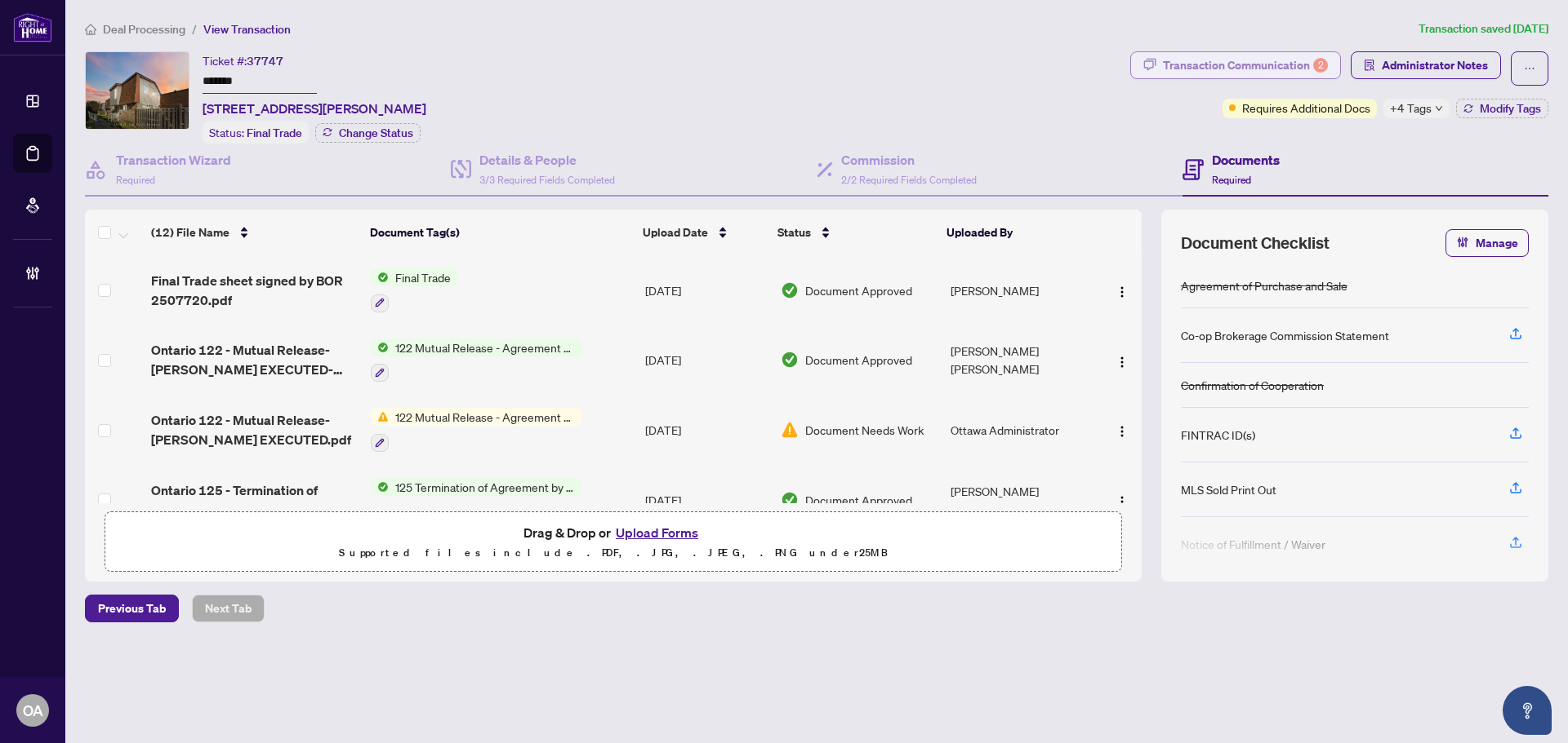
click at [1266, 56] on div "Transaction Communication 2" at bounding box center [1245, 65] width 165 height 26
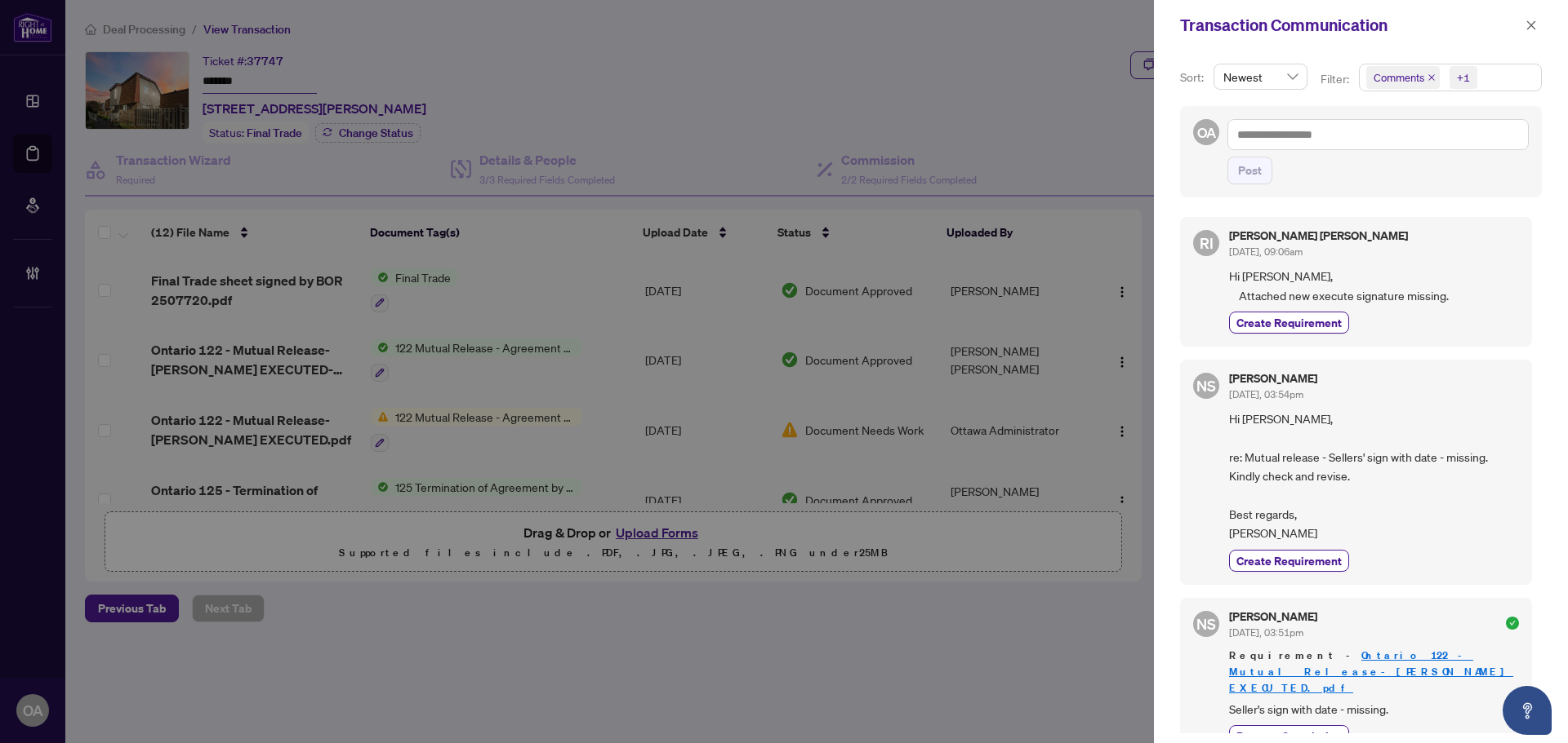
click at [1428, 74] on icon "close" at bounding box center [1431, 77] width 9 height 9
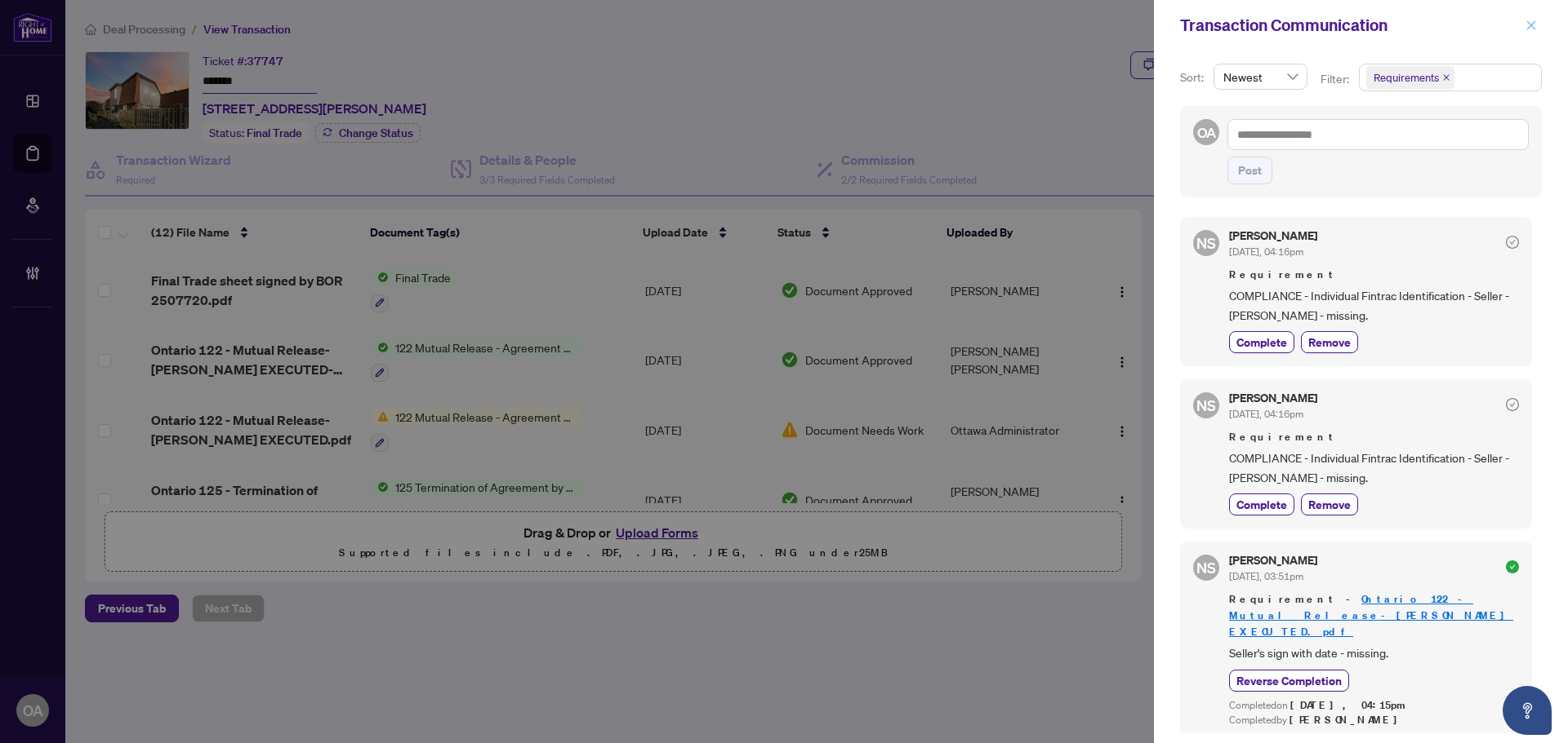
click at [1536, 20] on icon "close" at bounding box center [1531, 26] width 11 height 11
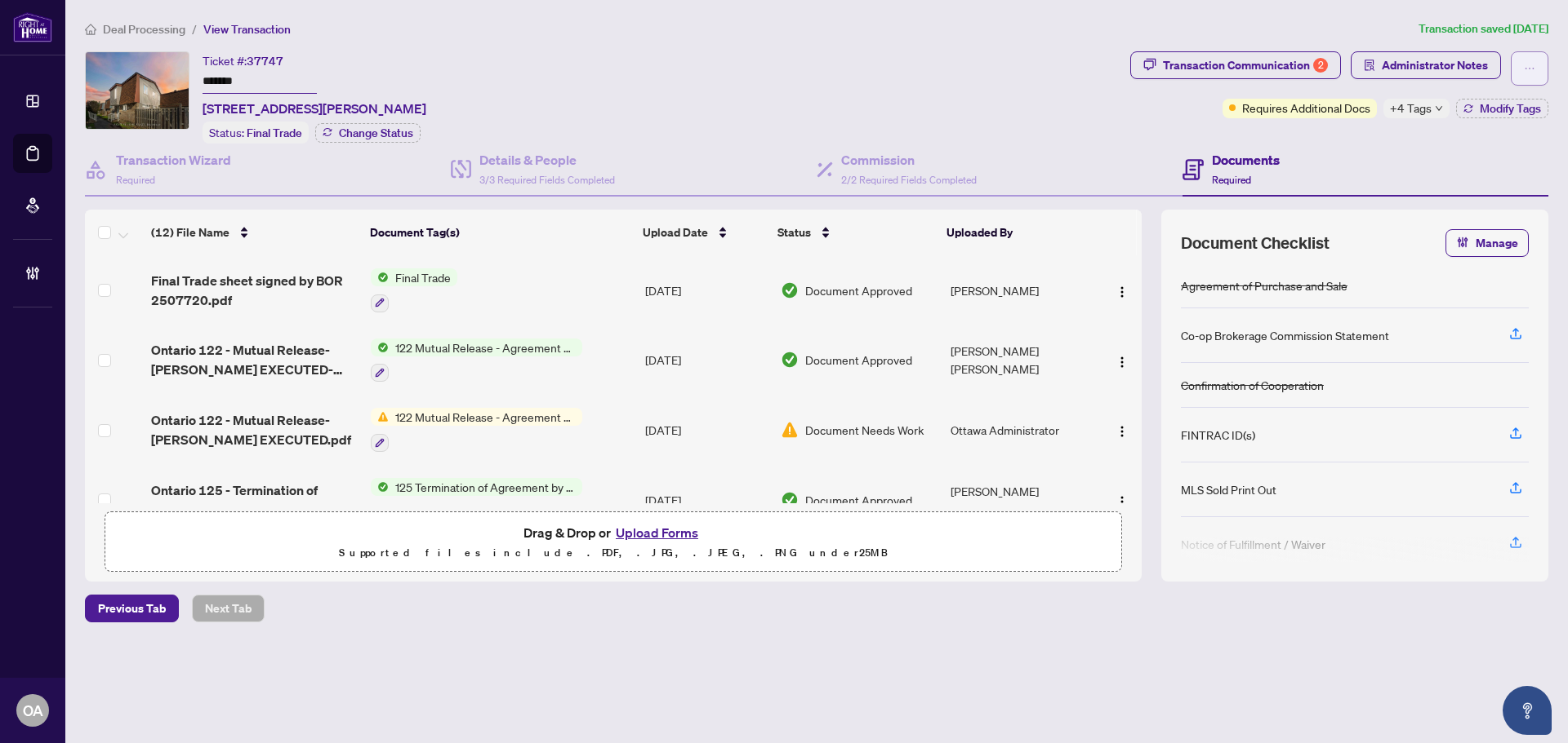
click at [1523, 68] on button "button" at bounding box center [1529, 69] width 37 height 34
click at [1456, 159] on span "Submit for Completion" at bounding box center [1472, 157] width 125 height 18
type textarea "**********"
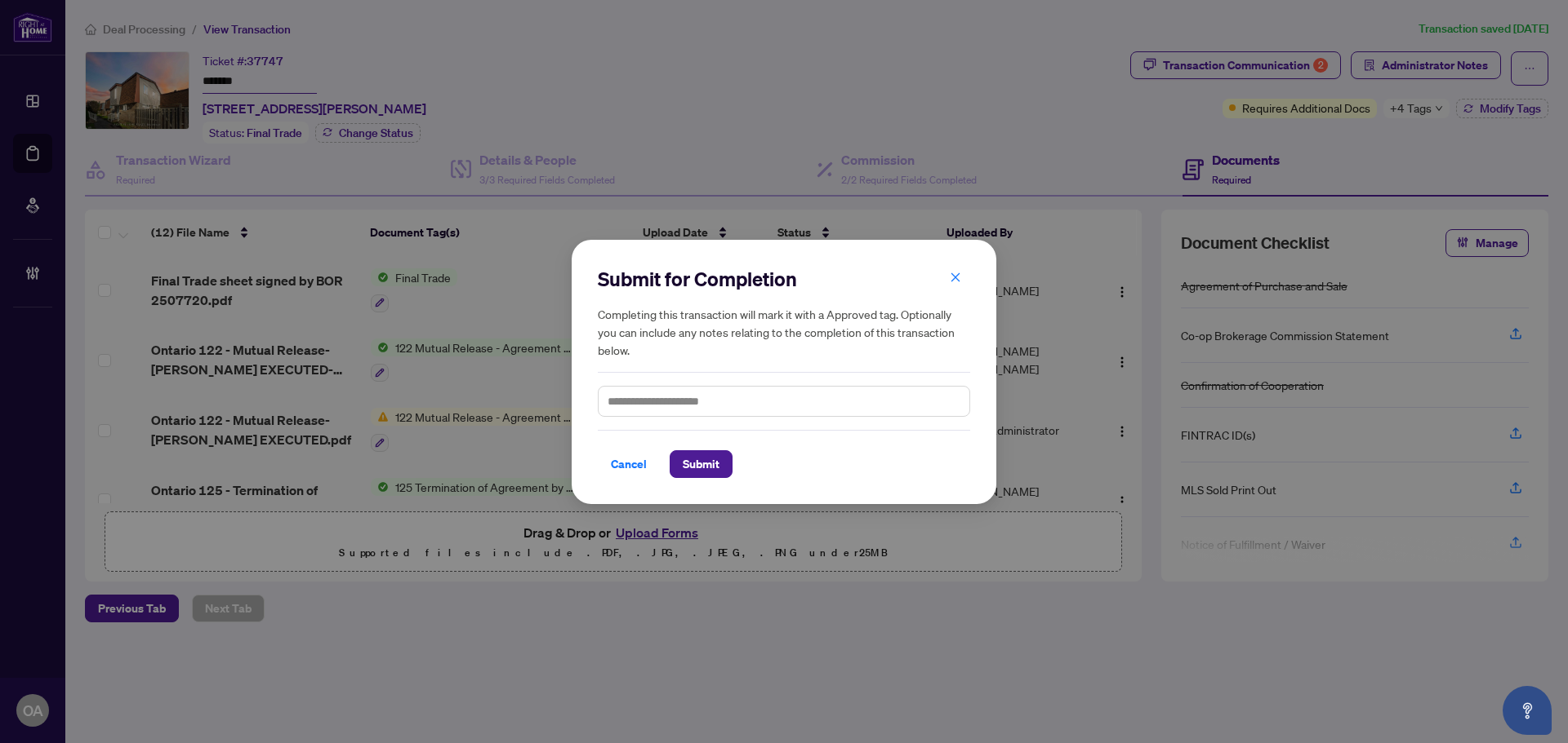
click at [685, 445] on div "Cancel Submit" at bounding box center [784, 454] width 373 height 48
click at [700, 457] on span "Submit" at bounding box center [700, 464] width 36 height 26
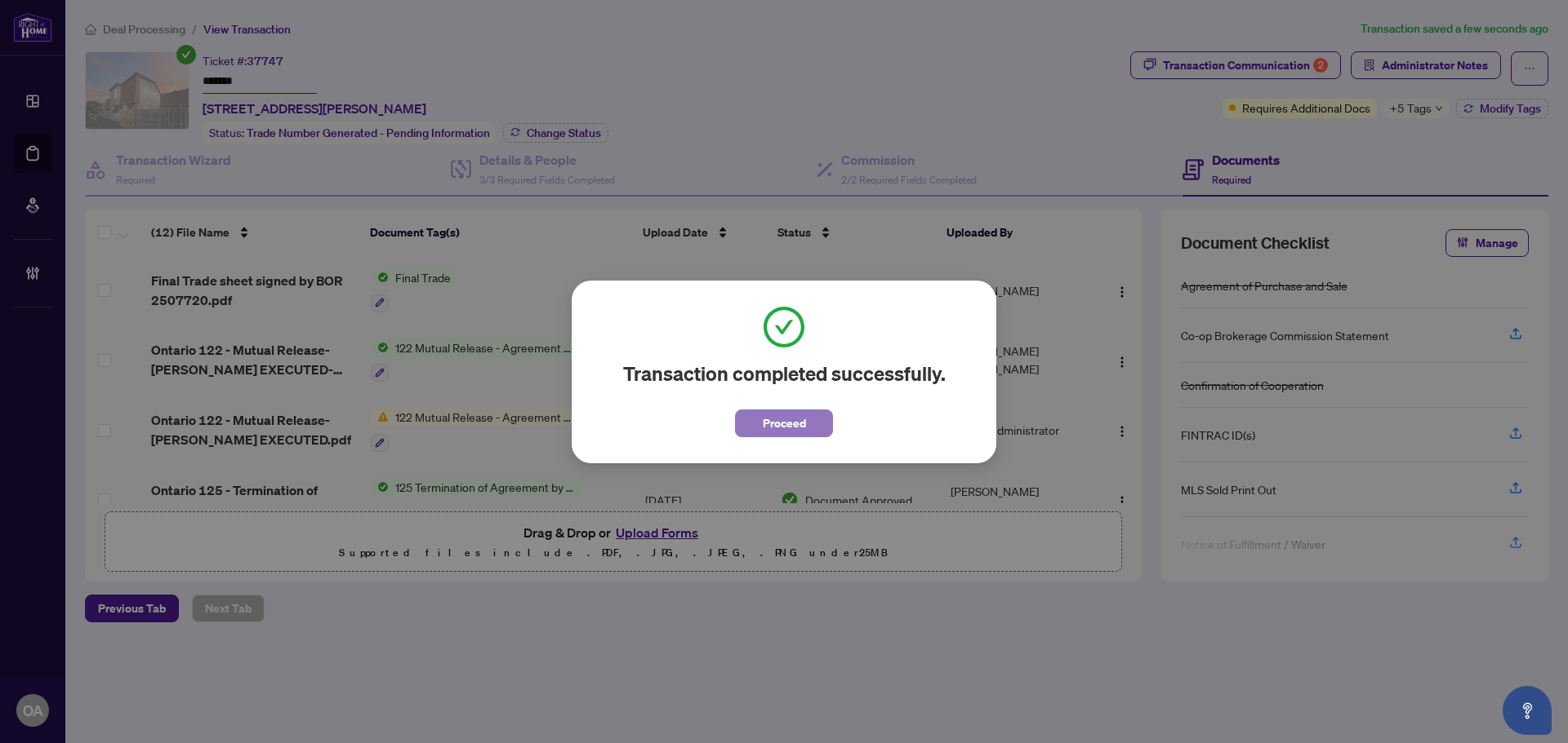
click at [786, 418] on span "Proceed" at bounding box center [784, 423] width 43 height 26
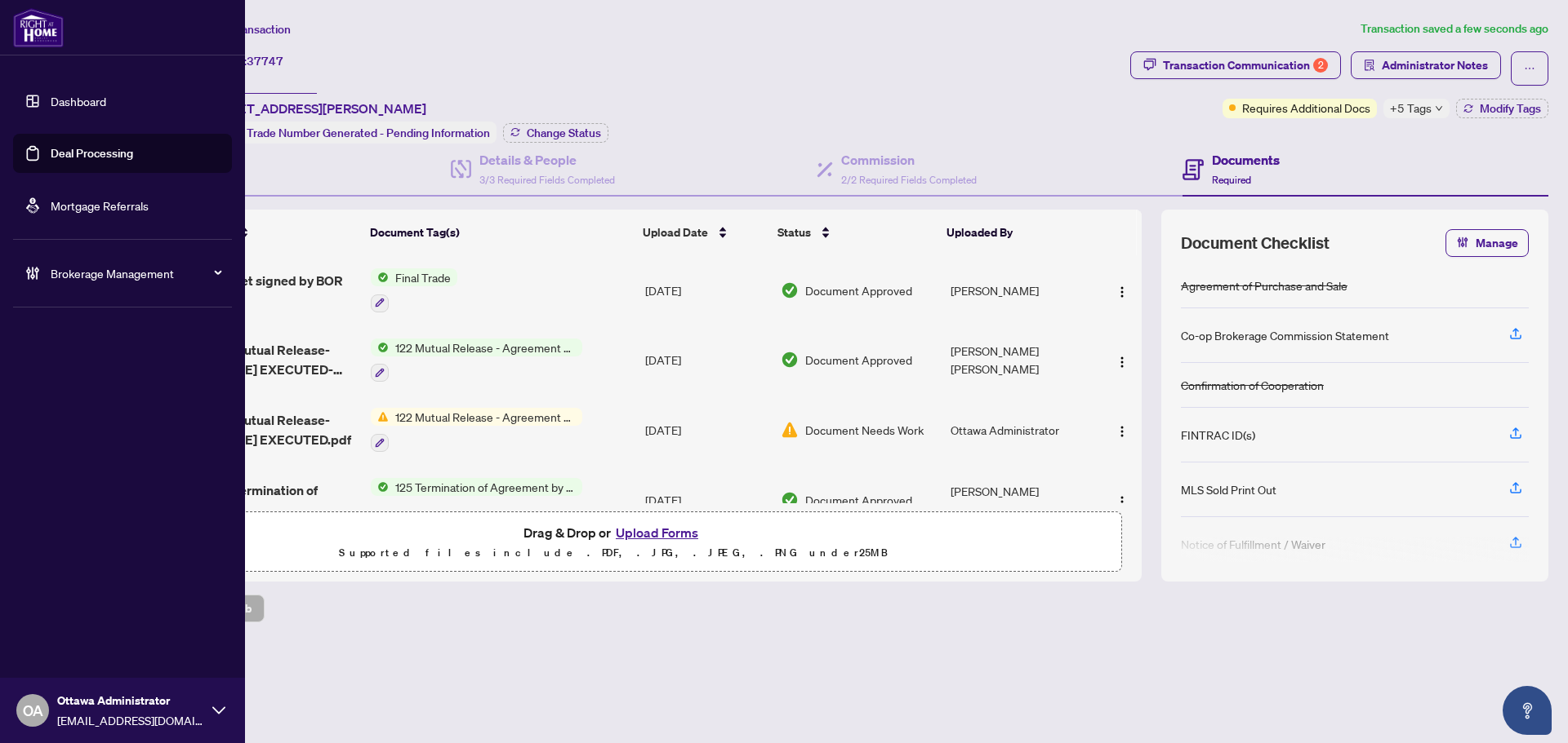
click at [53, 154] on link "Deal Processing" at bounding box center [92, 153] width 82 height 14
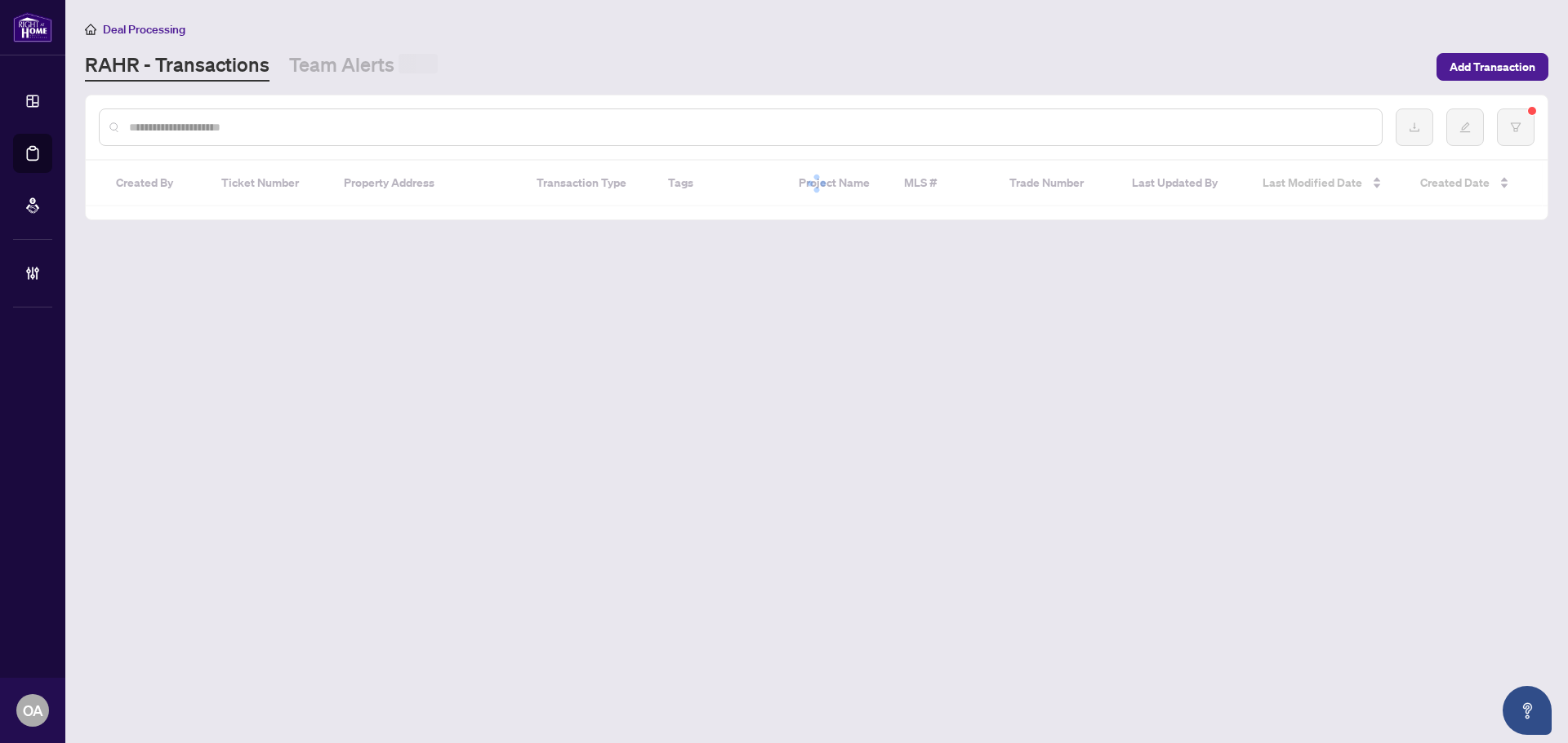
click at [447, 124] on input "text" at bounding box center [748, 127] width 1239 height 18
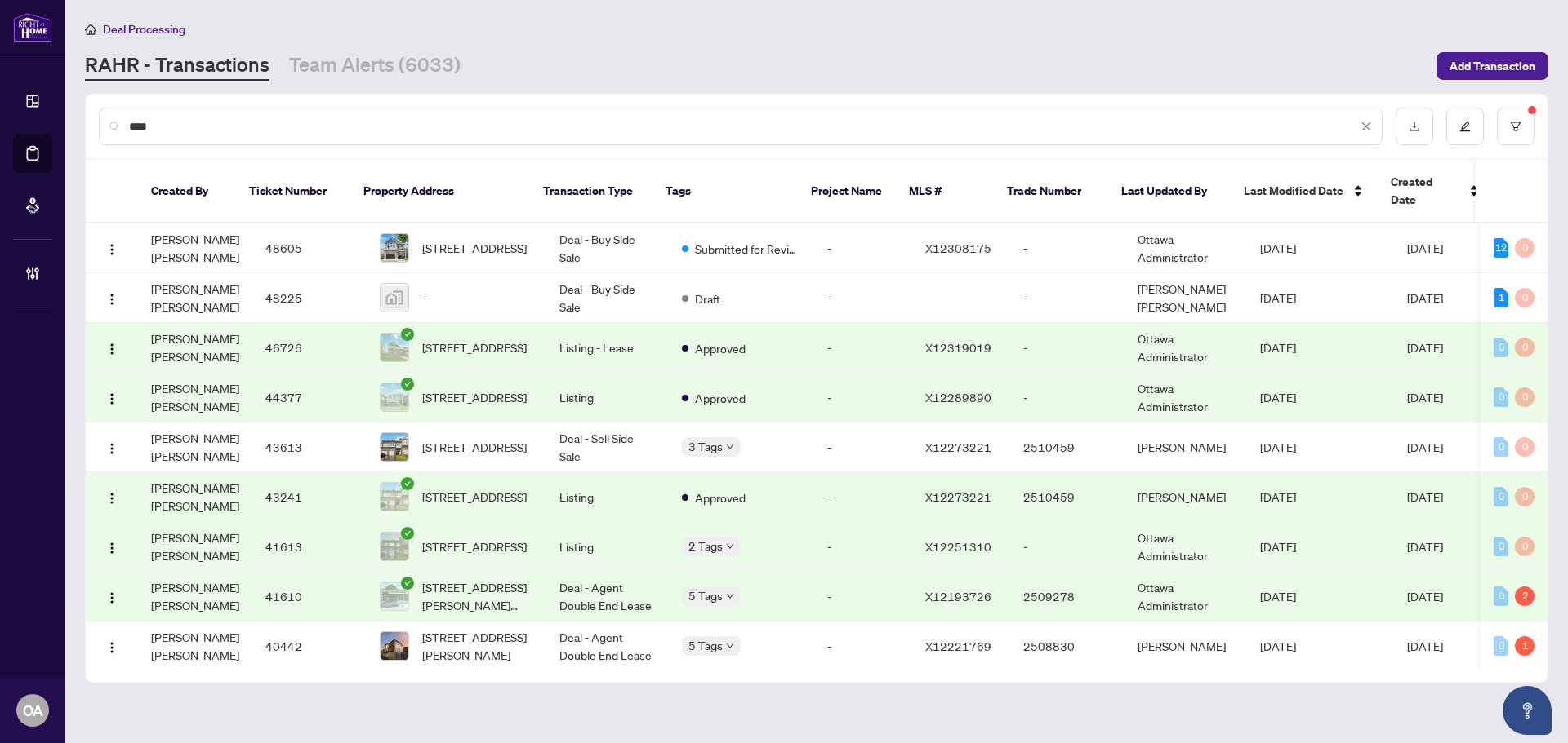
scroll to position [163, 0]
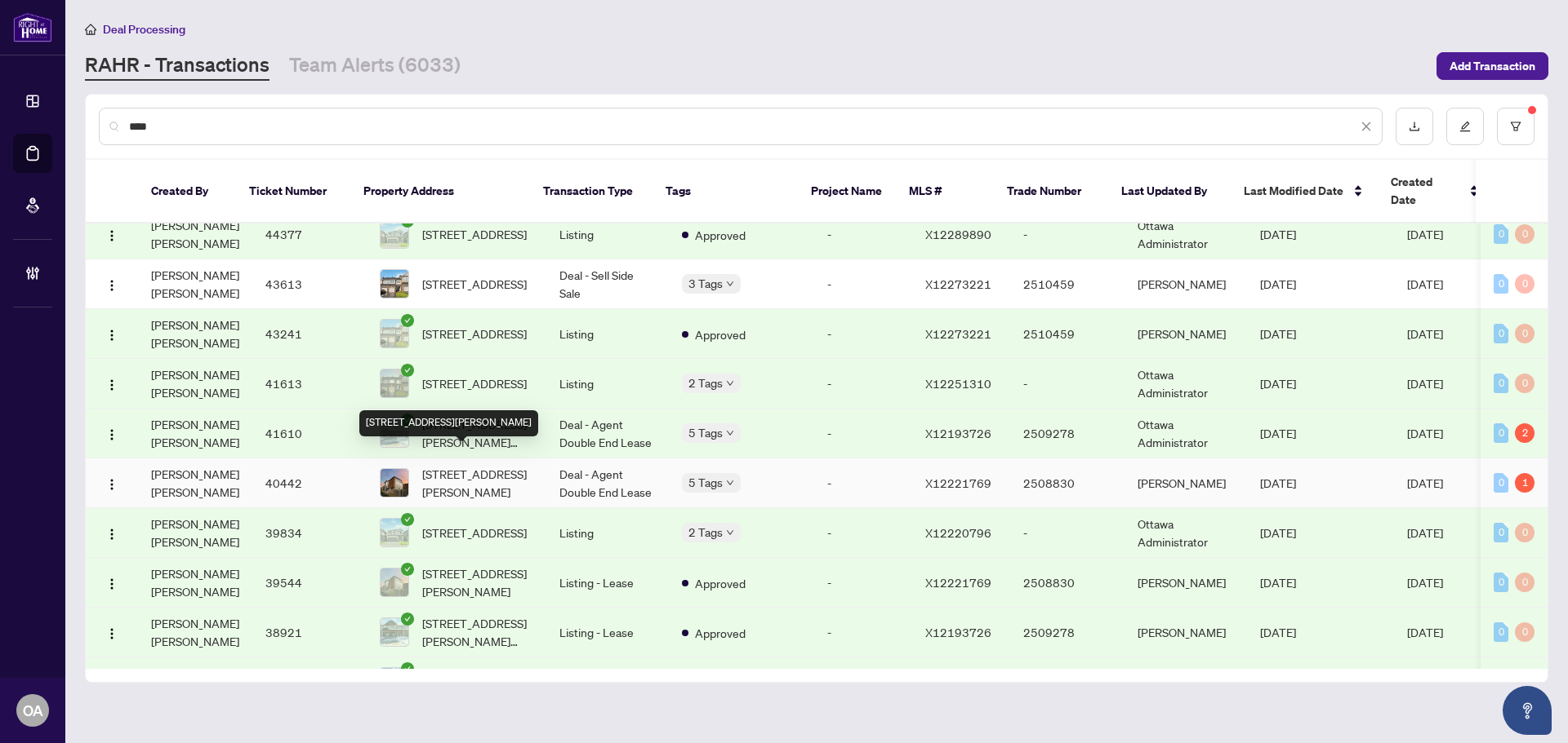
type input "****"
click at [497, 465] on span "[STREET_ADDRESS][PERSON_NAME]" at bounding box center [478, 483] width 111 height 36
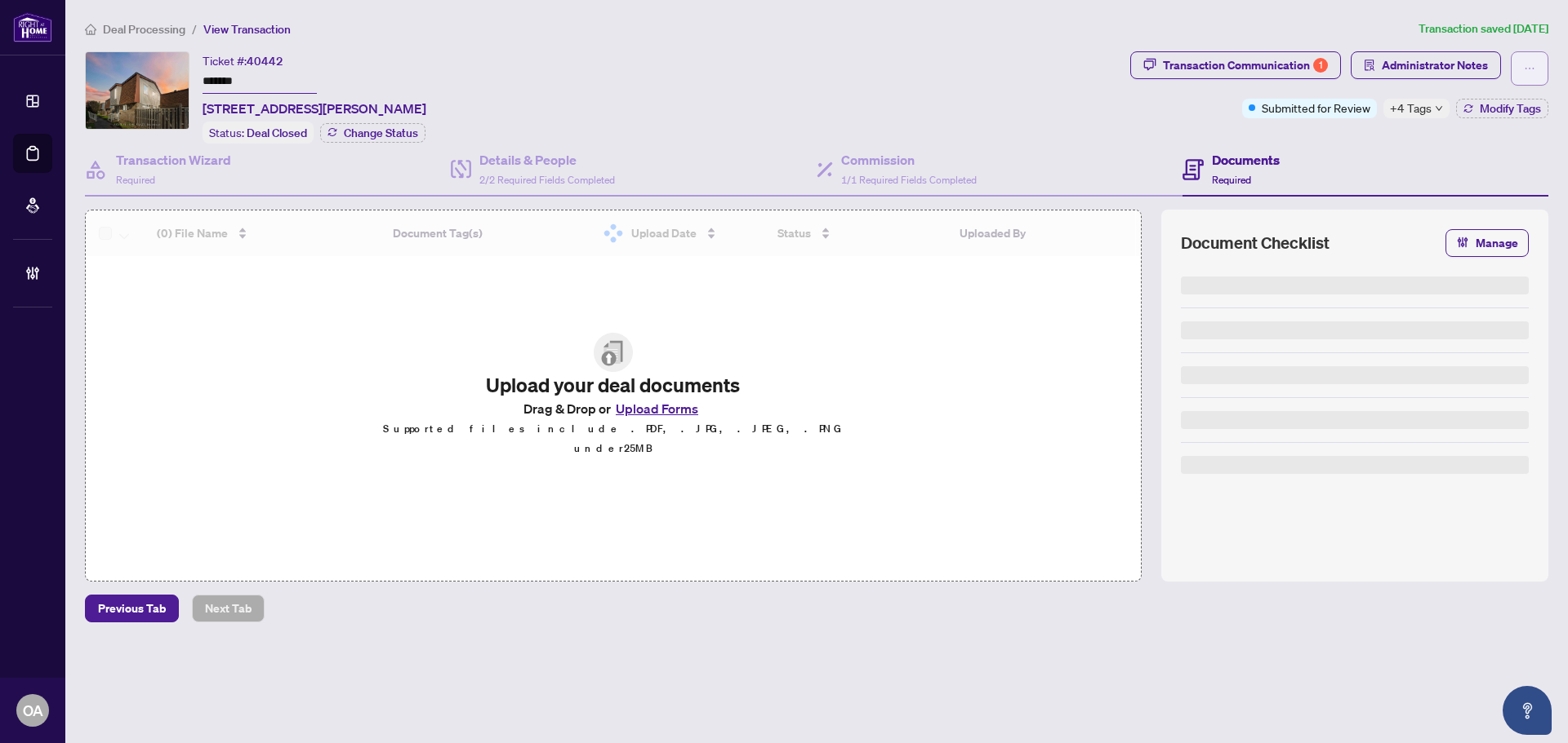
click at [1531, 70] on icon "ellipsis" at bounding box center [1530, 69] width 11 height 11
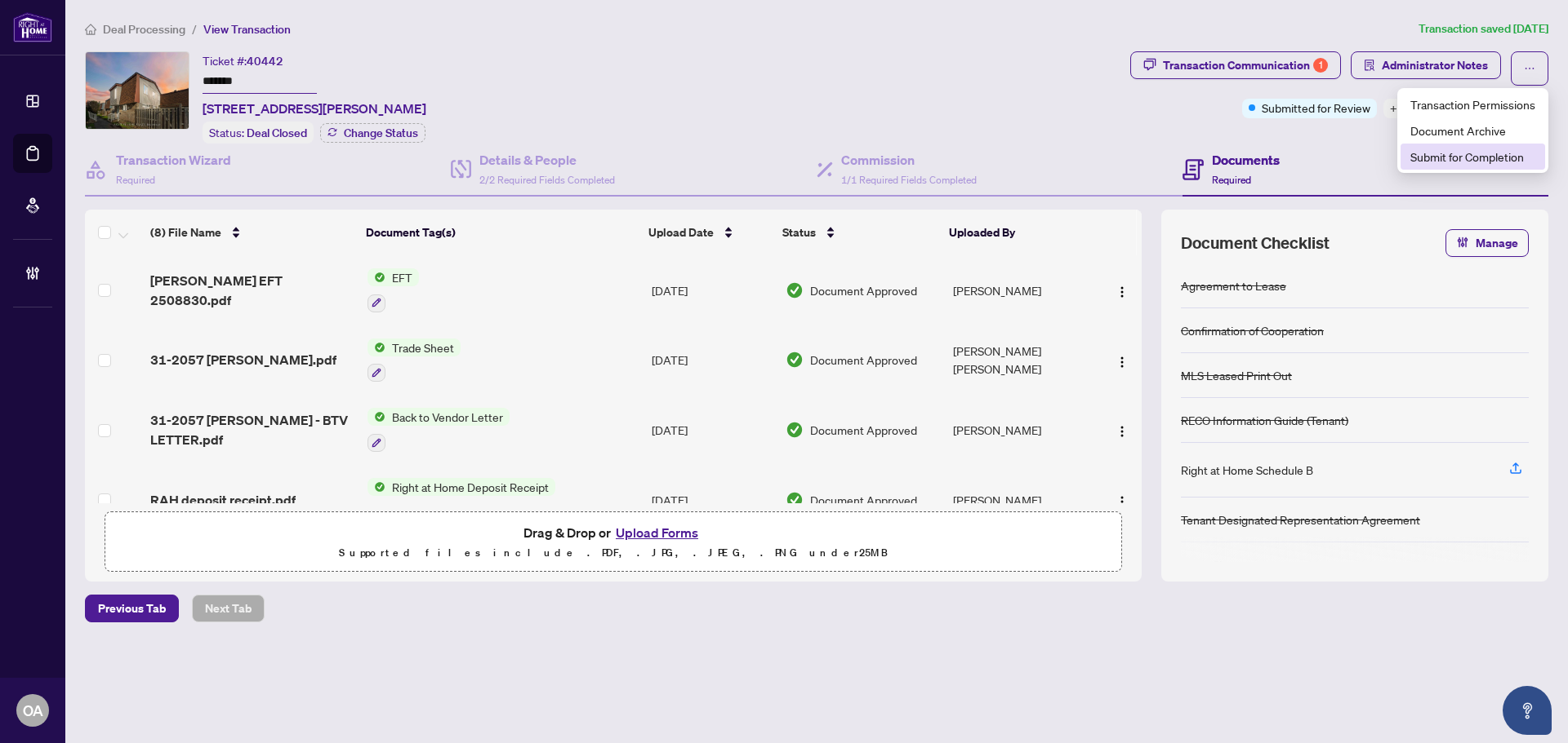
click at [1491, 157] on span "Submit for Completion" at bounding box center [1472, 157] width 125 height 18
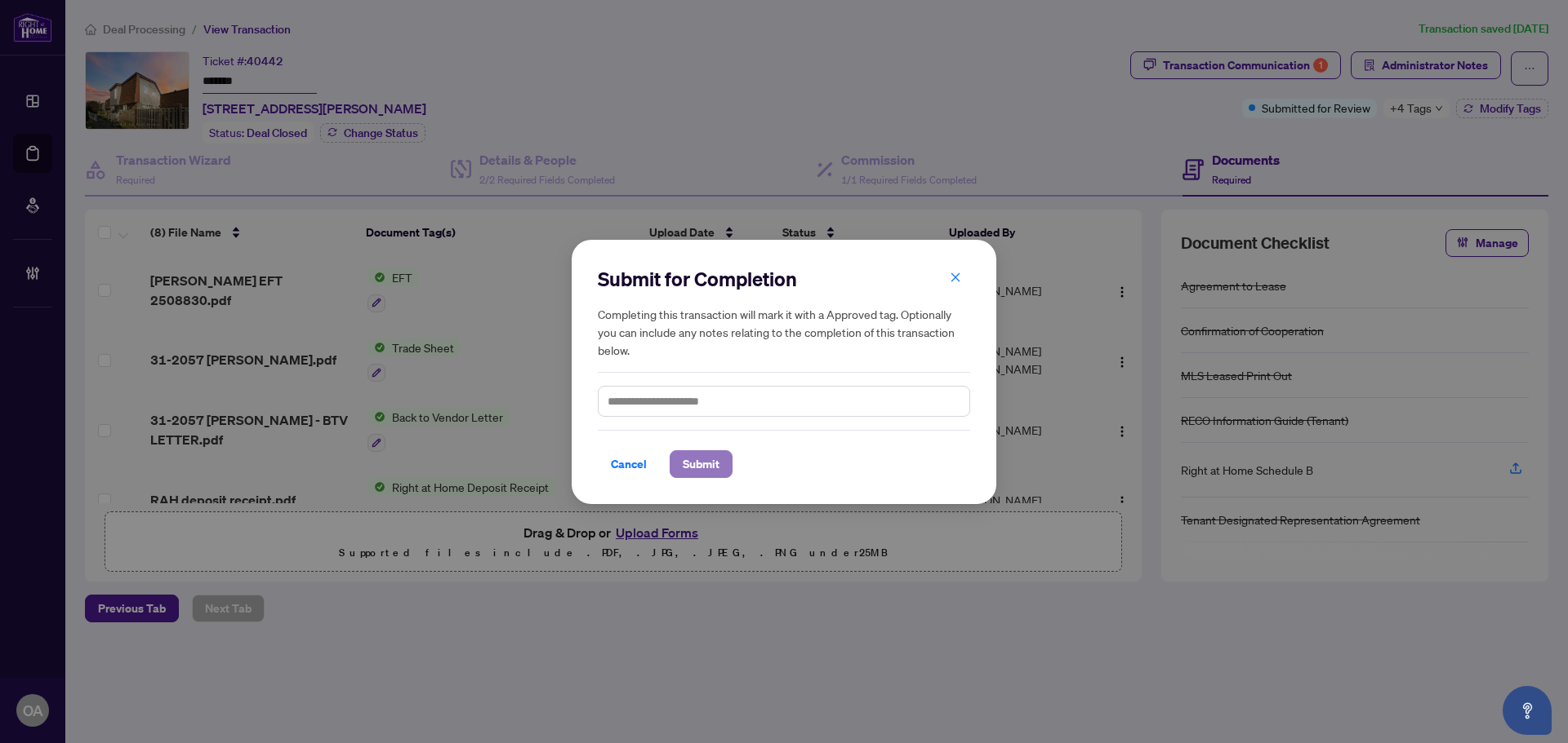
click at [708, 464] on span "Submit" at bounding box center [700, 464] width 36 height 26
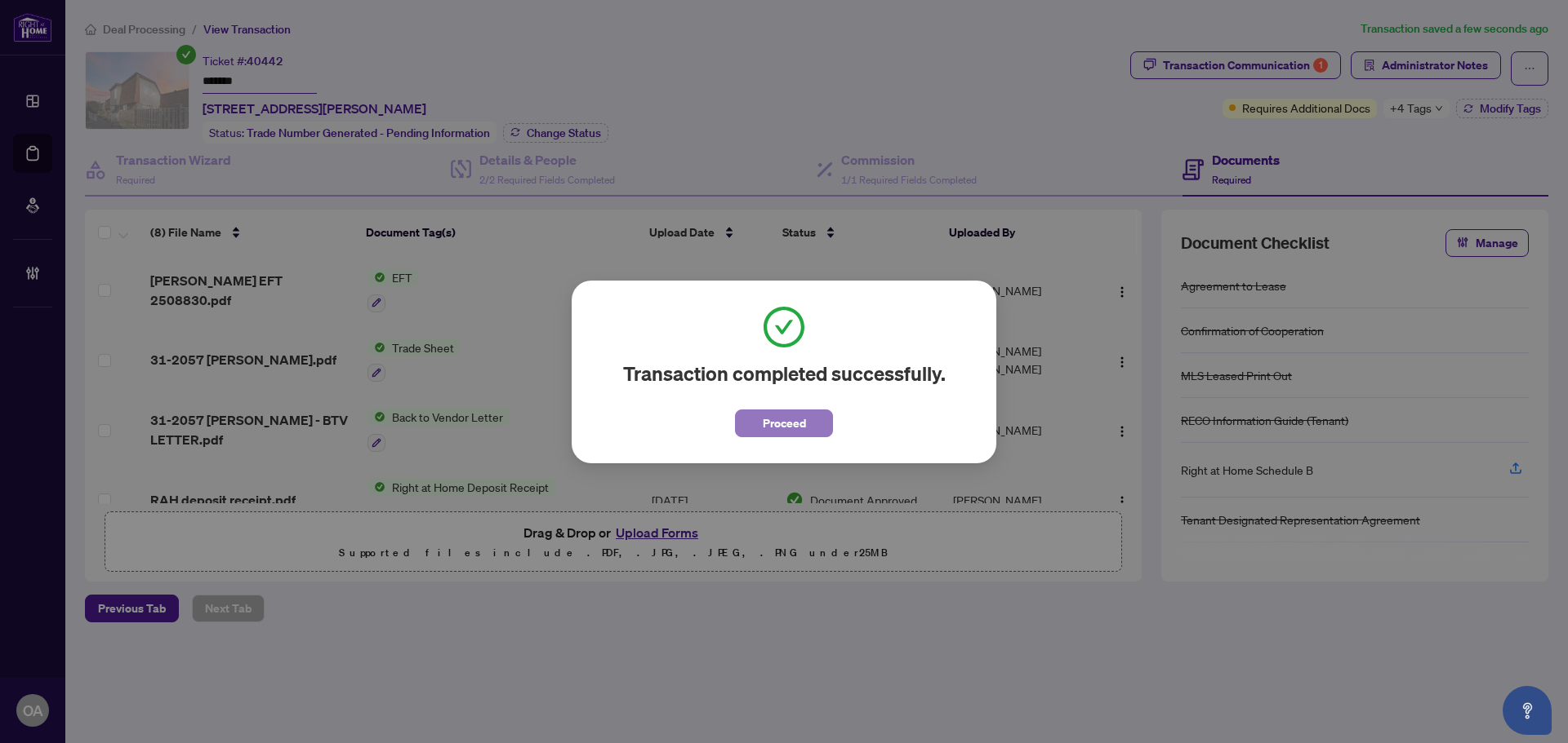
click at [783, 414] on span "Proceed" at bounding box center [784, 423] width 43 height 26
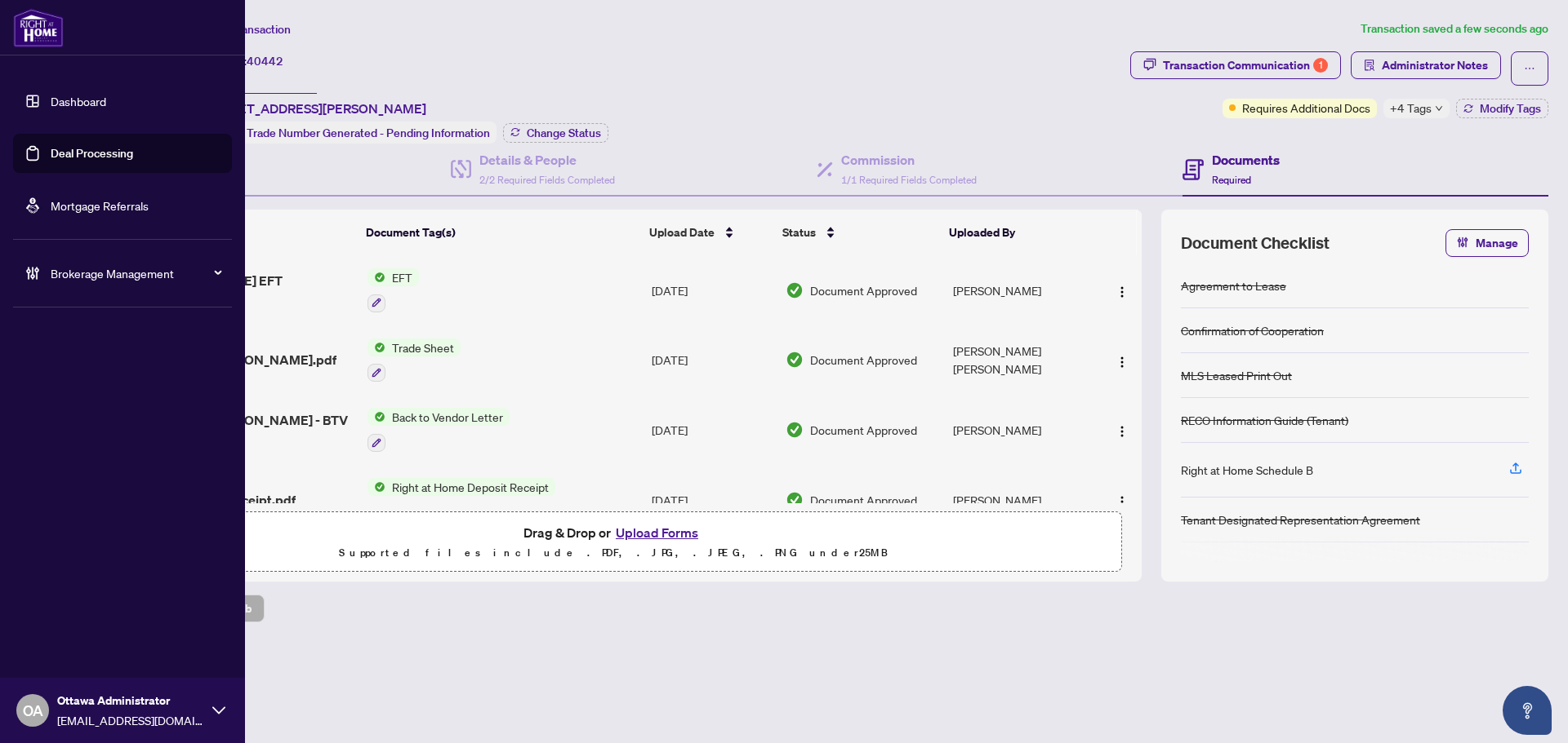
click at [51, 147] on link "Deal Processing" at bounding box center [92, 153] width 82 height 14
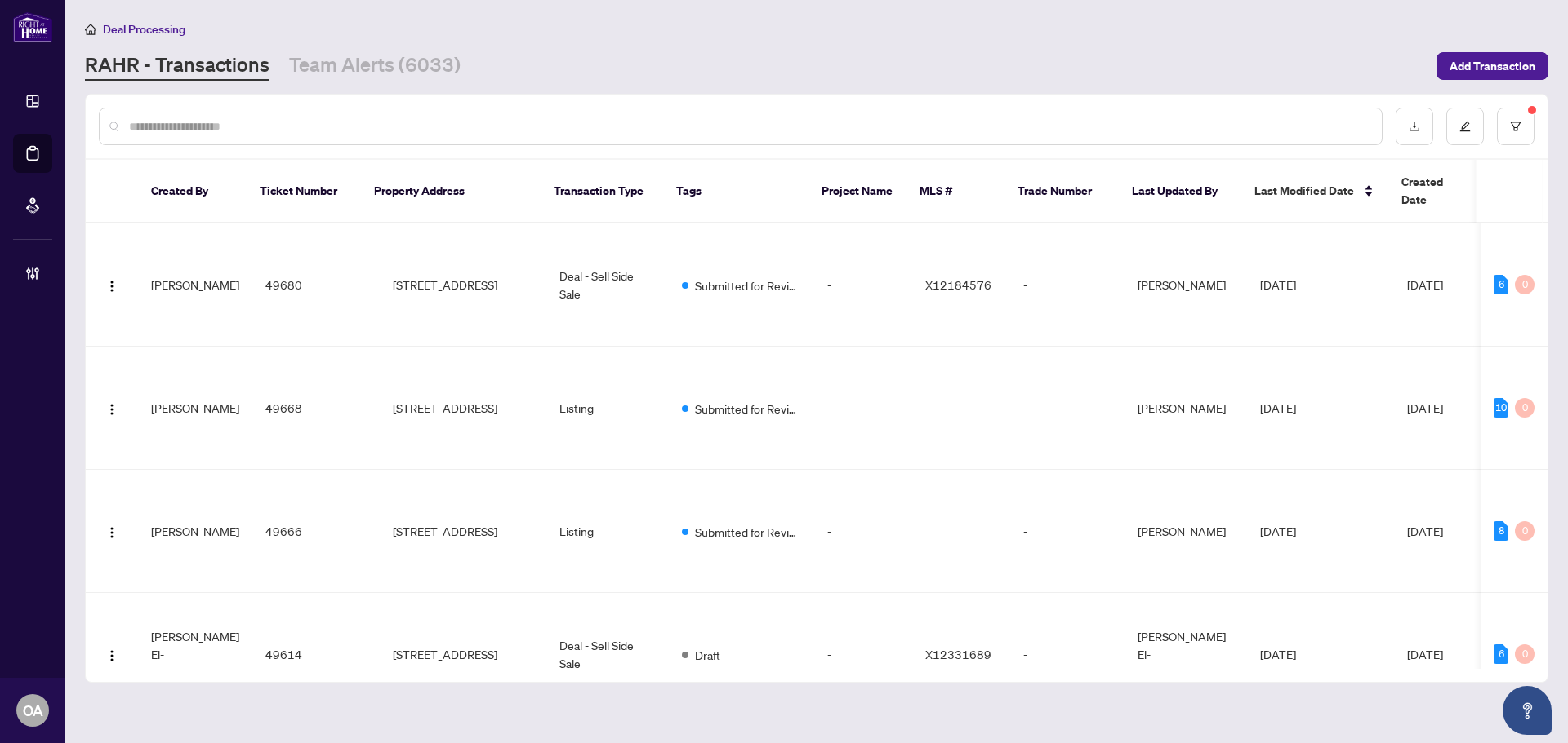
click at [412, 123] on input "text" at bounding box center [748, 126] width 1239 height 18
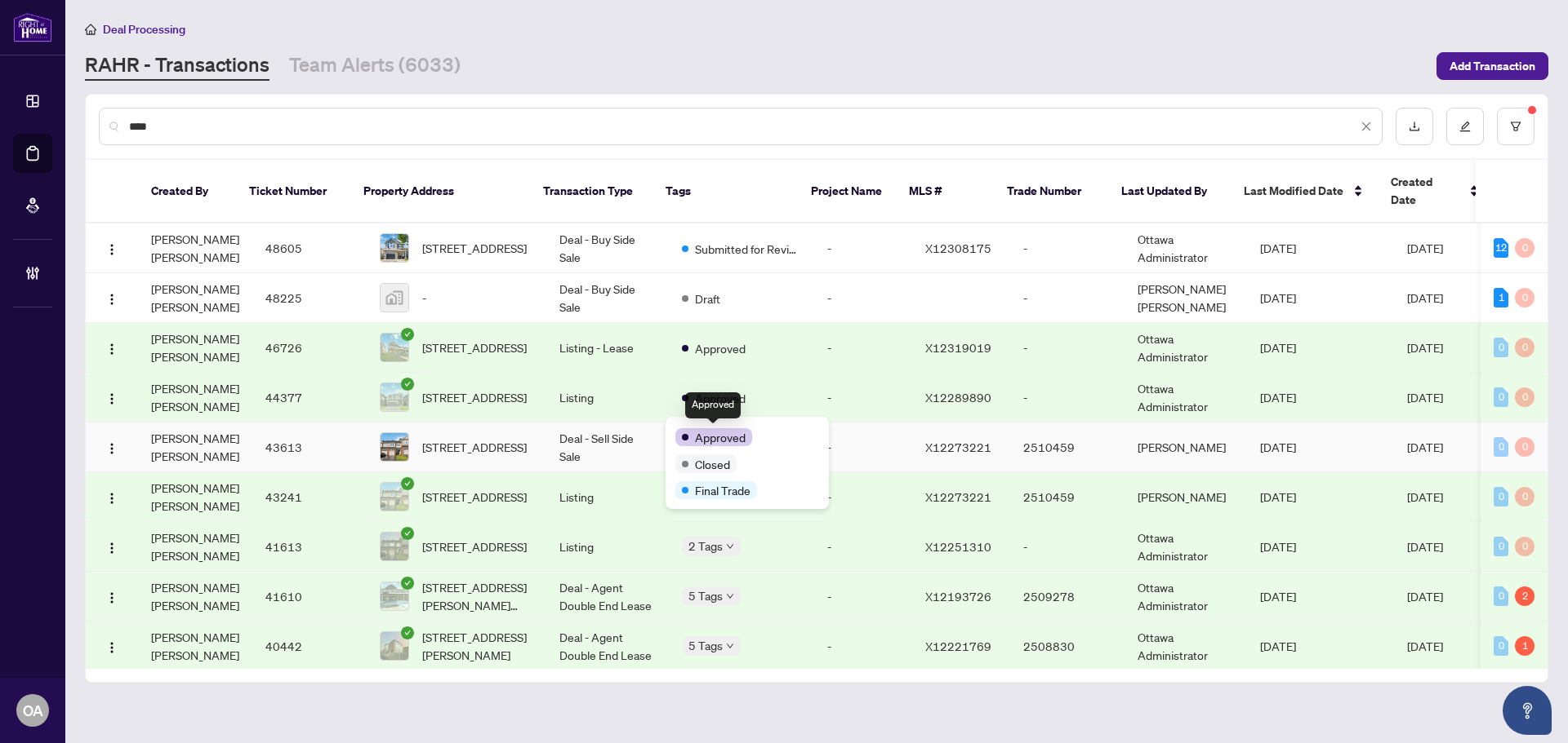
type input "****"
click at [480, 438] on span "[STREET_ADDRESS]" at bounding box center [474, 447] width 104 height 18
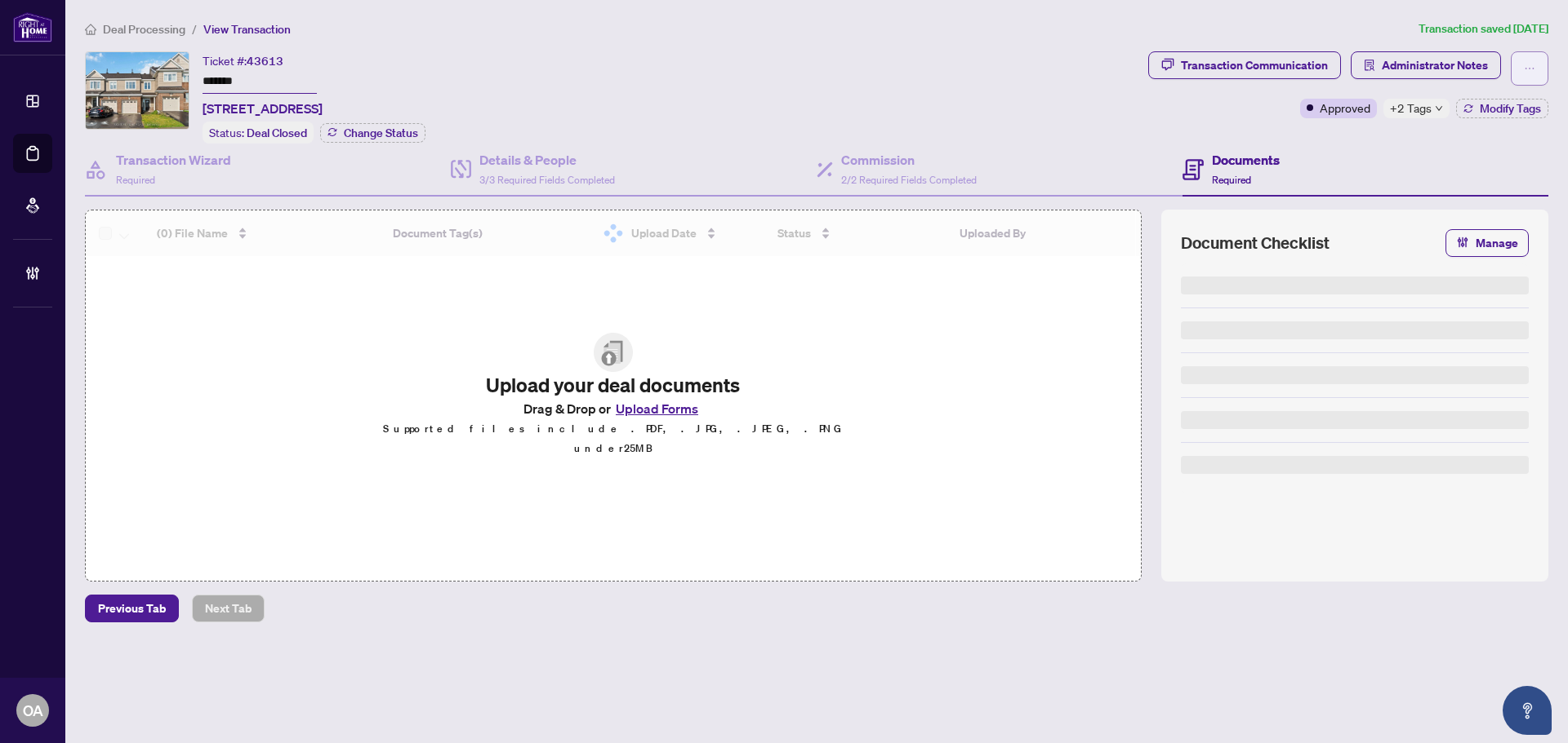
click at [1536, 67] on button "button" at bounding box center [1529, 69] width 37 height 34
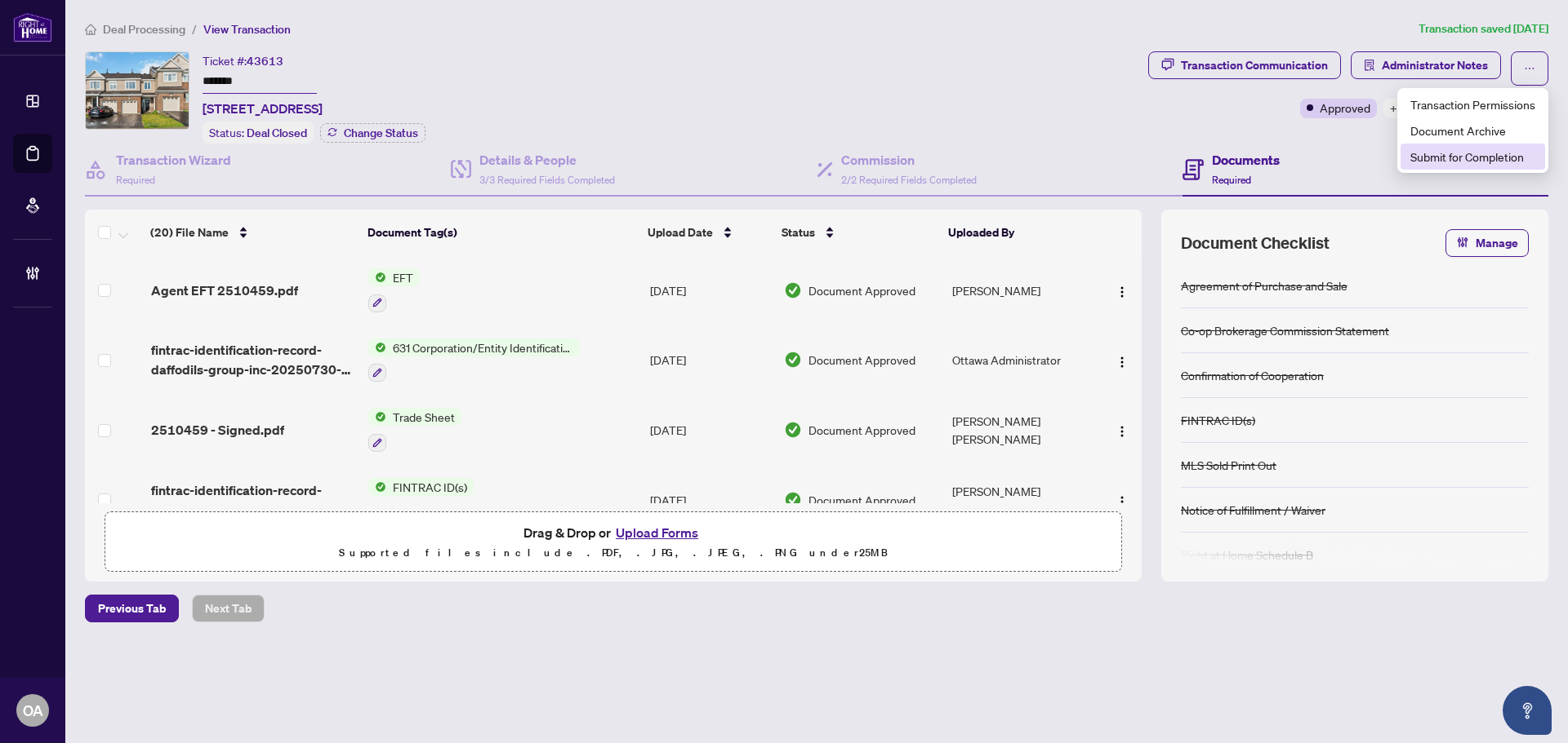
click at [1493, 159] on span "Submit for Completion" at bounding box center [1472, 157] width 125 height 18
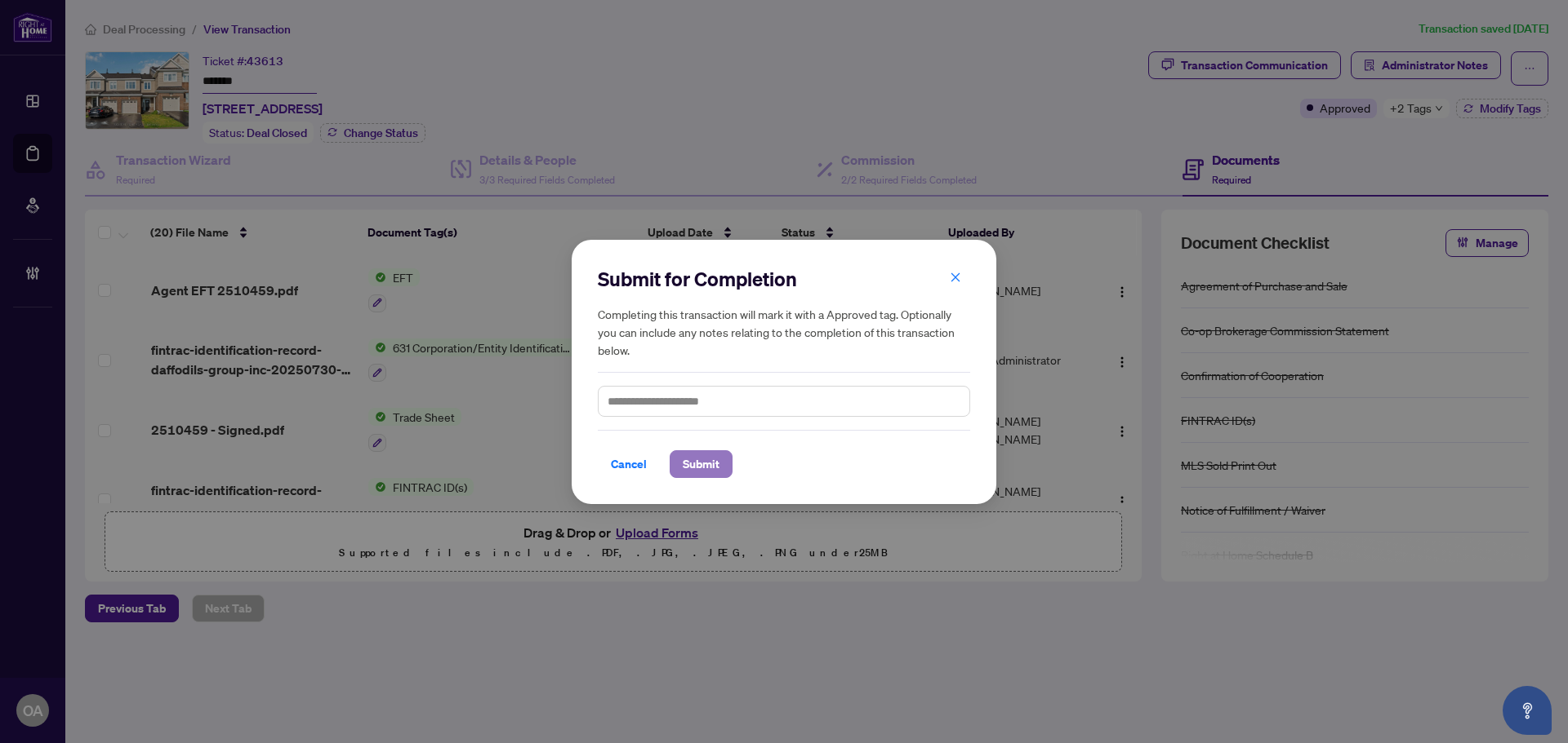
click at [705, 462] on span "Submit" at bounding box center [700, 464] width 36 height 26
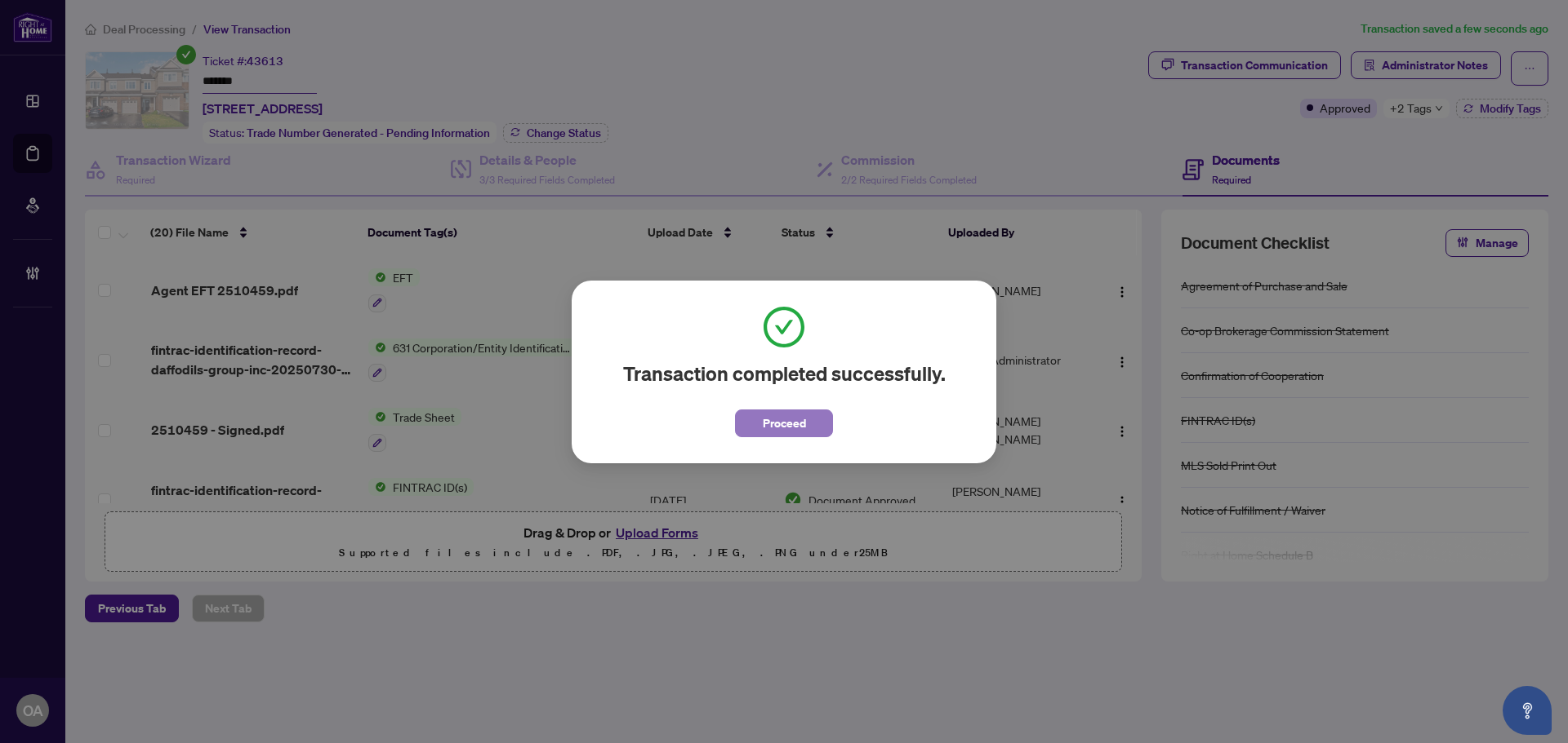
click at [800, 435] on span "Proceed" at bounding box center [784, 423] width 43 height 26
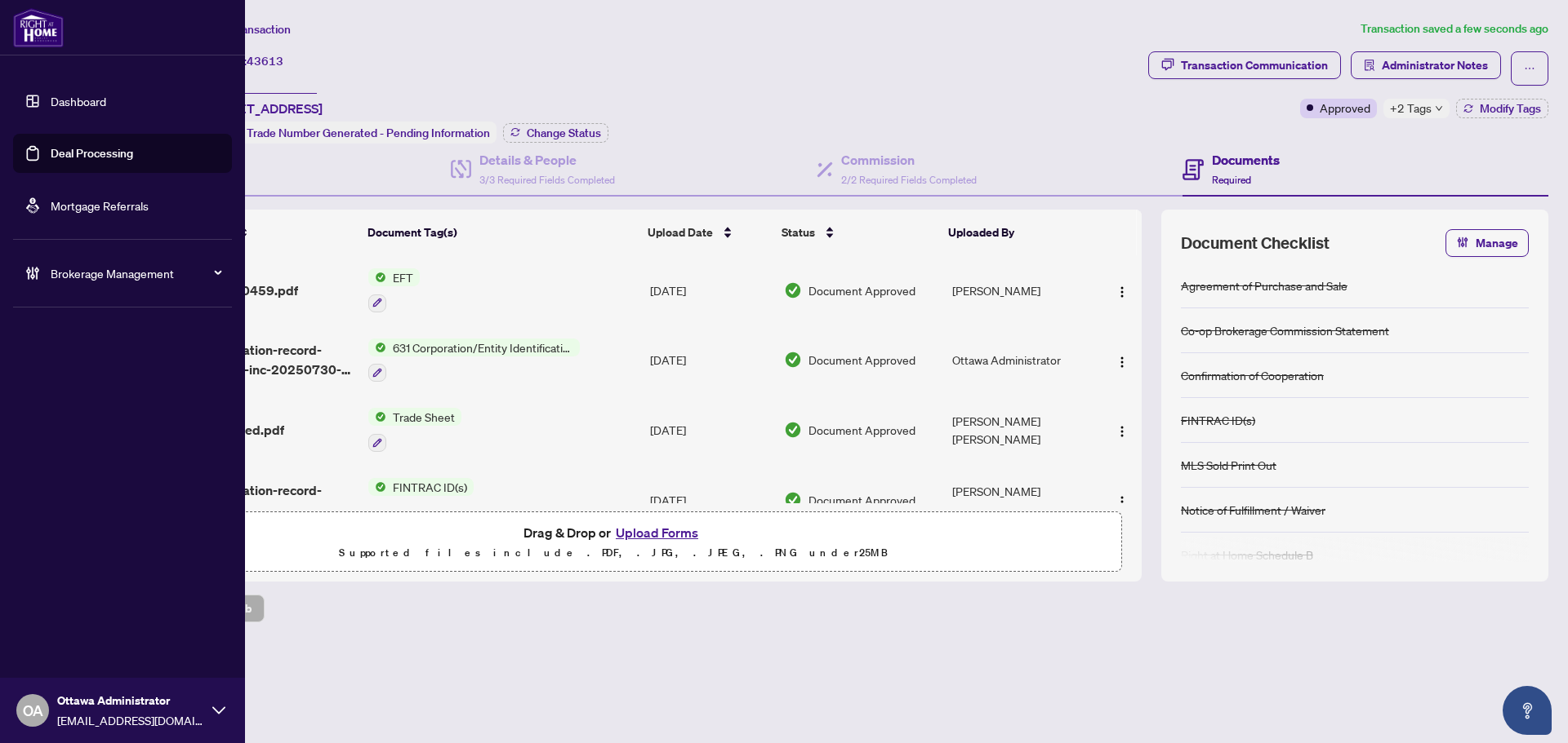
click at [51, 154] on link "Deal Processing" at bounding box center [92, 153] width 82 height 14
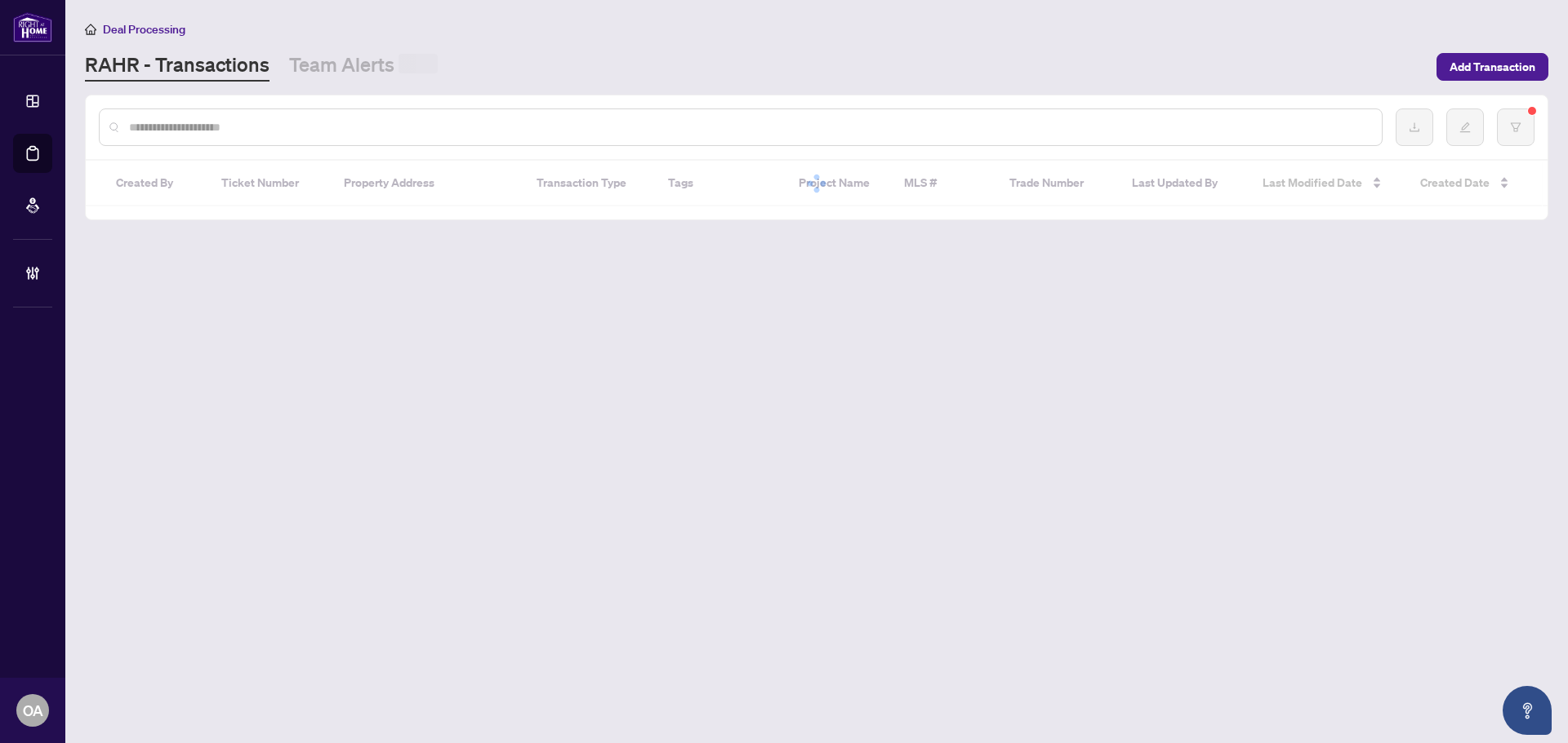
click at [374, 122] on input "text" at bounding box center [748, 127] width 1239 height 18
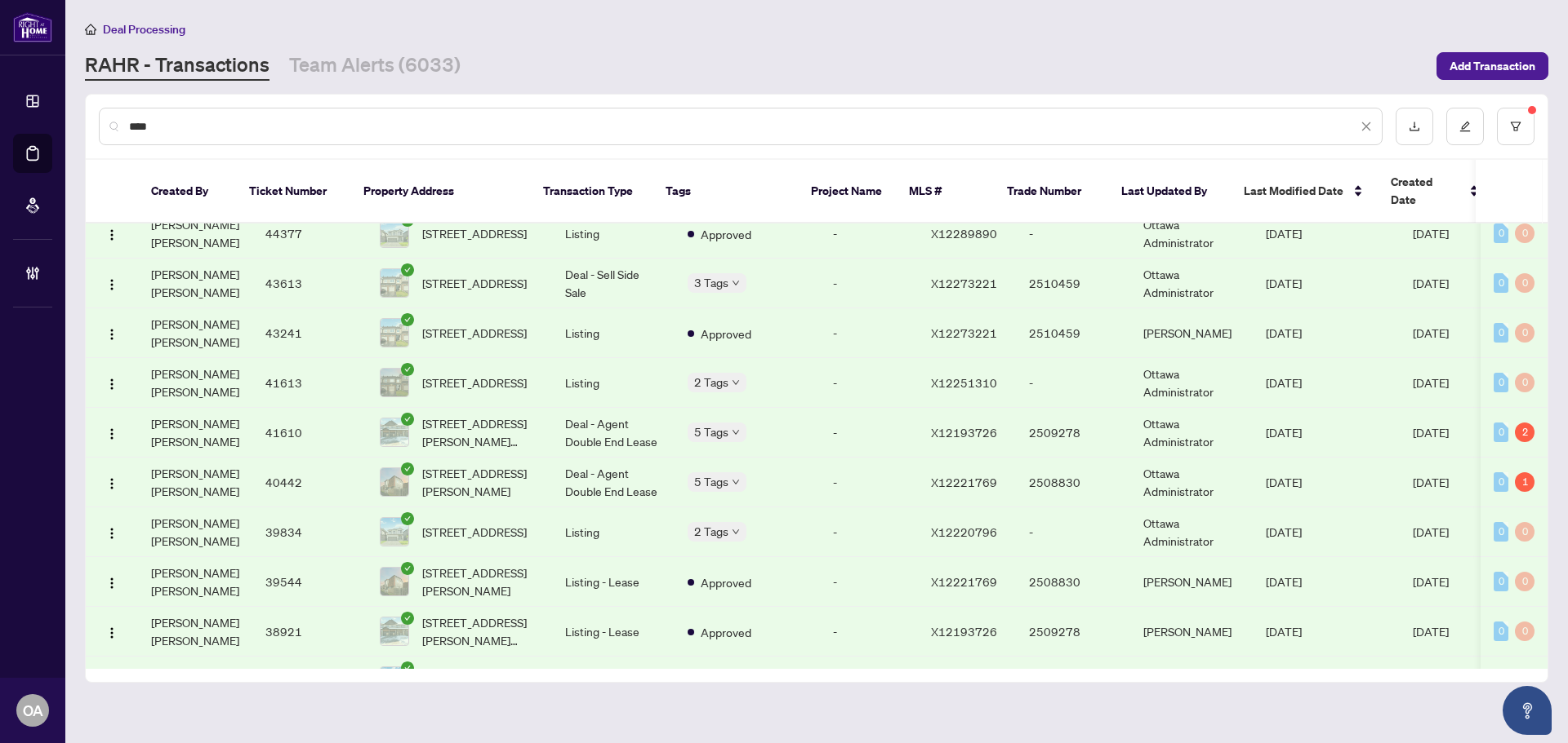
scroll to position [163, 0]
type input "****"
click at [1522, 117] on button "button" at bounding box center [1514, 126] width 37 height 37
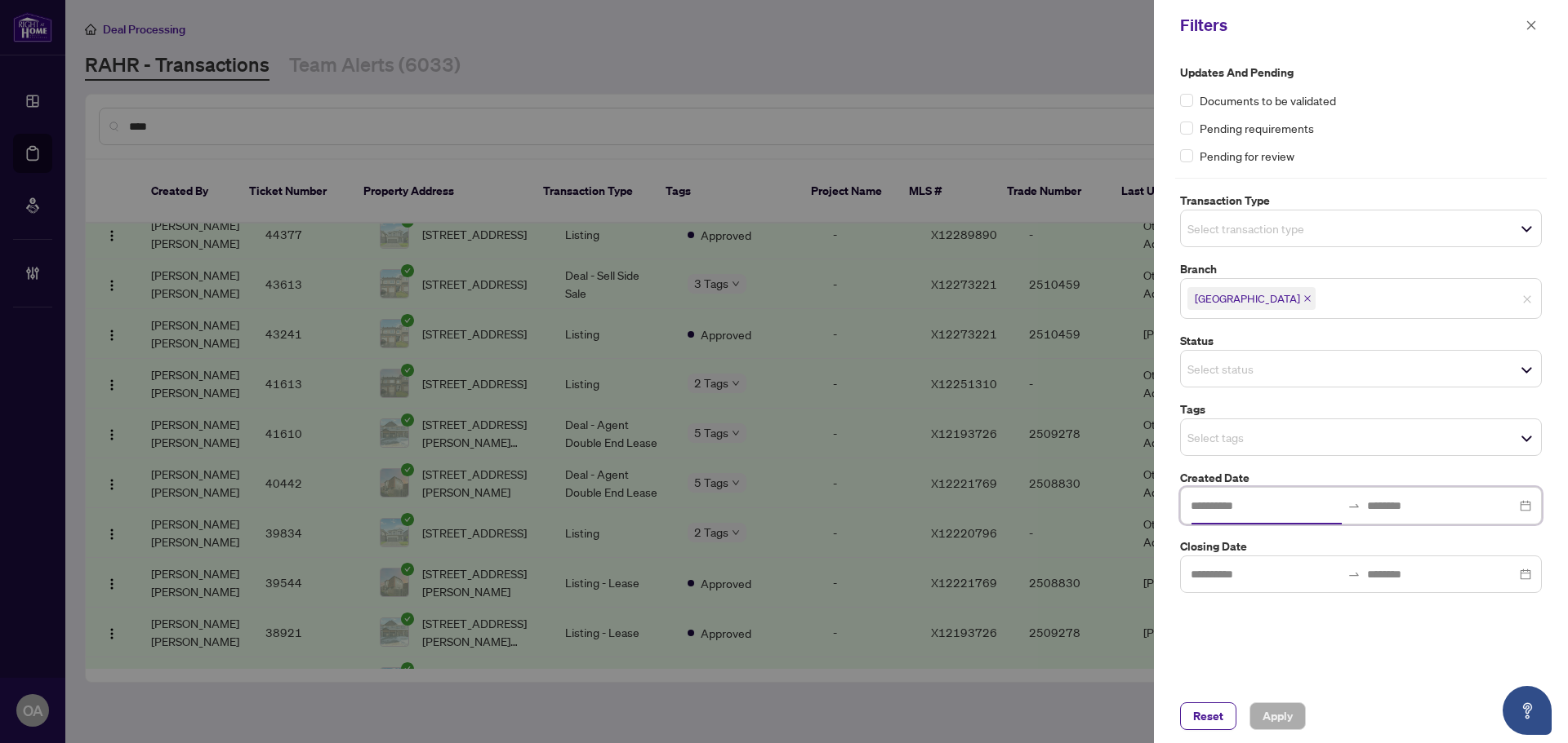
click at [1306, 513] on input at bounding box center [1265, 505] width 150 height 18
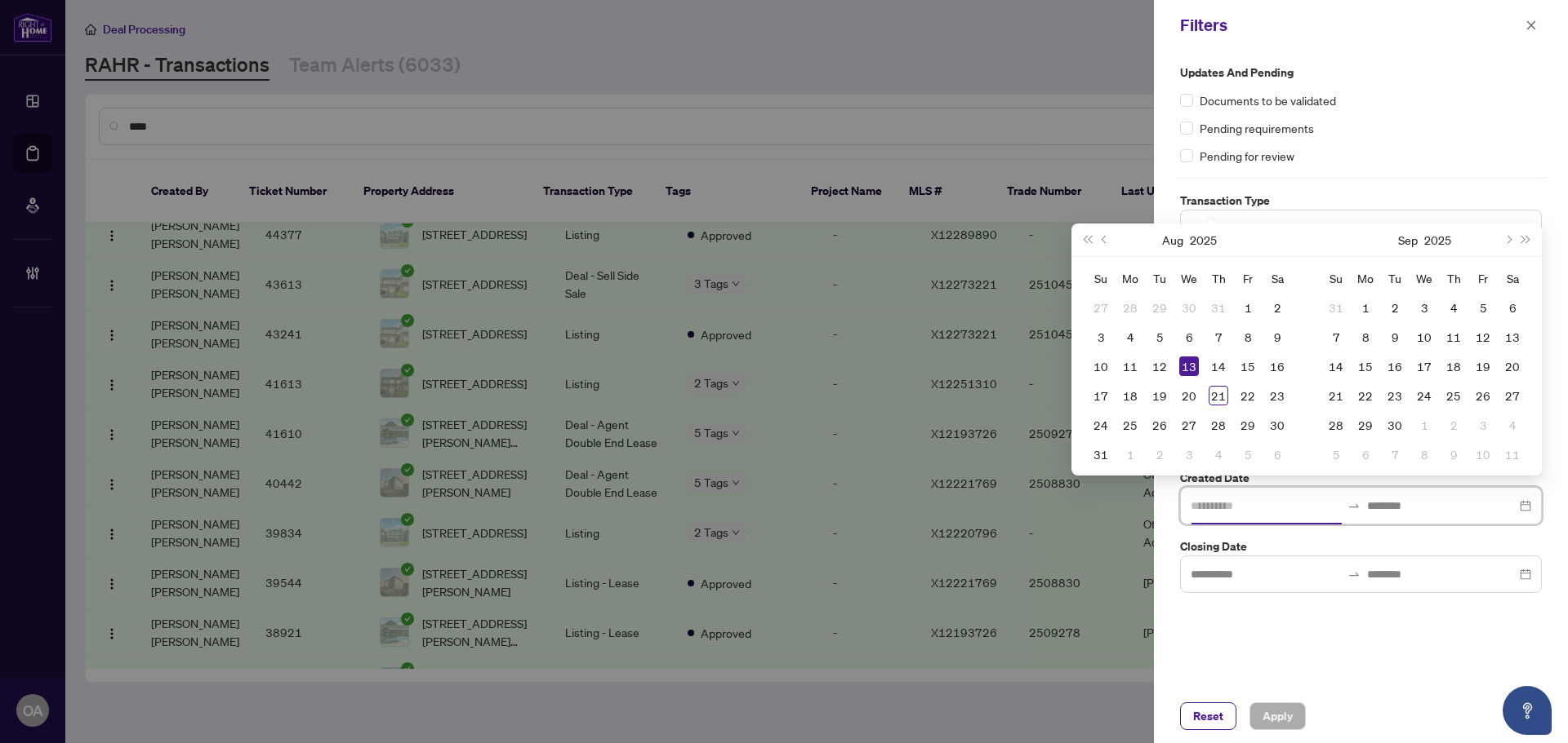
type input "**********"
click at [1107, 239] on span "Previous month (PageUp)" at bounding box center [1106, 240] width 9 height 9
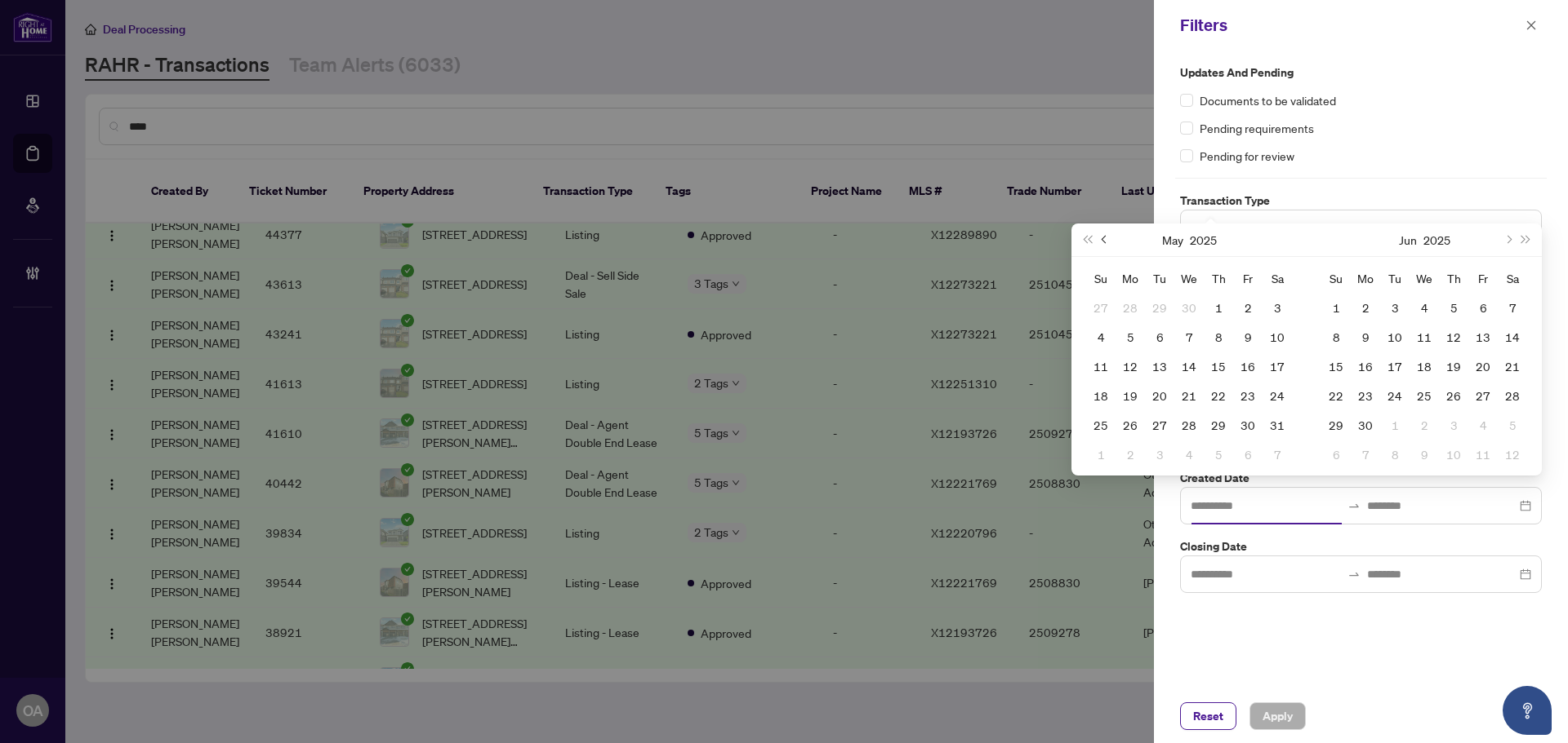
click at [1107, 239] on span "Previous month (PageUp)" at bounding box center [1106, 240] width 9 height 9
type input "**********"
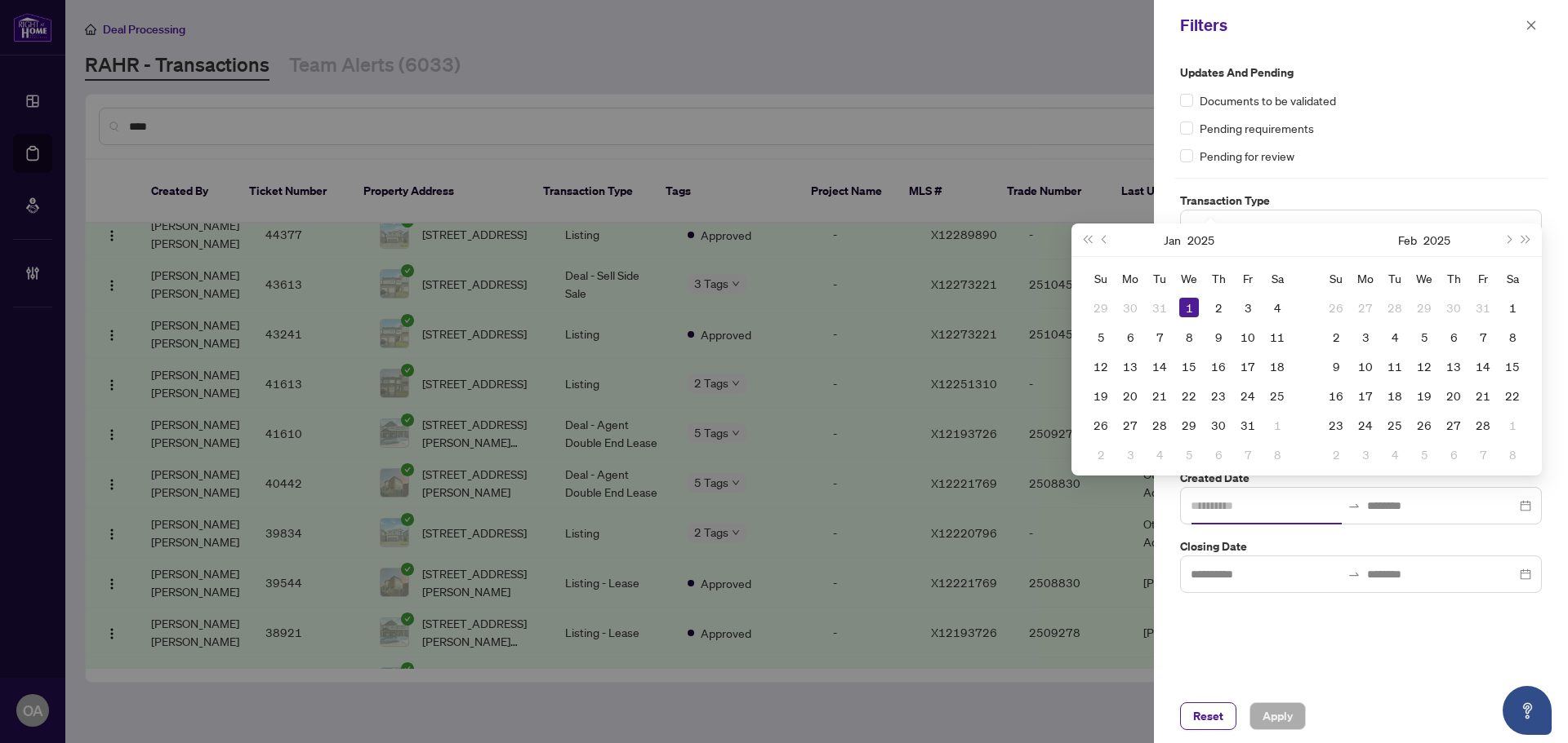
click at [1182, 308] on div "1" at bounding box center [1189, 308] width 20 height 20
type input "**********"
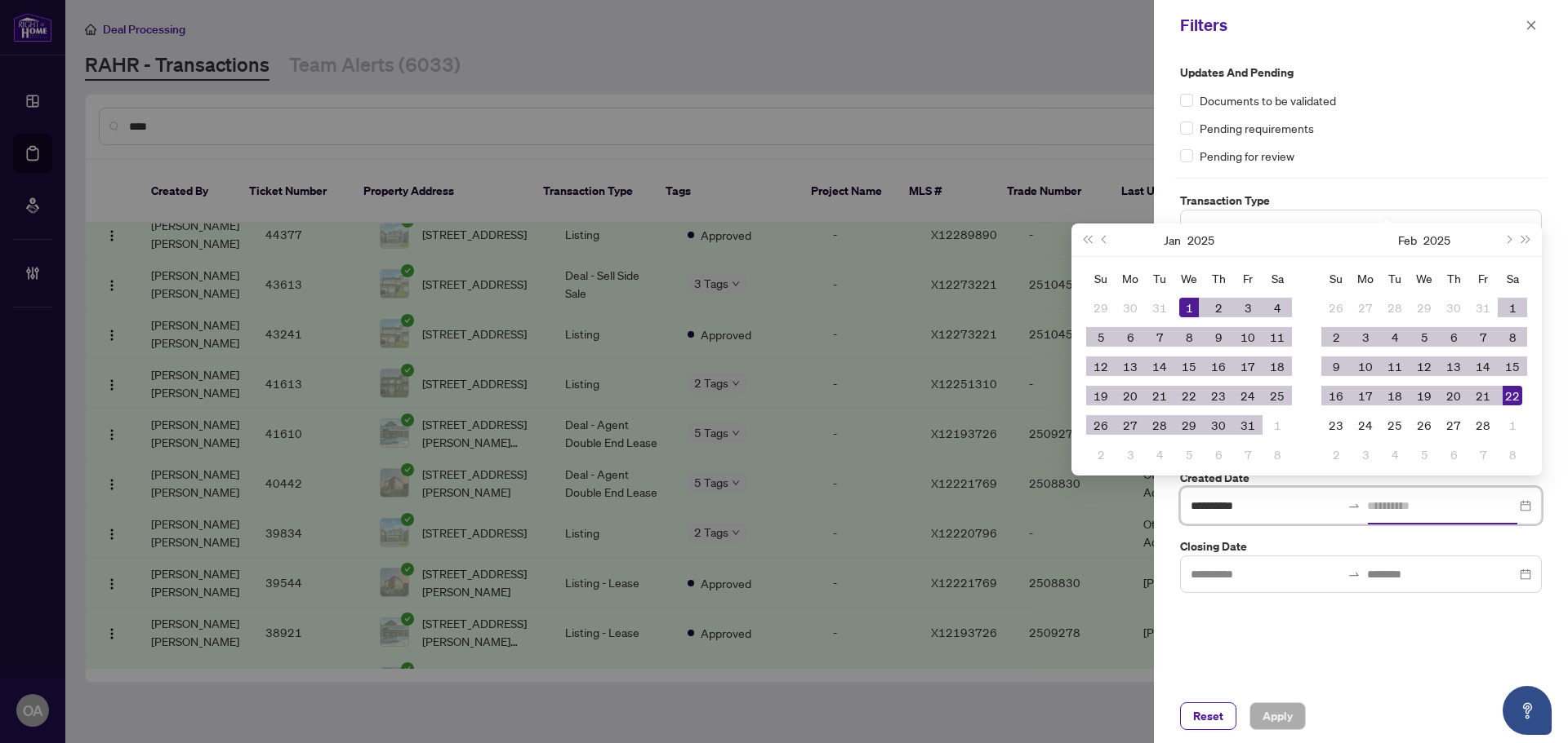
type input "**********"
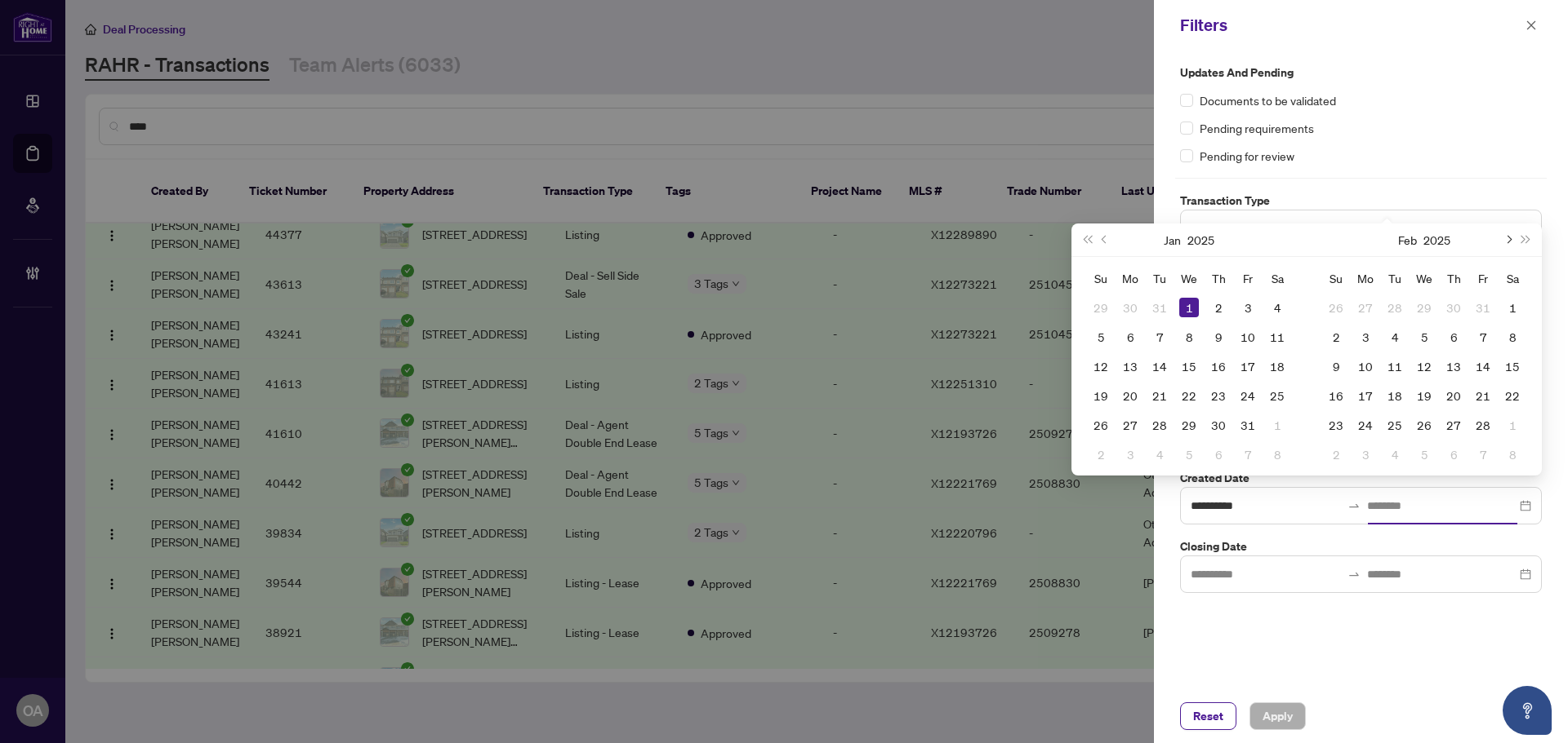
click at [1510, 240] on span "Next month (PageDown)" at bounding box center [1507, 240] width 9 height 9
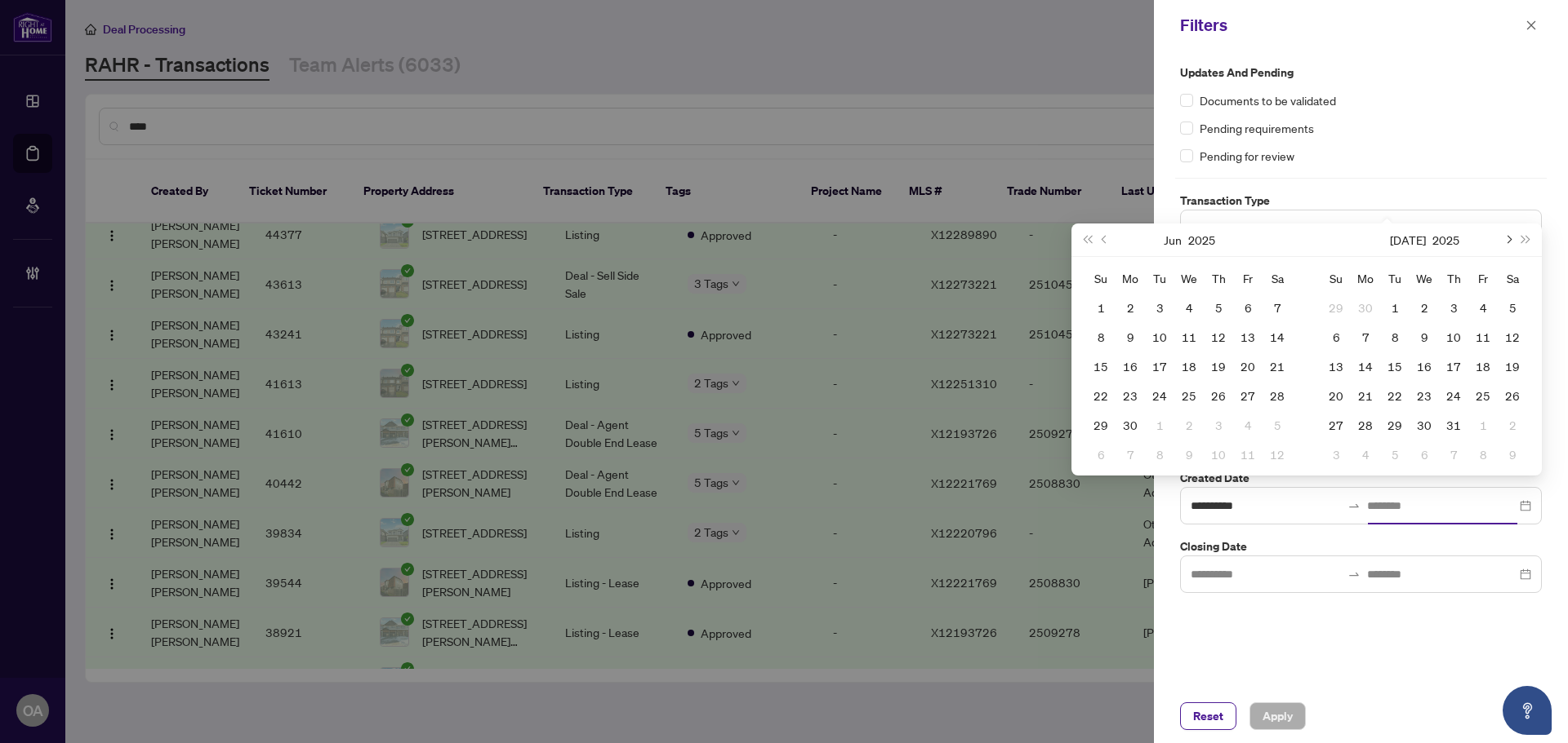
click at [1510, 240] on span "Next month (PageDown)" at bounding box center [1507, 240] width 9 height 9
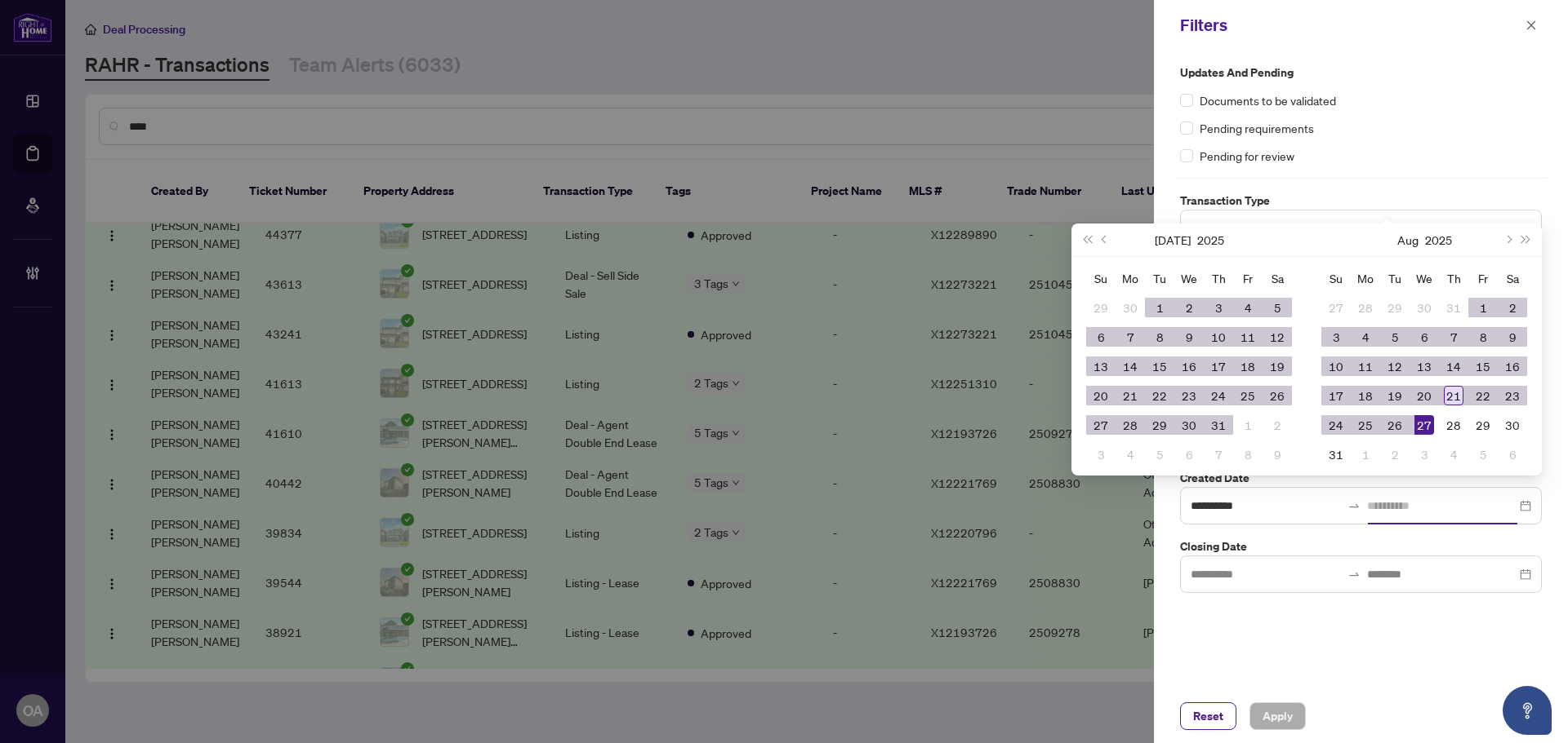
type input "**********"
click at [1457, 392] on div "21" at bounding box center [1453, 395] width 20 height 20
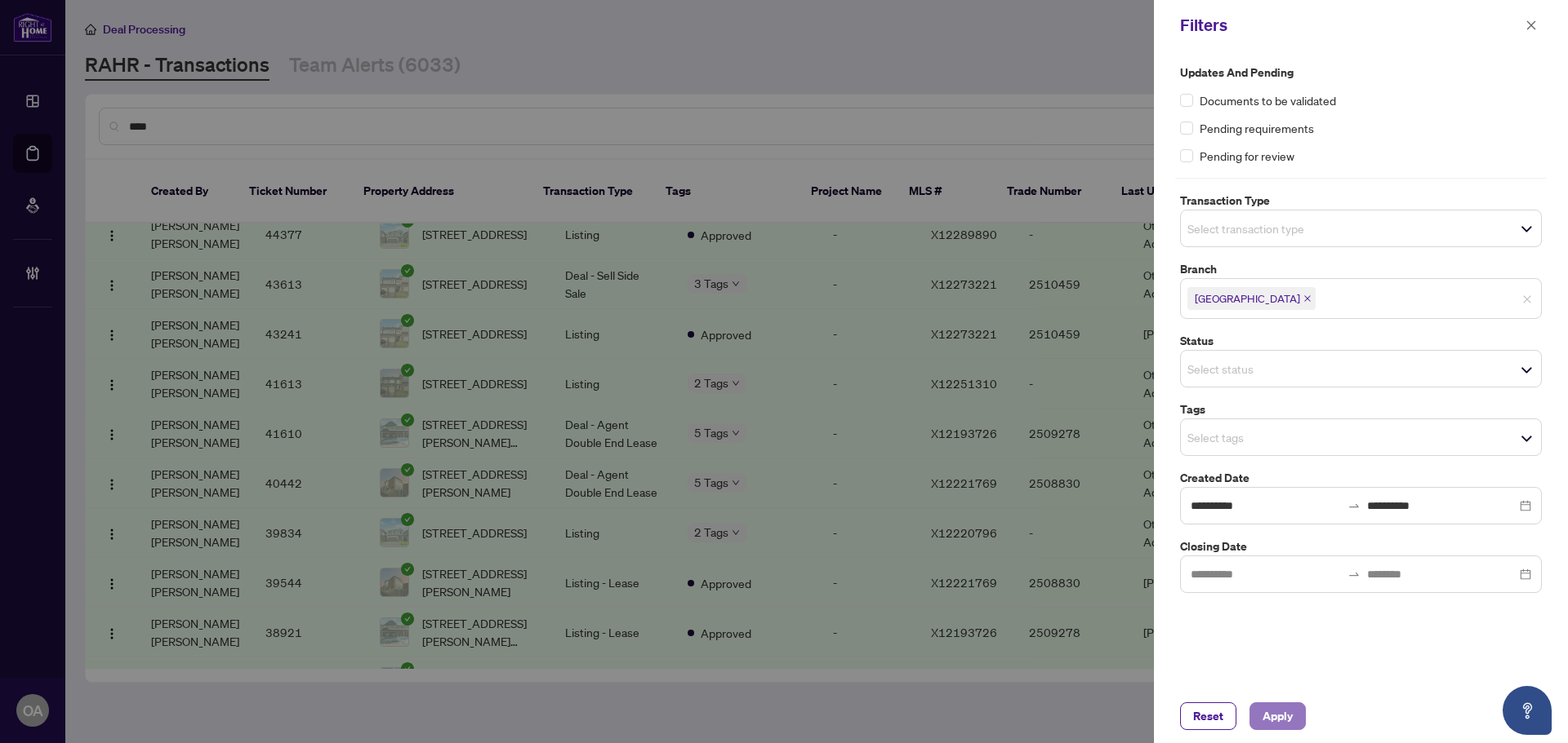
click at [1276, 721] on span "Apply" at bounding box center [1278, 716] width 31 height 26
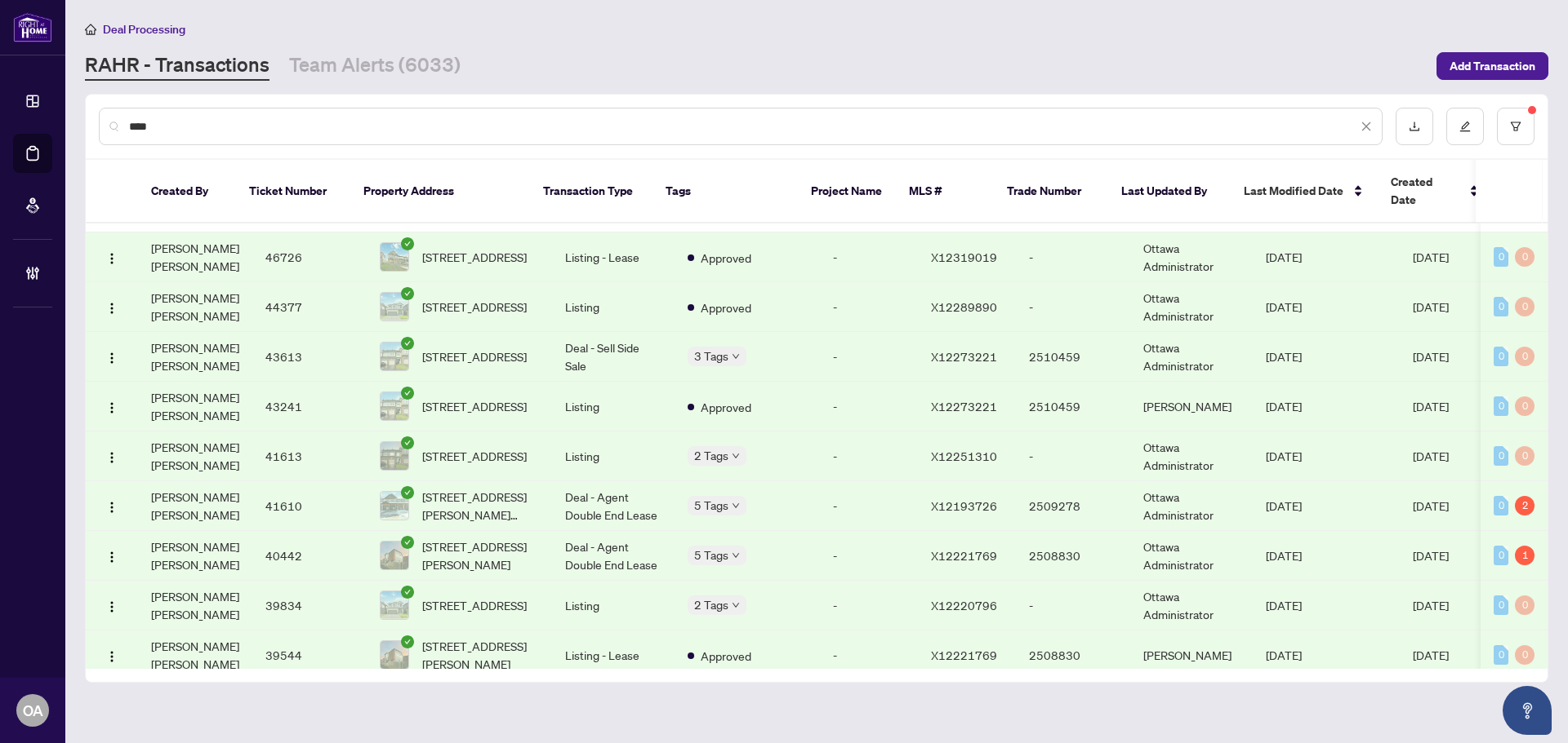
scroll to position [0, 0]
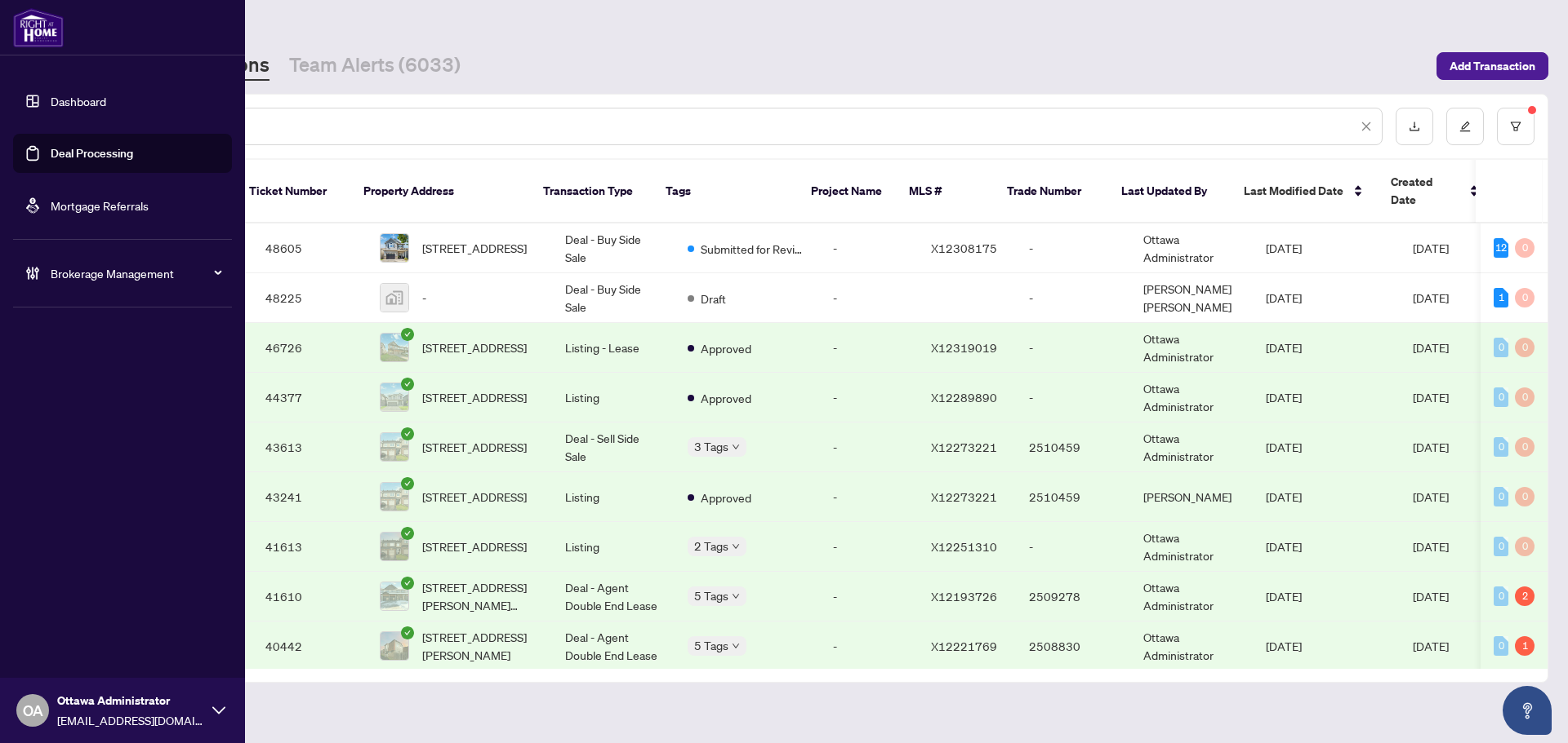
click at [78, 160] on link "Deal Processing" at bounding box center [92, 153] width 82 height 14
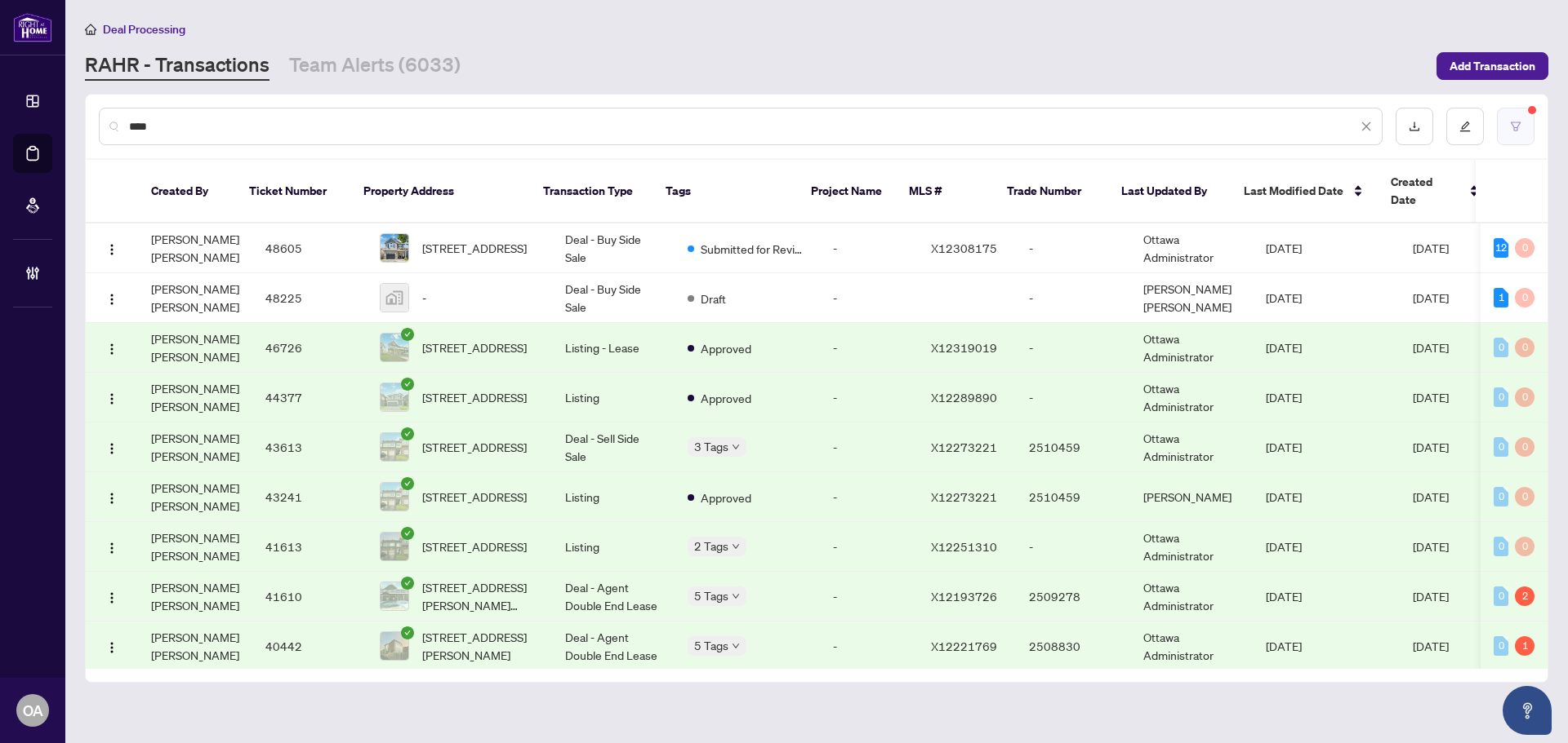
click at [1513, 142] on button "button" at bounding box center [1514, 126] width 37 height 37
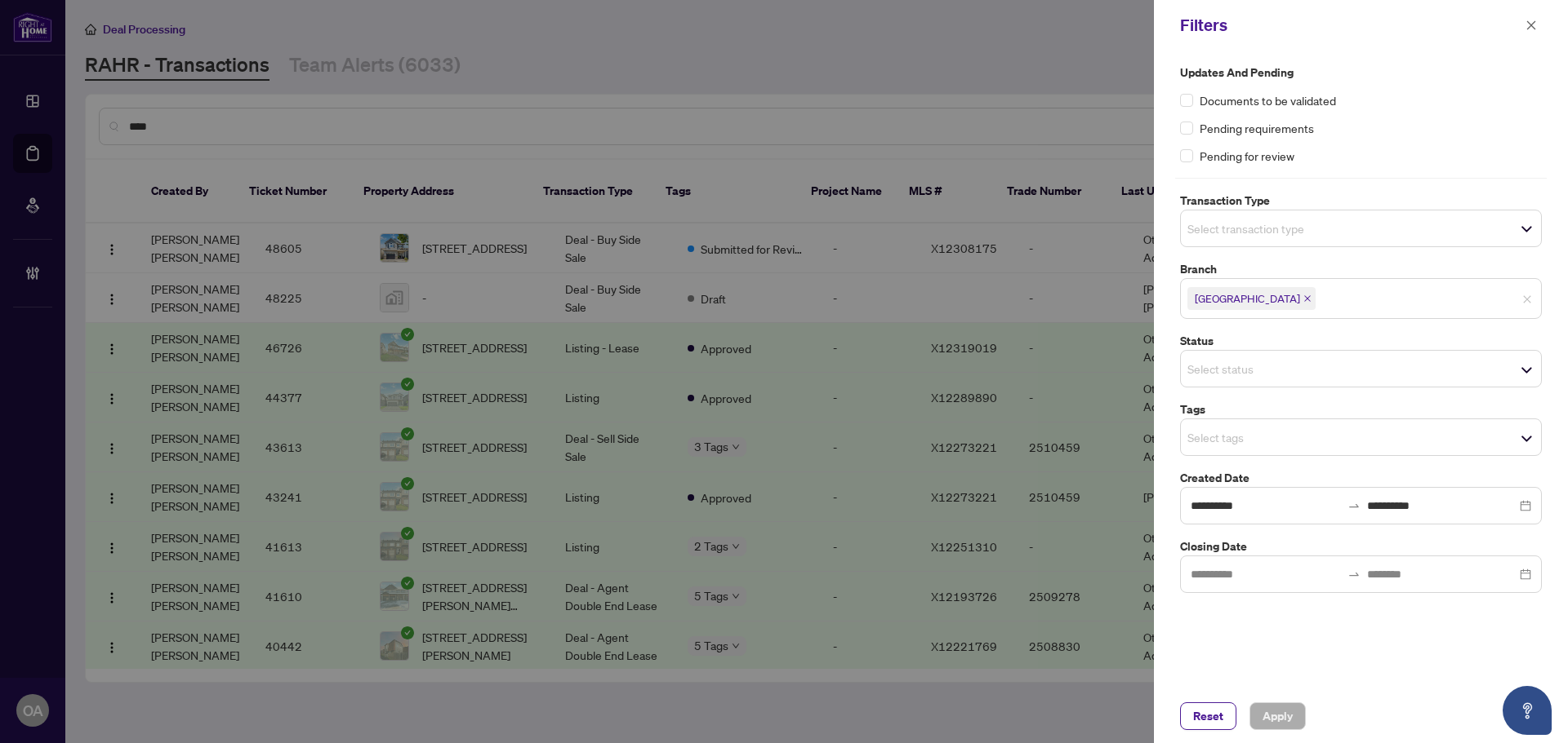
click at [1549, 16] on div "Filters" at bounding box center [1360, 25] width 414 height 51
click at [1536, 24] on icon "close" at bounding box center [1531, 26] width 11 height 11
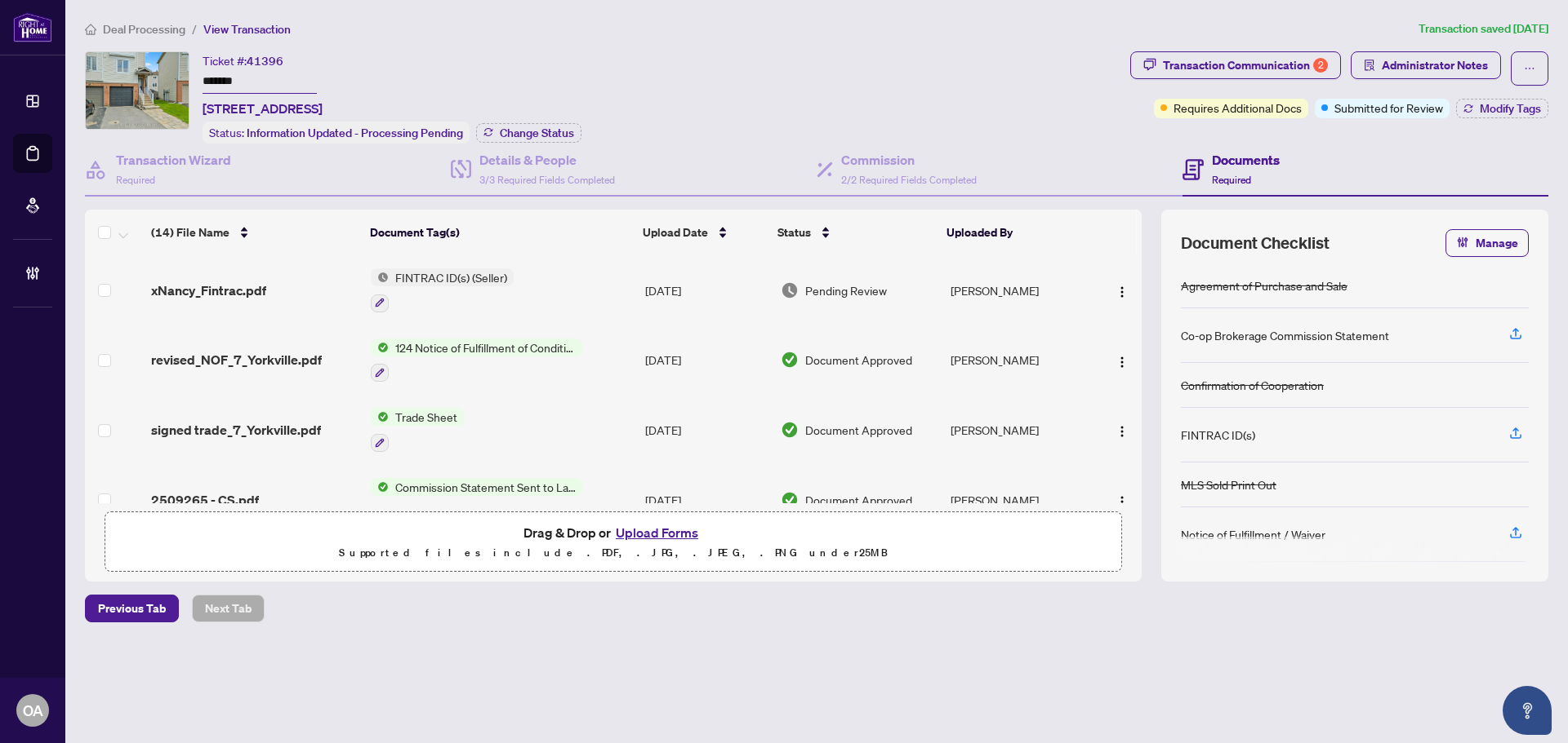
scroll to position [327, 0]
